Goal: Transaction & Acquisition: Purchase product/service

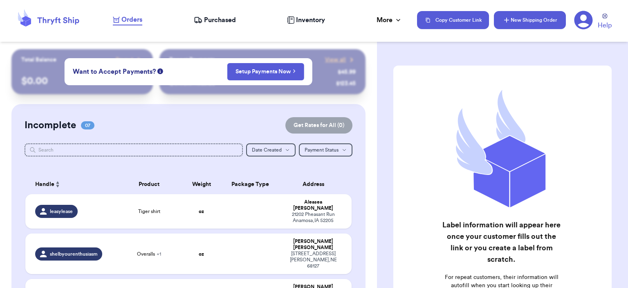
click at [520, 26] on button "New Shipping Order" at bounding box center [530, 20] width 72 height 18
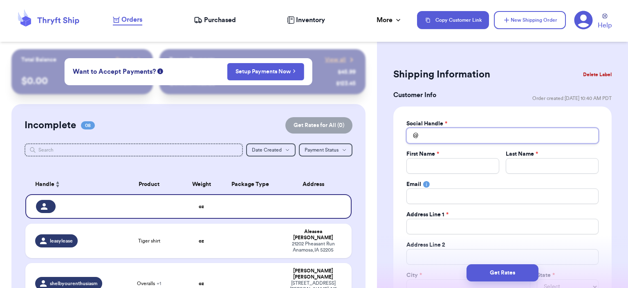
click at [455, 135] on input "Total Amount Paid" at bounding box center [503, 136] width 192 height 16
type input "c"
type input "ch"
type input "che"
type input "chel"
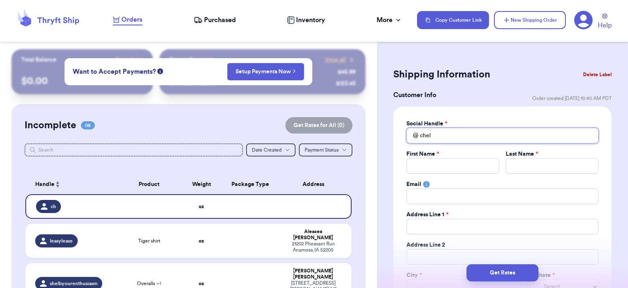
type input "chels"
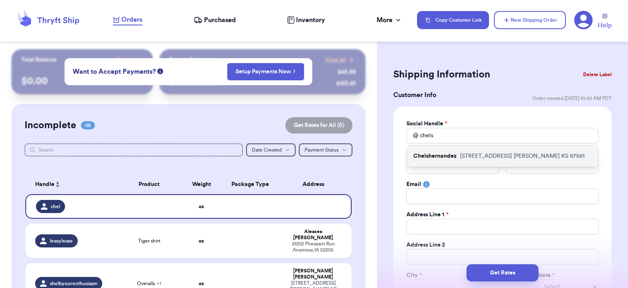
click at [452, 148] on div "Chelshernandez [STREET_ADDRESS][PERSON_NAME]" at bounding box center [502, 155] width 191 height 21
type input "Chelshernandez"
type input "Chelsea"
type input "[PERSON_NAME]"
type input "[EMAIL_ADDRESS][DOMAIN_NAME]"
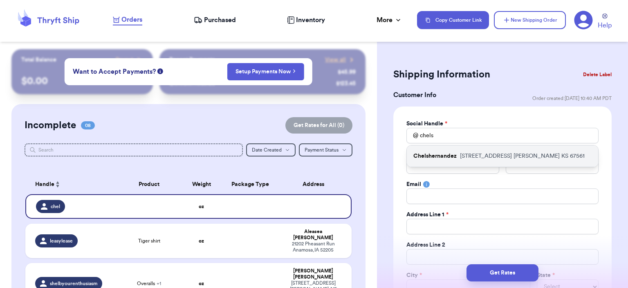
type input "[STREET_ADDRESS]"
type input "[PERSON_NAME]"
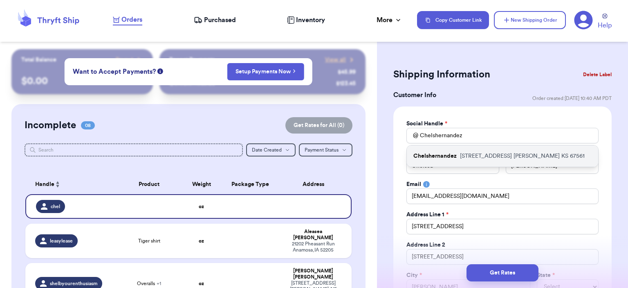
select select "KS"
type input "67561"
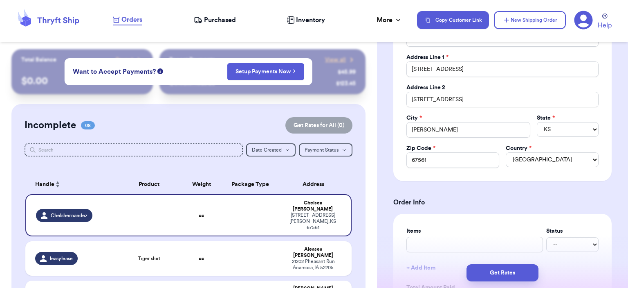
scroll to position [242, 0]
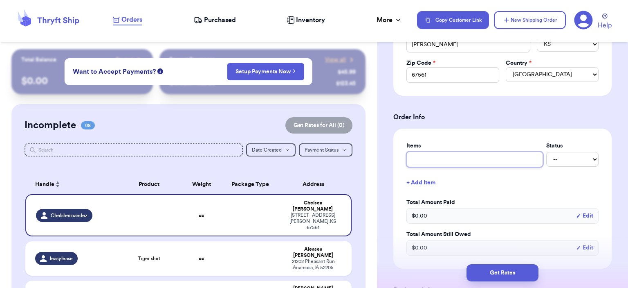
click at [445, 153] on input "text" at bounding box center [475, 159] width 137 height 16
type input "bag"
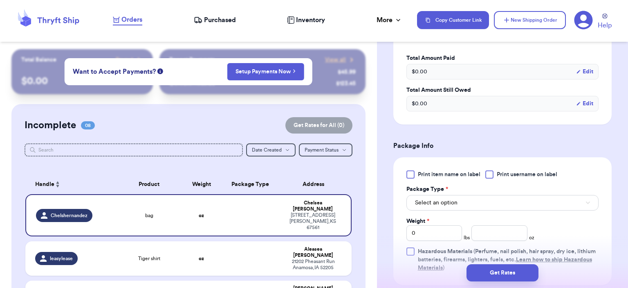
scroll to position [448, 0]
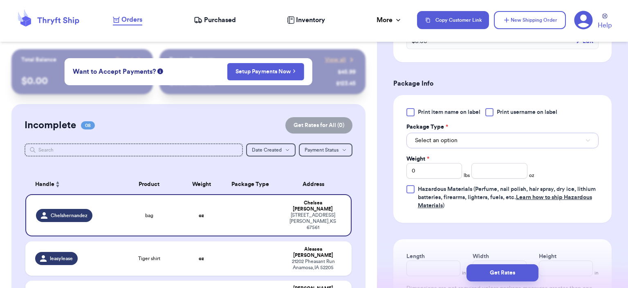
click at [444, 136] on span "Select an option" at bounding box center [436, 140] width 43 height 8
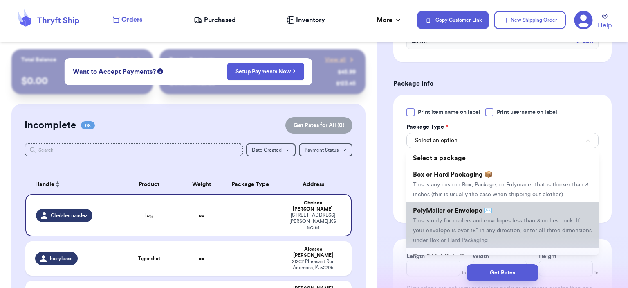
click at [463, 213] on li "PolyMailer or Envelope ✉️ This is only for mailers and envelopes less than 3 in…" at bounding box center [503, 225] width 192 height 46
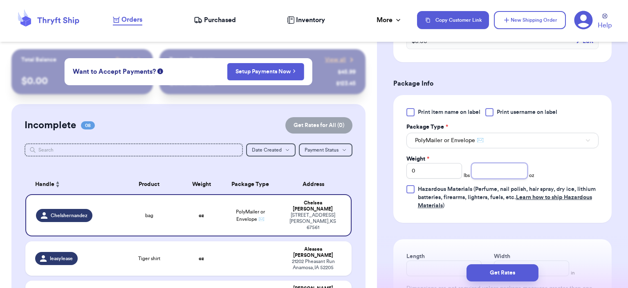
click at [497, 168] on input "number" at bounding box center [500, 171] width 56 height 16
type input "8"
click at [509, 270] on button "Get Rates" at bounding box center [503, 272] width 72 height 17
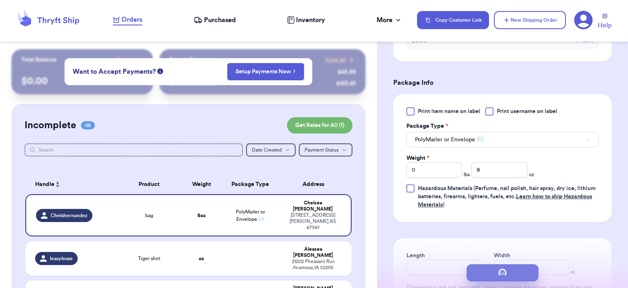
scroll to position [0, 0]
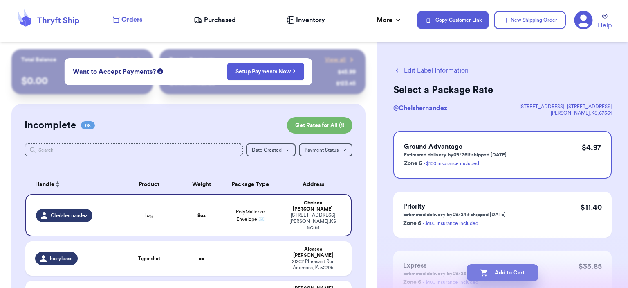
click at [509, 270] on button "Add to Cart" at bounding box center [503, 272] width 72 height 17
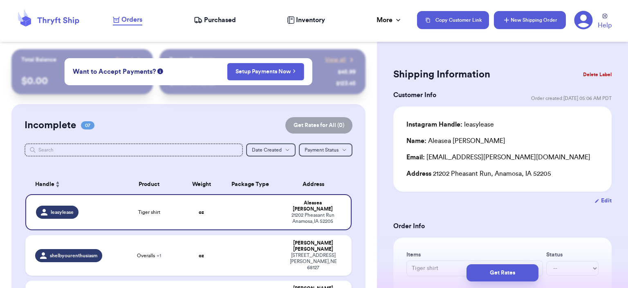
click at [525, 18] on button "New Shipping Order" at bounding box center [530, 20] width 72 height 18
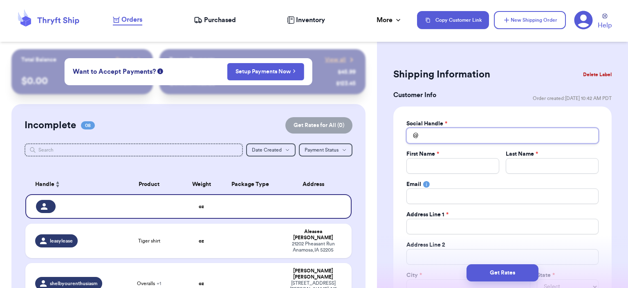
click at [441, 139] on input "Total Amount Paid" at bounding box center [503, 136] width 192 height 16
type input "s"
type input "sy"
type input "syd"
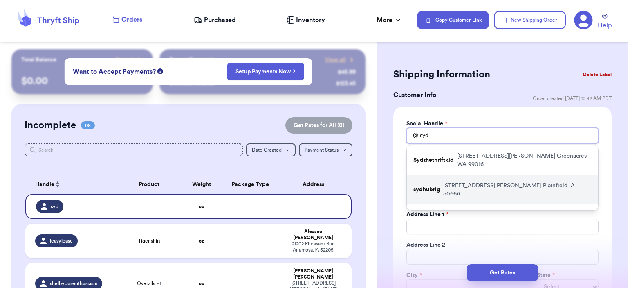
type input "syd"
click at [442, 175] on div "sydhubrig [STREET_ADDRESS][PERSON_NAME]" at bounding box center [502, 189] width 191 height 29
type input "sydhubrig"
type input "[GEOGRAPHIC_DATA]"
type input "[PERSON_NAME]"
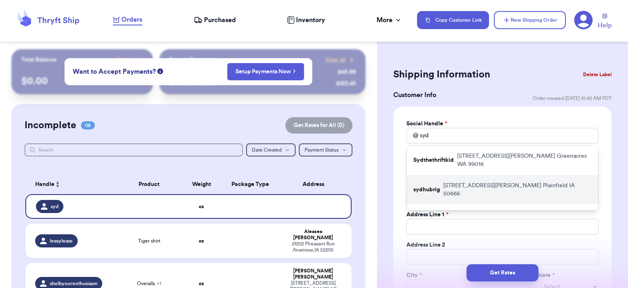
type input "[EMAIL_ADDRESS][DOMAIN_NAME]"
type input "[STREET_ADDRESS][PERSON_NAME]"
type input "Plainfield"
select select "IA"
type input "50666"
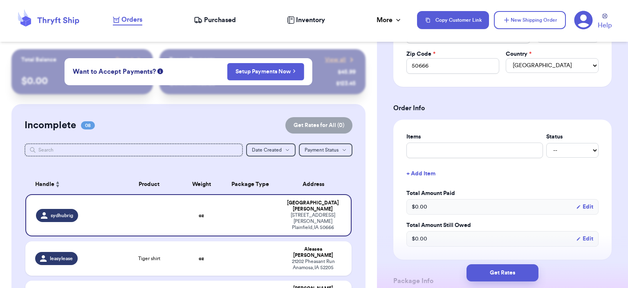
scroll to position [272, 0]
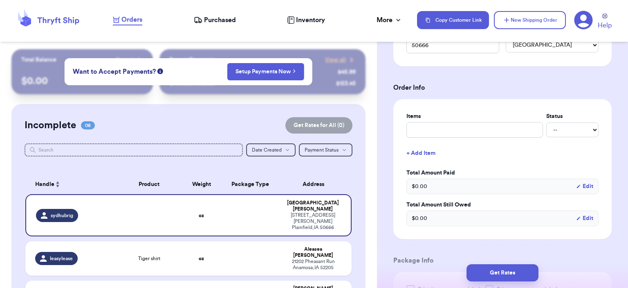
click at [422, 119] on label "Items" at bounding box center [475, 116] width 137 height 8
click at [423, 124] on input "text" at bounding box center [475, 130] width 137 height 16
type input "bag"
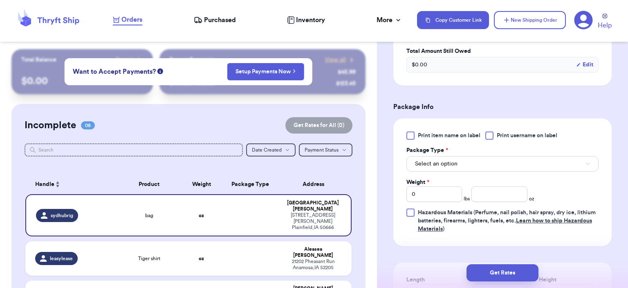
scroll to position [425, 0]
click at [443, 163] on span "Select an option" at bounding box center [436, 163] width 43 height 8
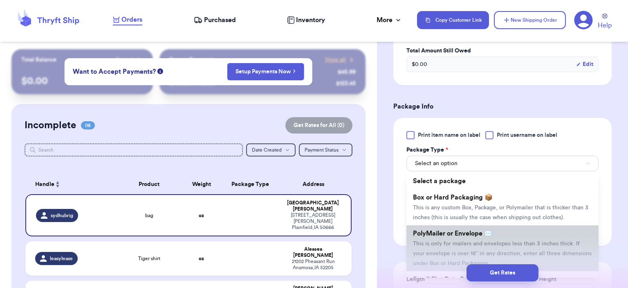
click at [442, 230] on span "PolyMailer or Envelope ✉️" at bounding box center [452, 233] width 79 height 7
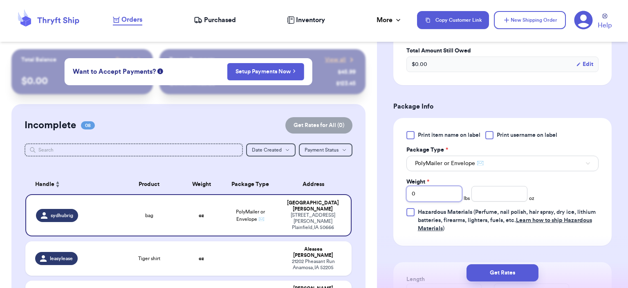
drag, startPoint x: 422, startPoint y: 195, endPoint x: 398, endPoint y: 191, distance: 24.4
click at [398, 191] on div "Print item name on label Print username on label Package Type * PolyMailer or E…" at bounding box center [503, 182] width 218 height 128
type input "2"
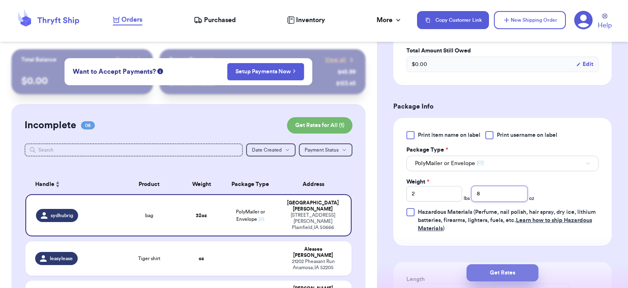
type input "8"
click at [533, 270] on button "Get Rates" at bounding box center [503, 272] width 72 height 17
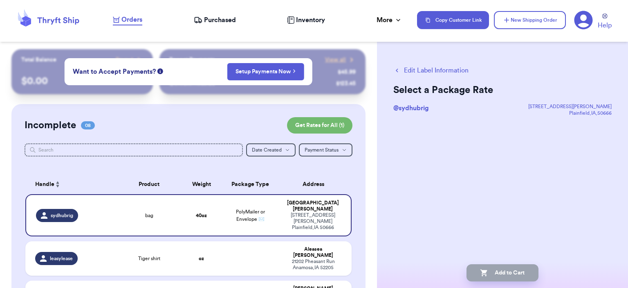
scroll to position [0, 0]
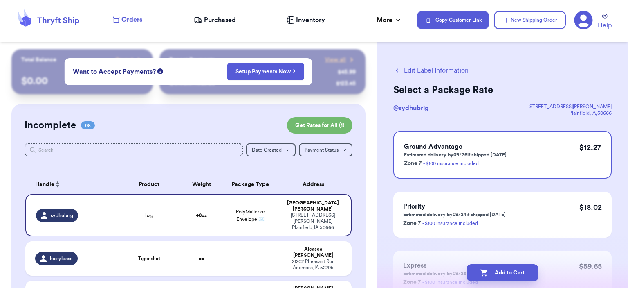
click at [533, 270] on button "Add to Cart" at bounding box center [503, 272] width 72 height 17
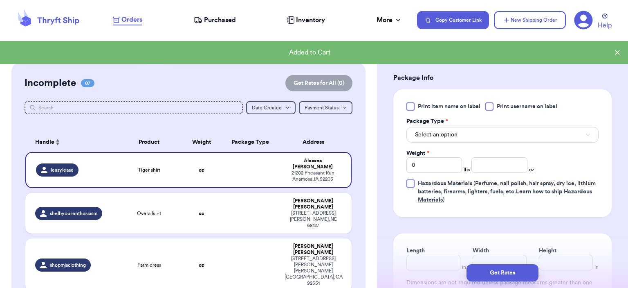
scroll to position [43, 0]
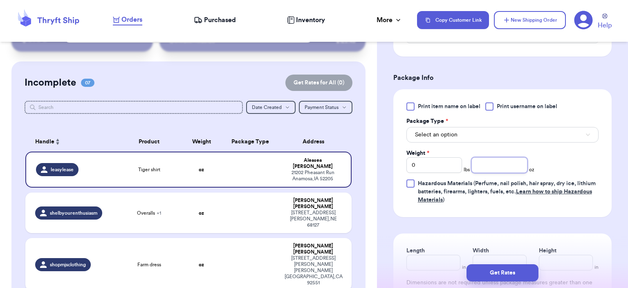
click at [496, 162] on input "number" at bounding box center [500, 165] width 56 height 16
type input "3"
click at [489, 131] on button "Select an option" at bounding box center [503, 135] width 192 height 16
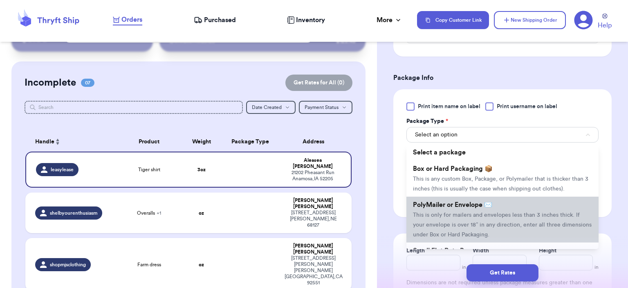
click at [469, 215] on span "This is only for mailers and envelopes less than 3 inches thick. If your envelo…" at bounding box center [502, 224] width 179 height 25
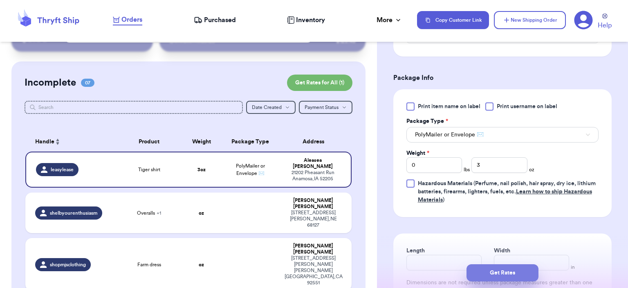
click at [490, 274] on button "Get Rates" at bounding box center [503, 272] width 72 height 17
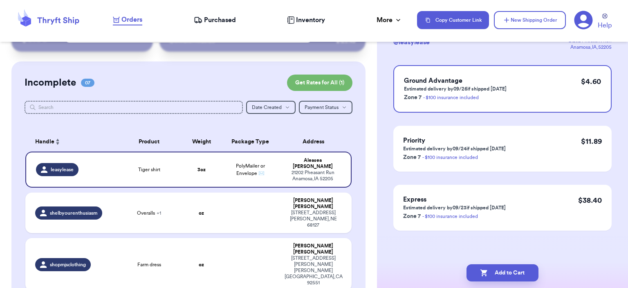
scroll to position [0, 0]
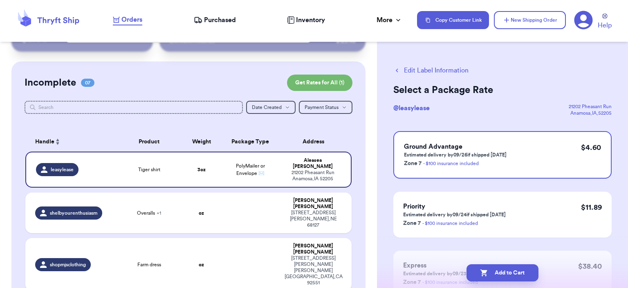
click at [490, 274] on button "Add to Cart" at bounding box center [503, 272] width 72 height 17
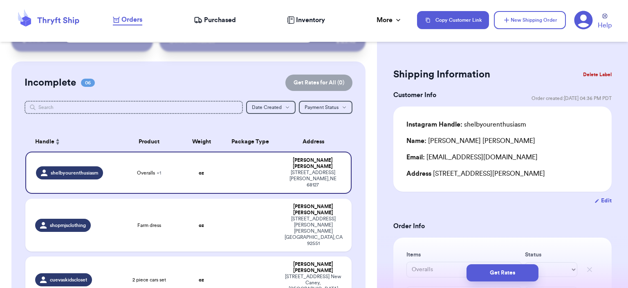
click at [537, 10] on div "Copy Customer Link New Shipping Order Help" at bounding box center [517, 20] width 201 height 20
click at [533, 18] on button "New Shipping Order" at bounding box center [530, 20] width 72 height 18
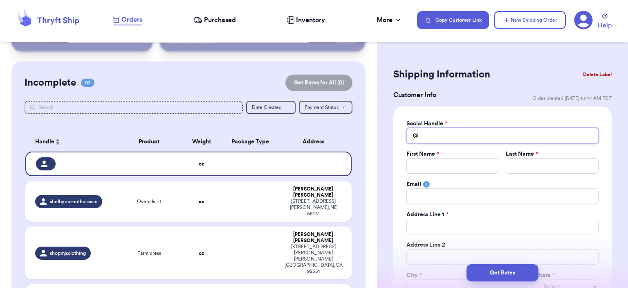
click at [456, 132] on input "Total Amount Paid" at bounding box center [503, 136] width 192 height 16
type input "k"
type input "kr"
type input "kri"
type input "[PERSON_NAME]"
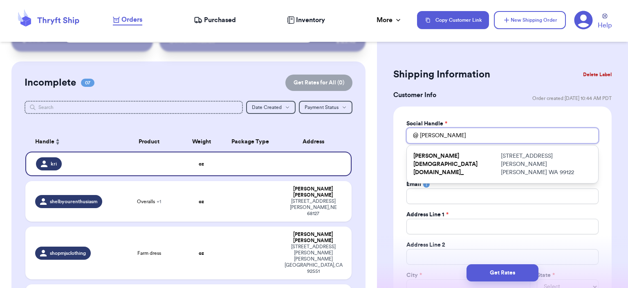
type input "krist"
type input "[PERSON_NAME]"
type input "[PERSON_NAME];"
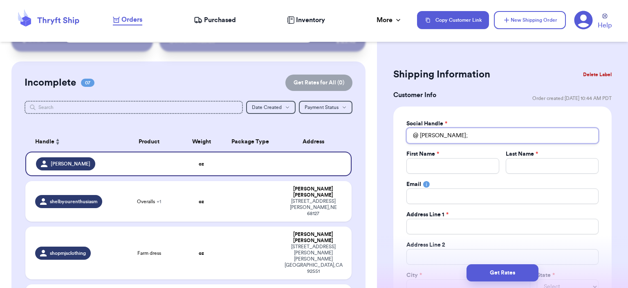
type input "[DEMOGRAPHIC_DATA];_"
type input "[PERSON_NAME];"
type input "[PERSON_NAME]"
type input "kristal_"
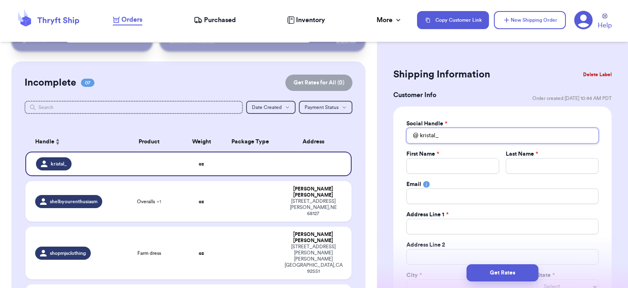
type input "kristal_k"
type input "kristal_ka"
type input "kristal_k"
type input "kristal_kh"
type input "kristal_kha"
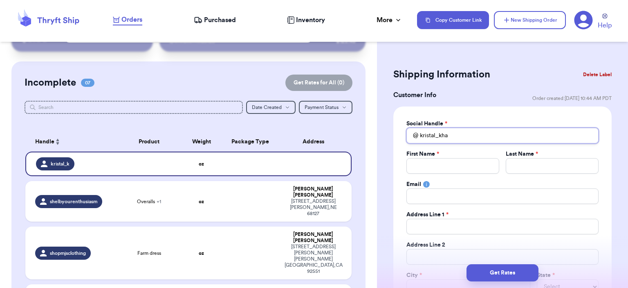
type input "kristal_khao"
type input "kristal_khaos"
type input "K"
type input "Kr"
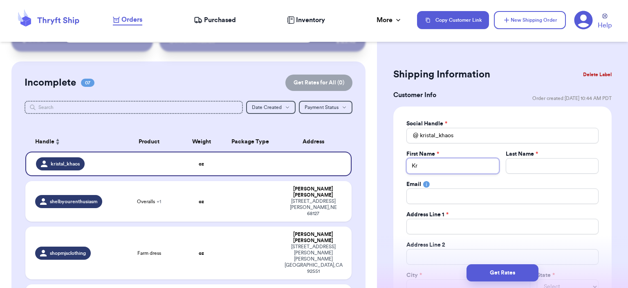
type input "Krs"
type input "Krsi"
type input "Krsit"
type input "Krsita"
type input "Krsit"
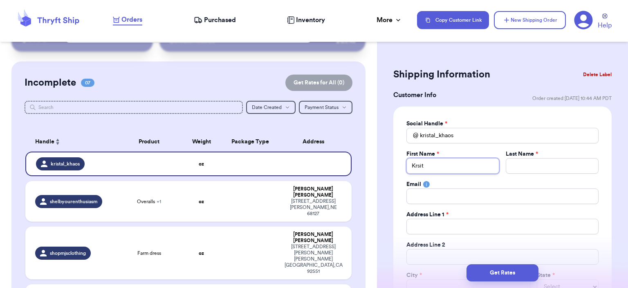
type input "Krsi"
type input "Krs"
type input "Kr"
type input "Kri"
type input "[PERSON_NAME]"
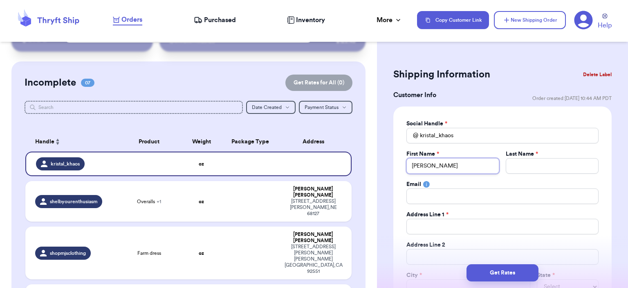
type input "Krist"
type input "[PERSON_NAME]"
type input "H"
type input "Ha"
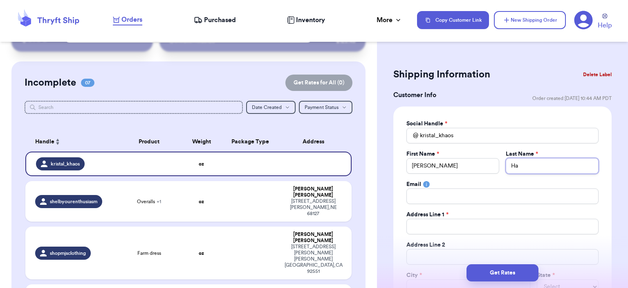
type input "Hai"
type input "Hain"
type input "Haine"
type input "[PERSON_NAME]"
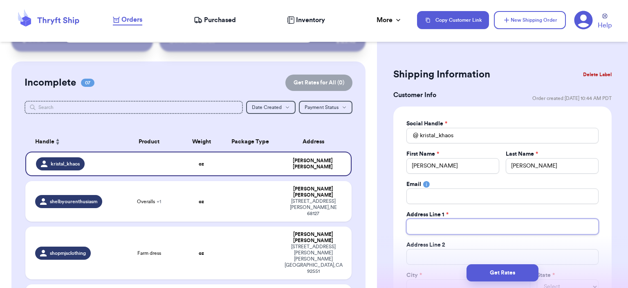
type input "p"
type input "p."
type input "p.o"
type input "p.o."
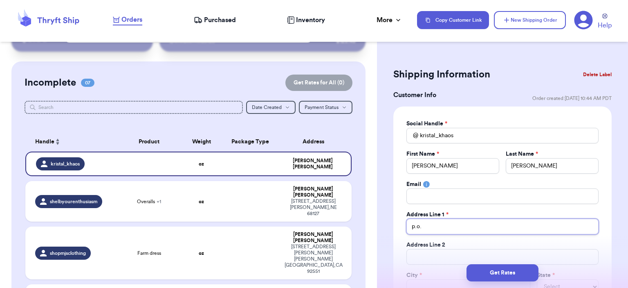
type input "p.o. b"
type input "p.o. bo"
type input "p.o. box"
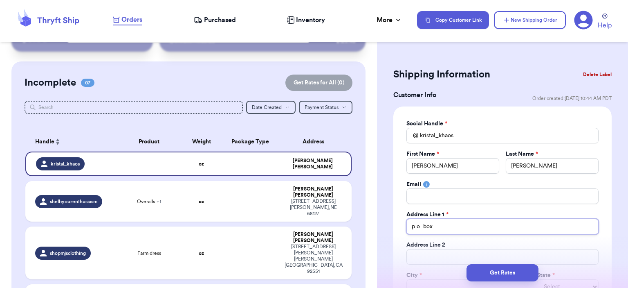
type input "p.o. box"
type input "p.o. box 1"
type input "p.o. box 10"
type input "p.o. box 102"
type input "p.o. box 1022"
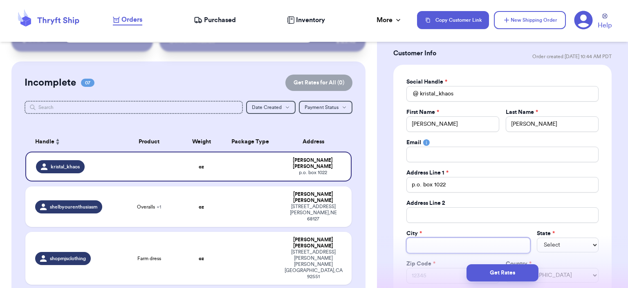
scroll to position [42, 0]
type input "D"
type input "Du"
type input "Dul"
type input "Dulc"
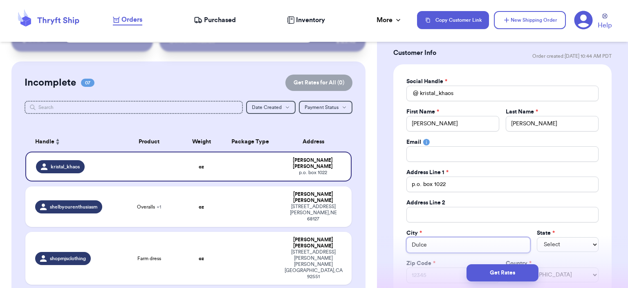
type input "Dulce"
select select "NE"
select select "NM"
type input "8"
type input "87"
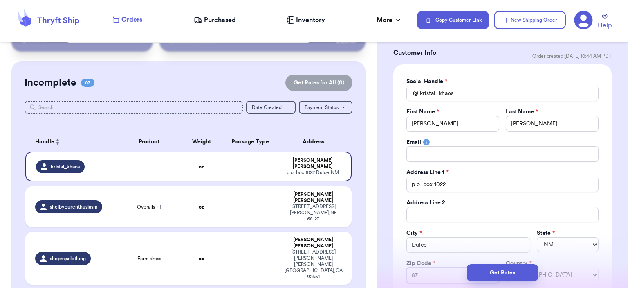
type input "875"
type input "8752"
type input "87528"
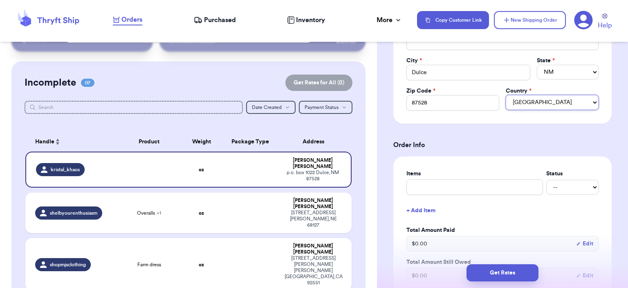
scroll to position [214, 0]
click at [445, 190] on input "text" at bounding box center [475, 187] width 137 height 16
type input "b"
type input "ba"
type input "baga"
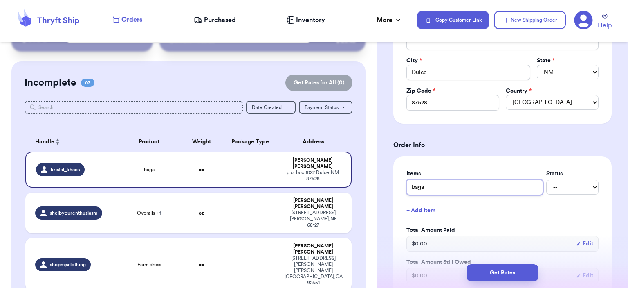
type input "bag"
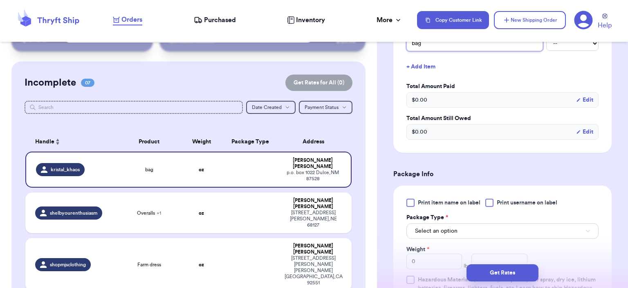
scroll to position [513, 0]
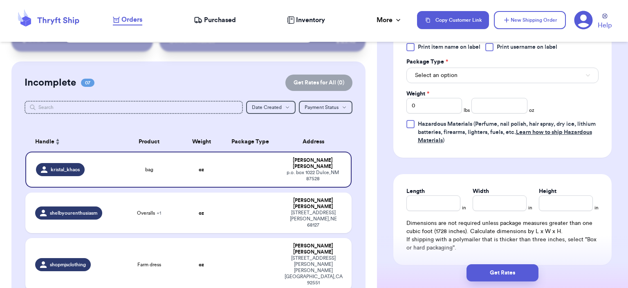
click at [458, 85] on div "Print item name on label Print username on label Package Type * Select an optio…" at bounding box center [503, 93] width 192 height 101
click at [454, 83] on div "Print item name on label Print username on label Package Type * Select an optio…" at bounding box center [503, 93] width 192 height 101
click at [446, 73] on span "Select an option" at bounding box center [436, 75] width 43 height 8
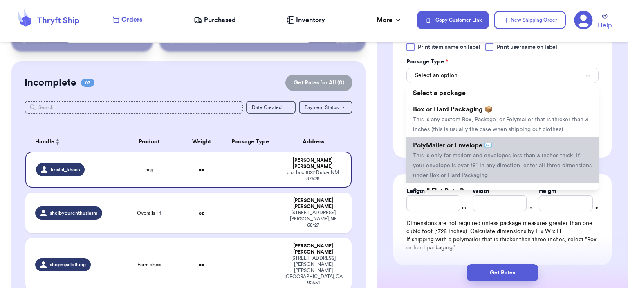
click at [460, 149] on li "PolyMailer or Envelope ✉️ This is only for mailers and envelopes less than 3 in…" at bounding box center [503, 160] width 192 height 46
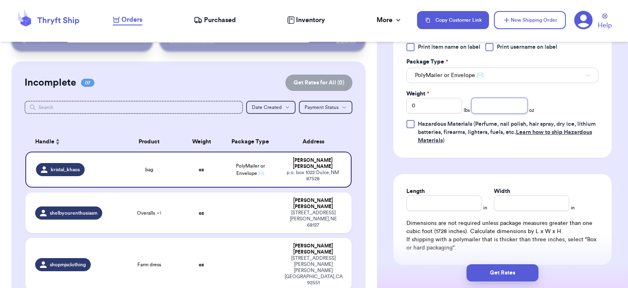
click at [486, 104] on input "number" at bounding box center [500, 106] width 56 height 16
type input "8"
click at [520, 277] on button "Get Rates" at bounding box center [503, 272] width 72 height 17
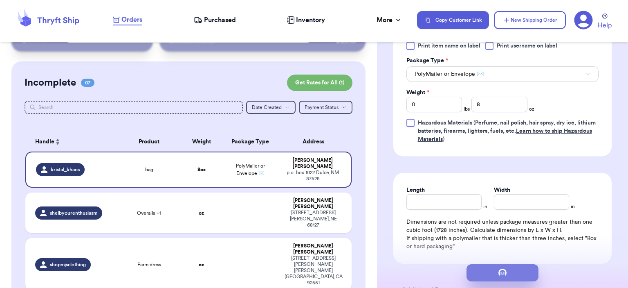
scroll to position [0, 0]
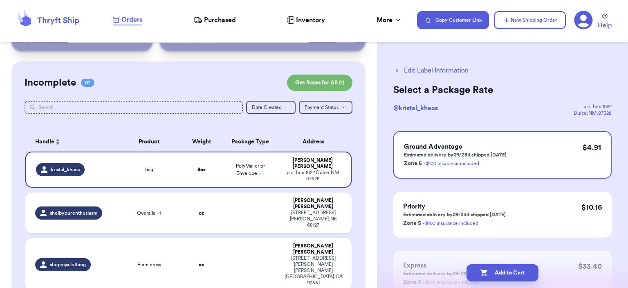
click at [520, 277] on button "Add to Cart" at bounding box center [503, 272] width 72 height 17
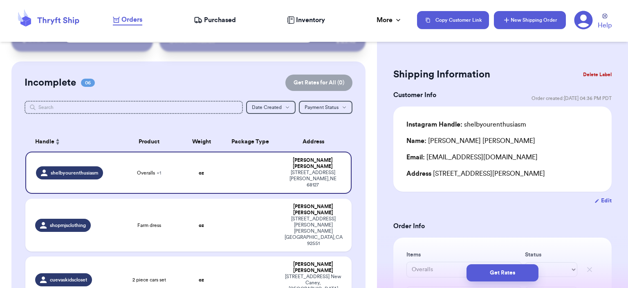
click at [519, 26] on button "New Shipping Order" at bounding box center [530, 20] width 72 height 18
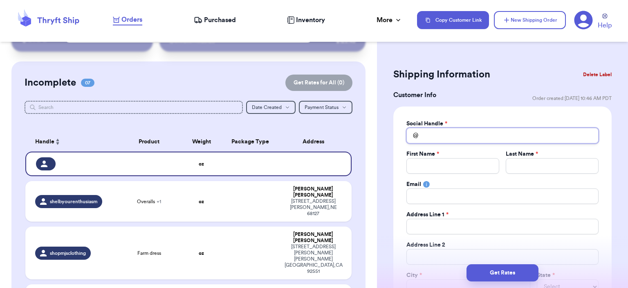
click at [470, 141] on input "Total Amount Paid" at bounding box center [503, 136] width 192 height 16
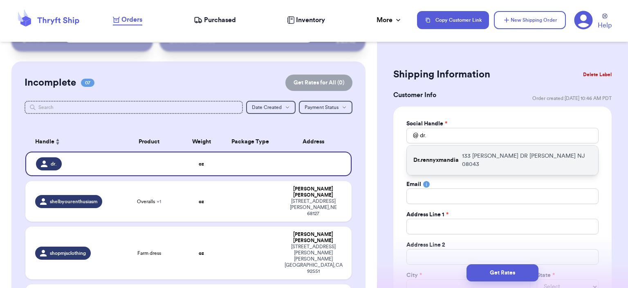
click at [458, 151] on div "Dr.rennyxmandia [STREET_ADDRESS][PERSON_NAME][PERSON_NAME]" at bounding box center [502, 159] width 191 height 29
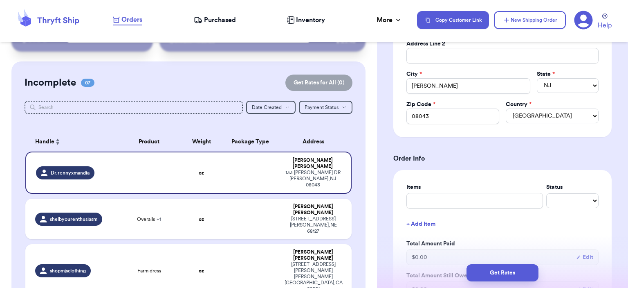
scroll to position [290, 0]
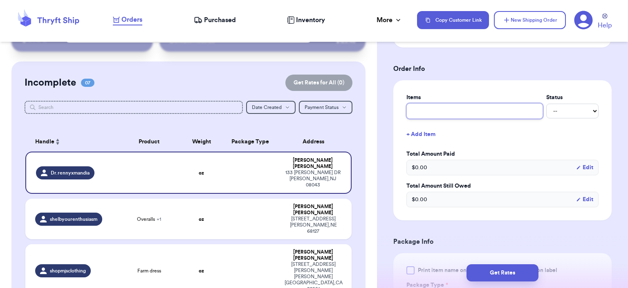
click at [435, 112] on input "text" at bounding box center [475, 111] width 137 height 16
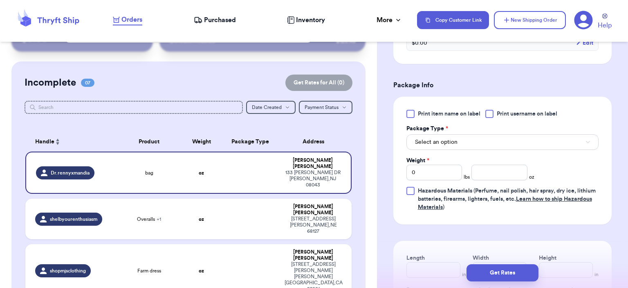
scroll to position [447, 0]
click at [456, 134] on button "Select an option" at bounding box center [503, 141] width 192 height 16
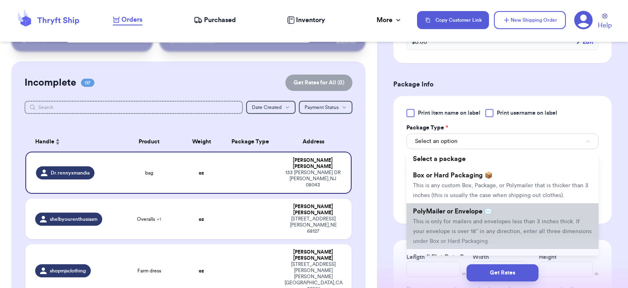
click at [459, 210] on span "PolyMailer or Envelope ✉️" at bounding box center [452, 211] width 79 height 7
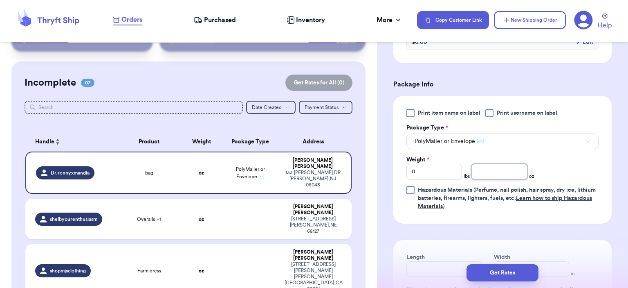
click at [507, 166] on input "number" at bounding box center [500, 172] width 56 height 16
click at [513, 273] on button "Get Rates" at bounding box center [503, 272] width 72 height 17
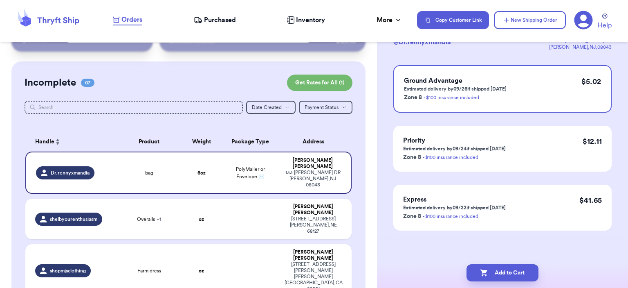
scroll to position [0, 0]
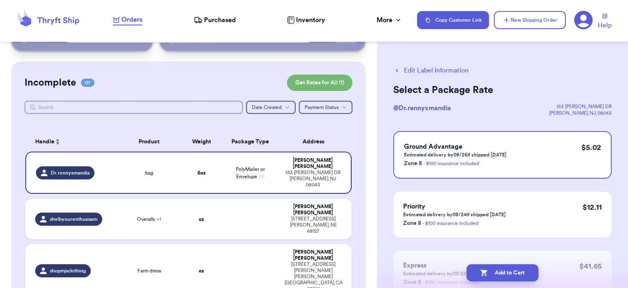
click at [513, 273] on button "Add to Cart" at bounding box center [503, 272] width 72 height 17
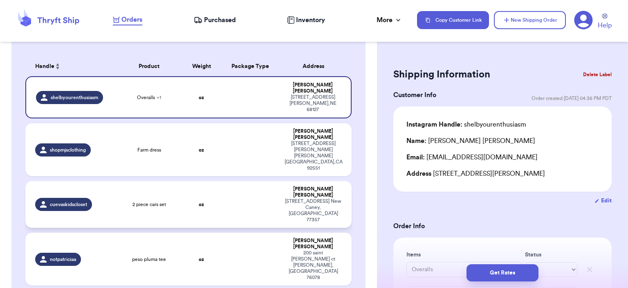
scroll to position [128, 0]
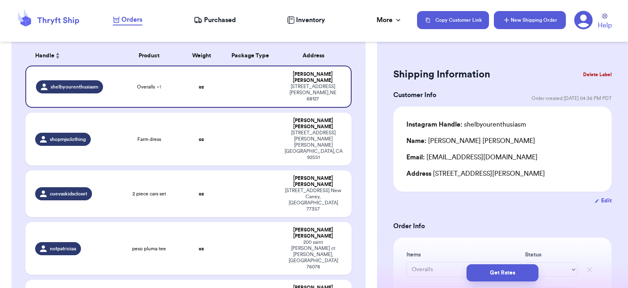
click at [514, 26] on button "New Shipping Order" at bounding box center [530, 20] width 72 height 18
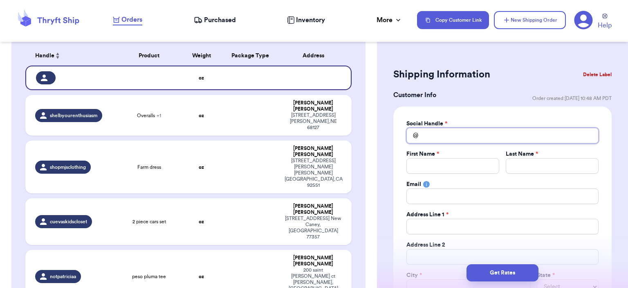
click at [471, 135] on input "Total Amount Paid" at bounding box center [503, 136] width 192 height 16
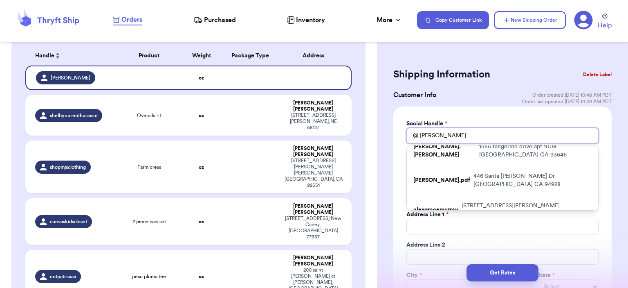
scroll to position [108, 0]
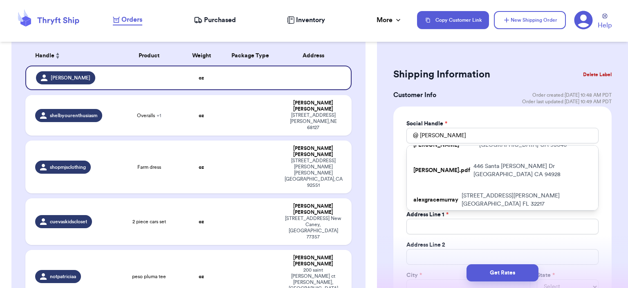
click at [465, 191] on p "[STREET_ADDRESS][PERSON_NAME]" at bounding box center [527, 199] width 130 height 16
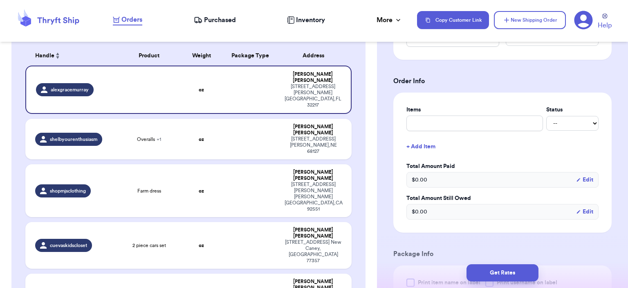
scroll to position [278, 0]
click at [438, 126] on input "text" at bounding box center [475, 123] width 137 height 16
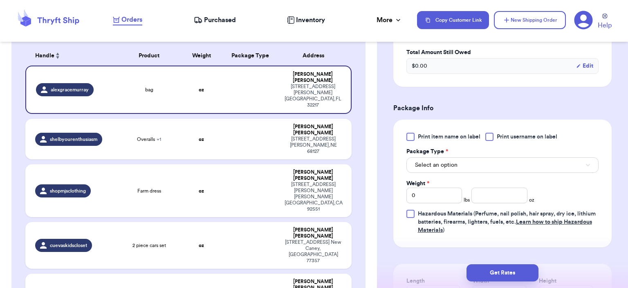
scroll to position [458, 0]
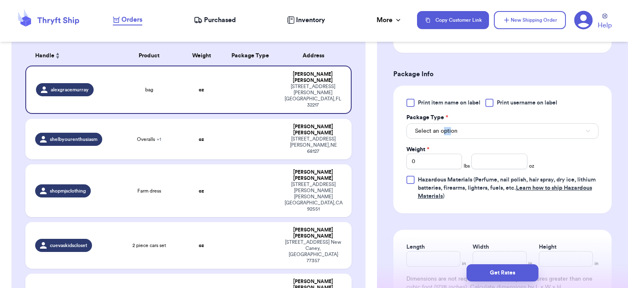
drag, startPoint x: 451, startPoint y: 137, endPoint x: 444, endPoint y: 129, distance: 11.0
click at [444, 129] on div "Print item name on label Print username on label Package Type * Select an optio…" at bounding box center [503, 149] width 192 height 101
click at [444, 129] on span "Select an option" at bounding box center [436, 131] width 43 height 8
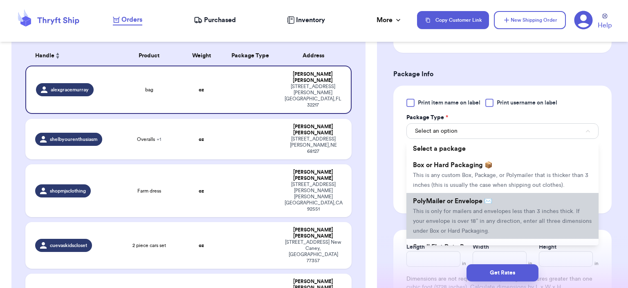
click at [458, 208] on span "This is only for mailers and envelopes less than 3 inches thick. If your envelo…" at bounding box center [502, 220] width 179 height 25
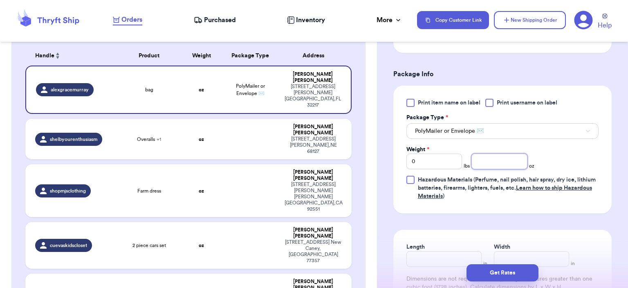
click at [497, 159] on input "number" at bounding box center [500, 161] width 56 height 16
click at [509, 274] on button "Get Rates" at bounding box center [503, 272] width 72 height 17
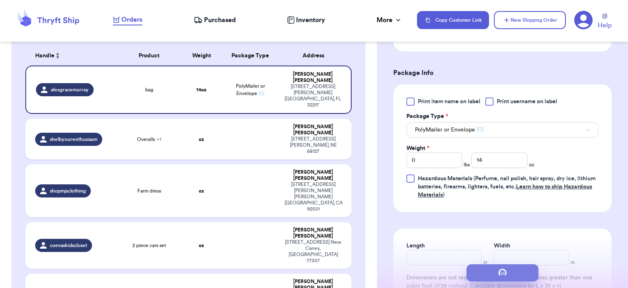
scroll to position [0, 0]
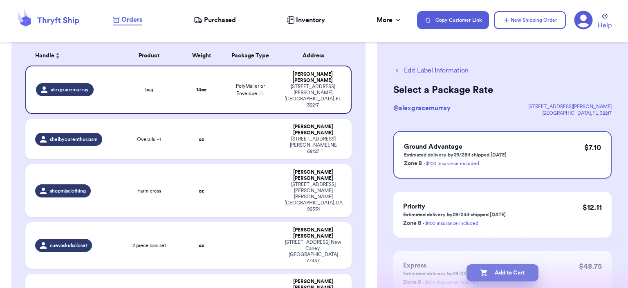
click at [506, 274] on button "Add to Cart" at bounding box center [503, 272] width 72 height 17
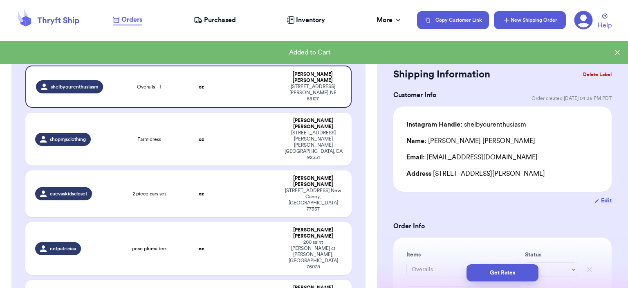
click at [522, 25] on button "New Shipping Order" at bounding box center [530, 20] width 72 height 18
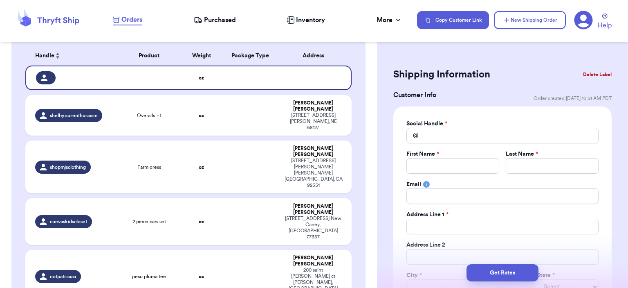
click at [430, 122] on label "Social Handle *" at bounding box center [427, 123] width 41 height 8
click at [432, 130] on input "Total Amount Paid" at bounding box center [503, 136] width 192 height 16
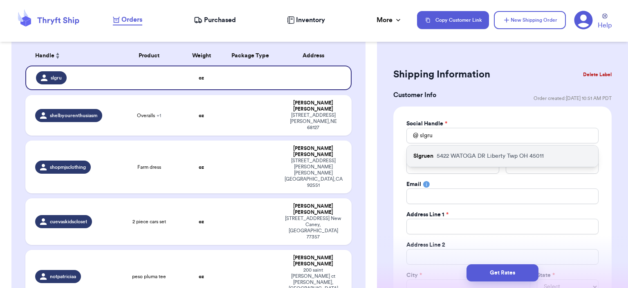
click at [430, 148] on div "Slgruen [STREET_ADDRESS]" at bounding box center [502, 155] width 191 height 21
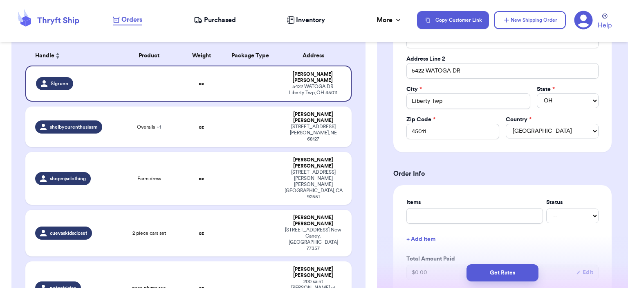
scroll to position [217, 0]
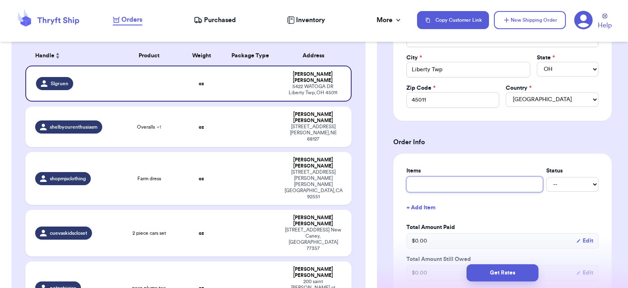
click at [429, 179] on input "text" at bounding box center [475, 184] width 137 height 16
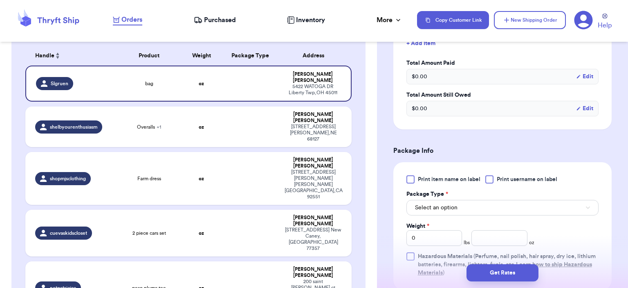
scroll to position [382, 0]
click at [462, 184] on div "Print item name on label Print username on label Package Type * Select an optio…" at bounding box center [503, 224] width 192 height 101
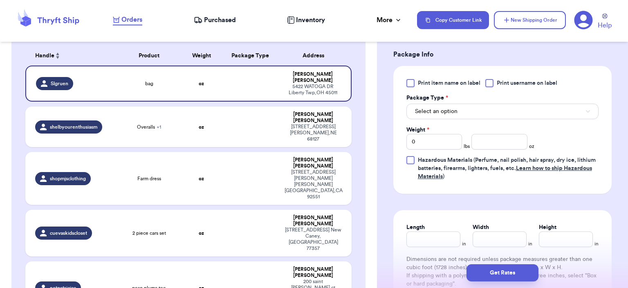
scroll to position [478, 0]
click at [476, 104] on button "Select an option" at bounding box center [503, 111] width 192 height 16
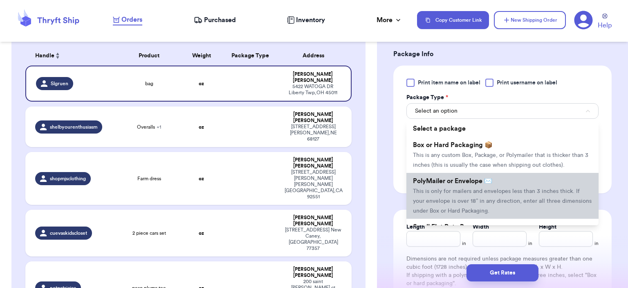
click at [484, 183] on li "PolyMailer or Envelope ✉️ This is only for mailers and envelopes less than 3 in…" at bounding box center [503, 196] width 192 height 46
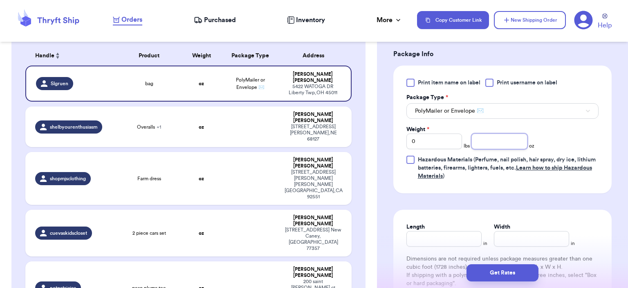
click at [498, 139] on input "number" at bounding box center [500, 141] width 56 height 16
click at [492, 276] on button "Get Rates" at bounding box center [503, 272] width 72 height 17
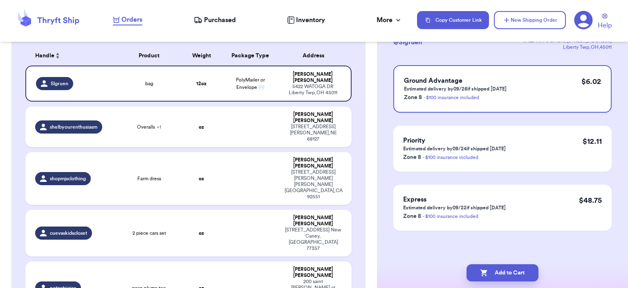
scroll to position [0, 0]
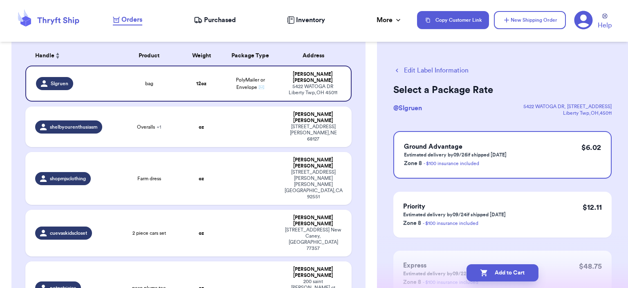
click at [492, 276] on button "Add to Cart" at bounding box center [503, 272] width 72 height 17
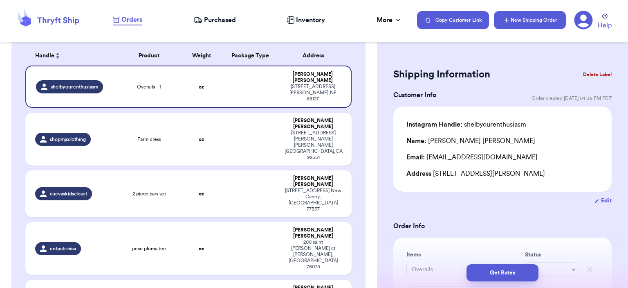
click at [555, 23] on button "New Shipping Order" at bounding box center [530, 20] width 72 height 18
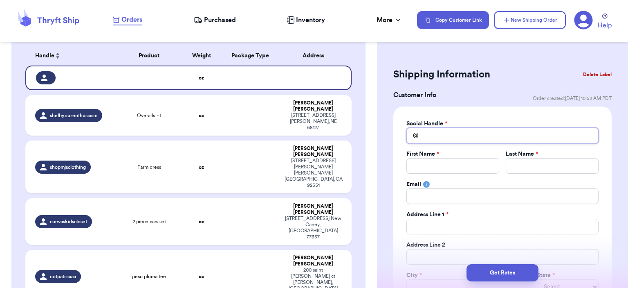
click at [444, 133] on input "Total Amount Paid" at bounding box center [503, 136] width 192 height 16
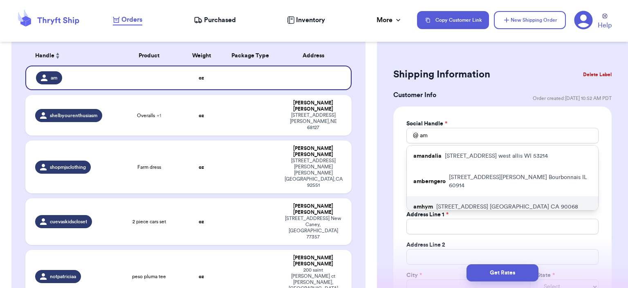
click at [437, 202] on p "[STREET_ADDRESS]" at bounding box center [507, 206] width 142 height 8
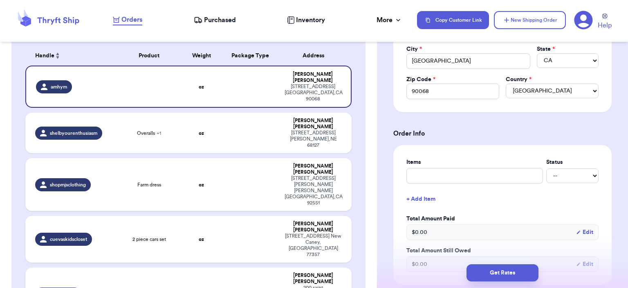
scroll to position [227, 0]
click at [430, 184] on div "Items Status -- Paid Owes + Add Item Total Amount Paid $ 0.00 Edit Total Amount…" at bounding box center [503, 214] width 192 height 114
click at [426, 180] on input "text" at bounding box center [475, 175] width 137 height 16
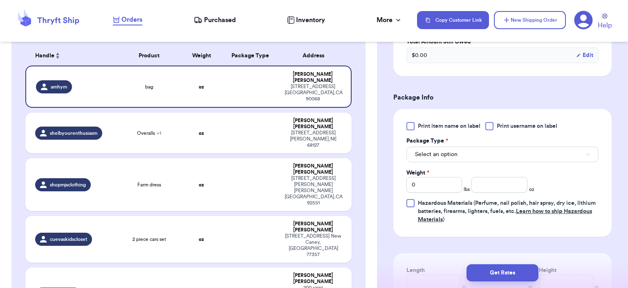
scroll to position [435, 0]
click at [442, 158] on button "Select an option" at bounding box center [503, 154] width 192 height 16
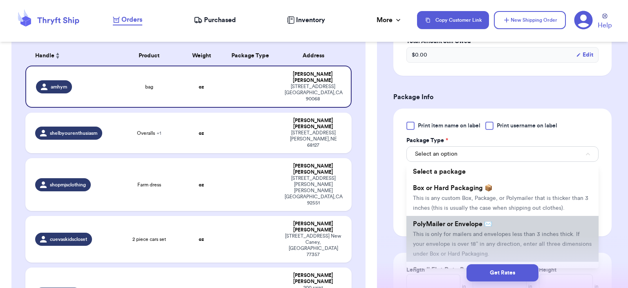
click at [470, 220] on span "PolyMailer or Envelope ✉️" at bounding box center [452, 223] width 79 height 7
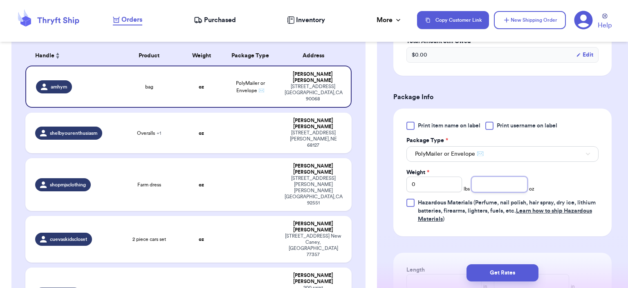
click at [490, 179] on input "number" at bounding box center [500, 184] width 56 height 16
click at [506, 270] on button "Get Rates" at bounding box center [503, 272] width 72 height 17
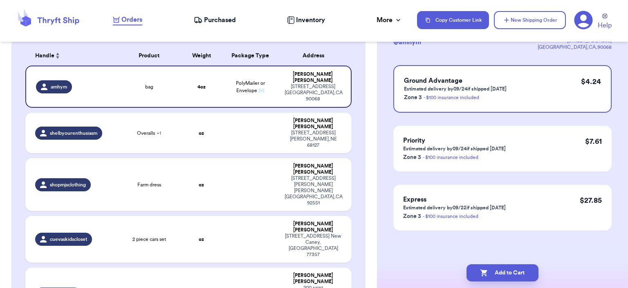
scroll to position [0, 0]
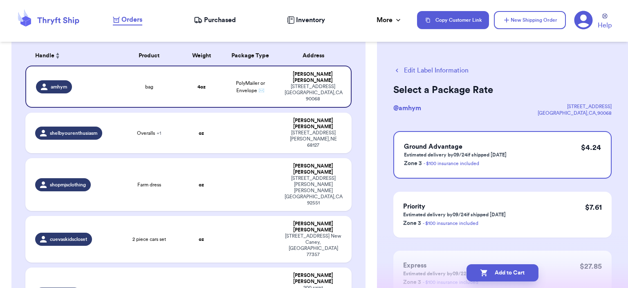
click at [506, 270] on button "Add to Cart" at bounding box center [503, 272] width 72 height 17
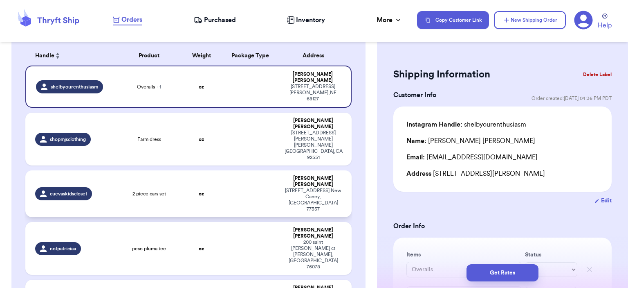
click at [191, 170] on td "oz" at bounding box center [201, 193] width 39 height 47
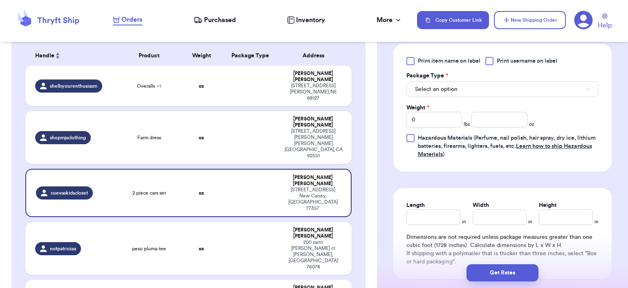
scroll to position [367, 0]
click at [473, 83] on button "Select an option" at bounding box center [503, 89] width 192 height 16
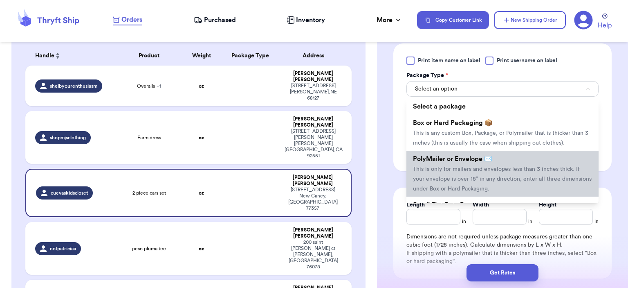
click at [477, 155] on span "PolyMailer or Envelope ✉️" at bounding box center [452, 158] width 79 height 7
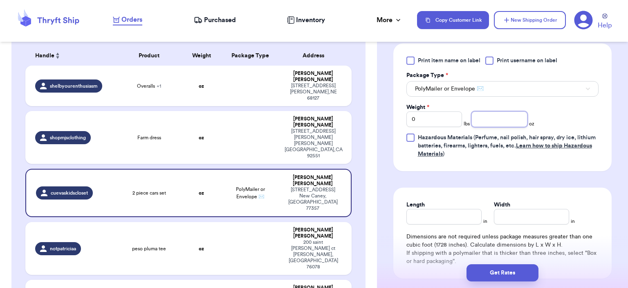
click at [495, 117] on input "number" at bounding box center [500, 119] width 56 height 16
click at [498, 268] on button "Get Rates" at bounding box center [503, 272] width 72 height 17
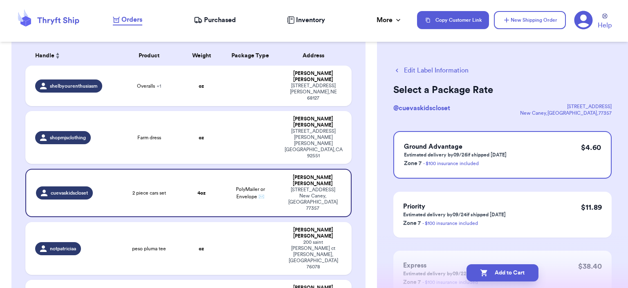
click at [498, 268] on button "Add to Cart" at bounding box center [503, 272] width 72 height 17
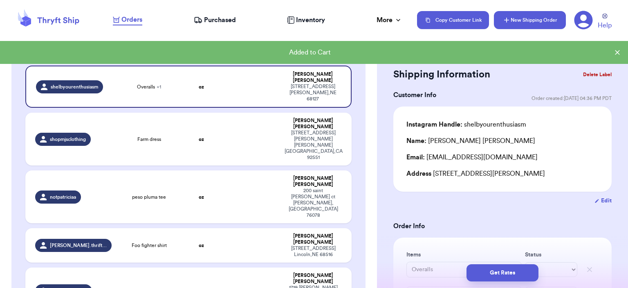
click at [525, 25] on button "New Shipping Order" at bounding box center [530, 20] width 72 height 18
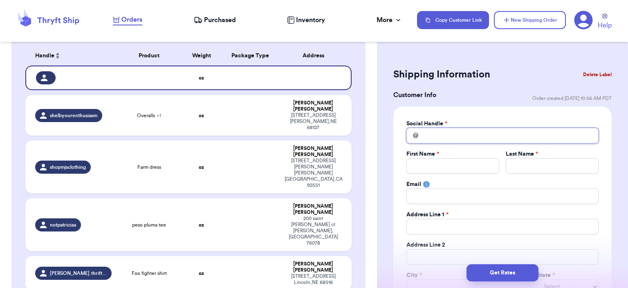
click at [497, 140] on input "Total Amount Paid" at bounding box center [503, 136] width 192 height 16
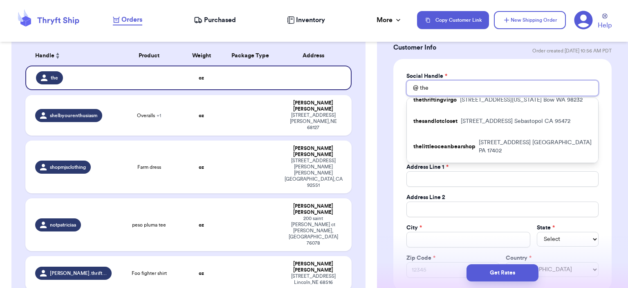
scroll to position [49, 0]
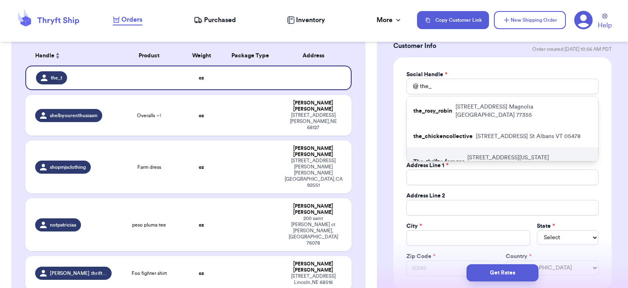
click at [470, 153] on p "[STREET_ADDRESS][US_STATE]" at bounding box center [530, 161] width 124 height 16
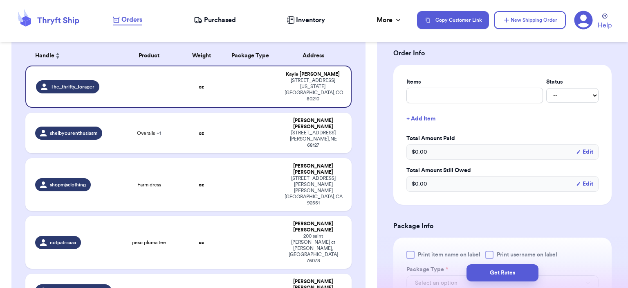
scroll to position [306, 0]
click at [430, 99] on input "text" at bounding box center [475, 95] width 137 height 16
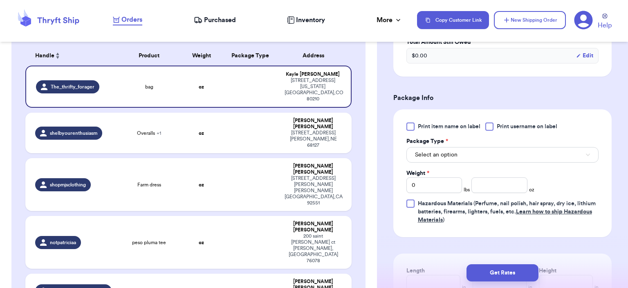
scroll to position [447, 0]
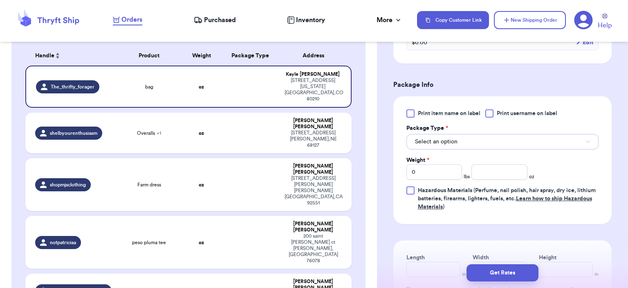
click at [452, 139] on span "Select an option" at bounding box center [436, 141] width 43 height 8
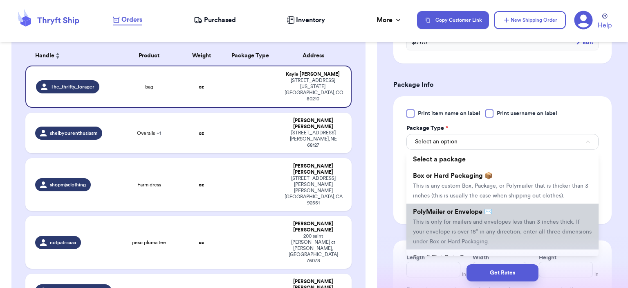
click at [469, 205] on li "PolyMailer or Envelope ✉️ This is only for mailers and envelopes less than 3 in…" at bounding box center [503, 226] width 192 height 46
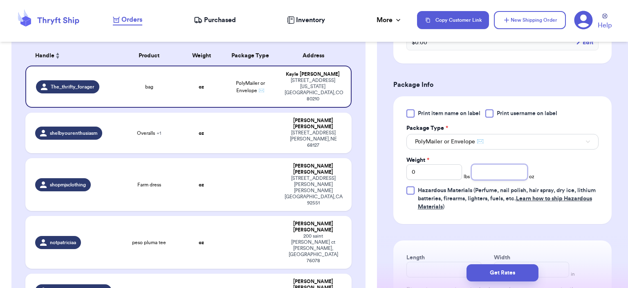
click at [485, 173] on input "number" at bounding box center [500, 172] width 56 height 16
click at [483, 280] on button "Get Rates" at bounding box center [503, 272] width 72 height 17
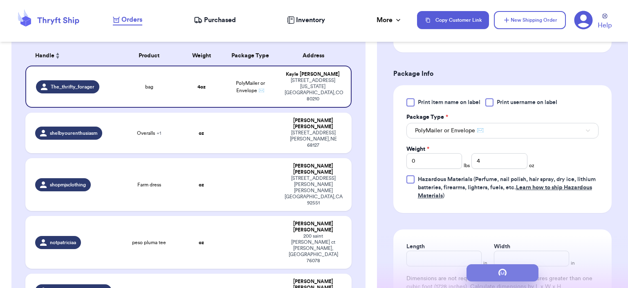
scroll to position [0, 0]
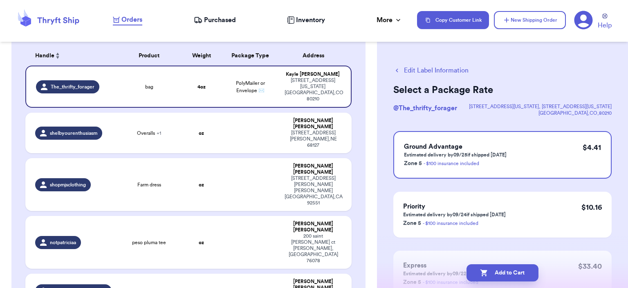
click at [481, 279] on button "Add to Cart" at bounding box center [503, 272] width 72 height 17
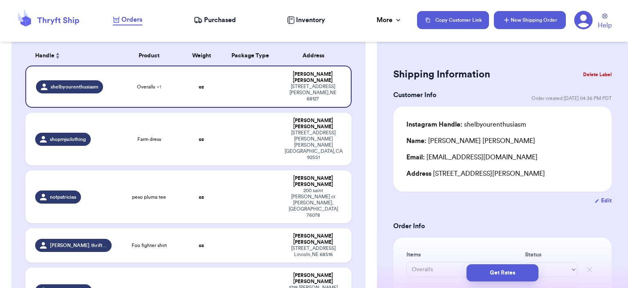
click at [502, 26] on button "New Shipping Order" at bounding box center [530, 20] width 72 height 18
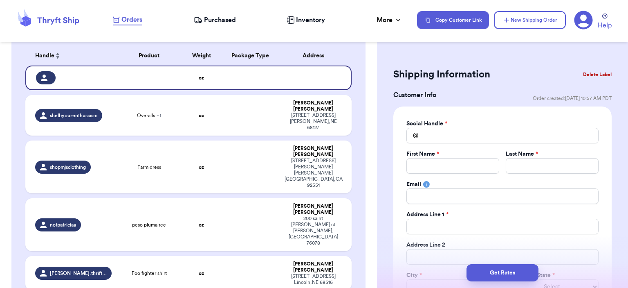
click at [446, 127] on label "Social Handle *" at bounding box center [427, 123] width 41 height 8
click at [443, 134] on input "Total Amount Paid" at bounding box center [503, 136] width 192 height 16
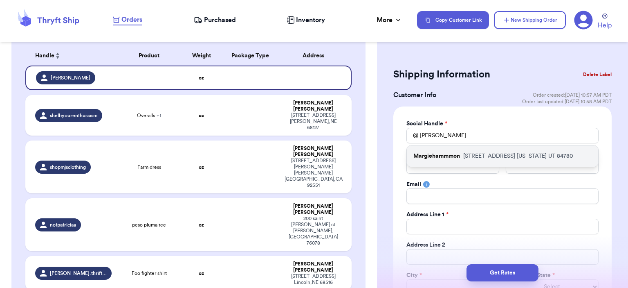
click at [443, 148] on div "Margiehammmon [STREET_ADDRESS][US_STATE]" at bounding box center [502, 155] width 191 height 21
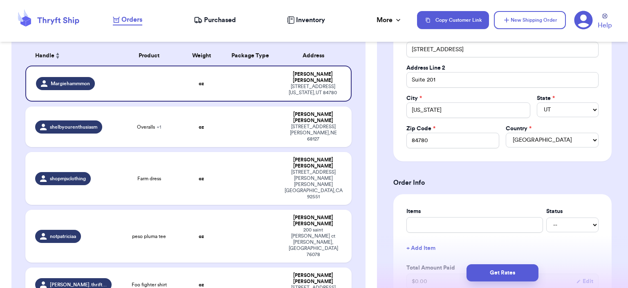
scroll to position [235, 0]
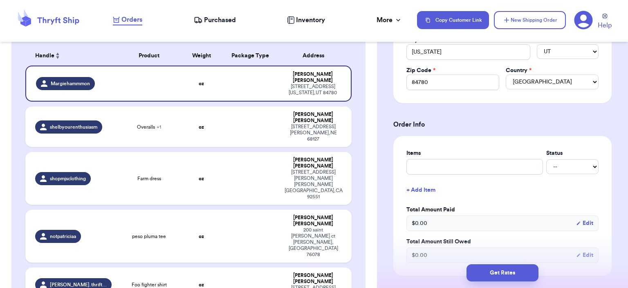
click at [443, 149] on label "Items" at bounding box center [475, 153] width 137 height 8
click at [431, 168] on input "text" at bounding box center [475, 167] width 137 height 16
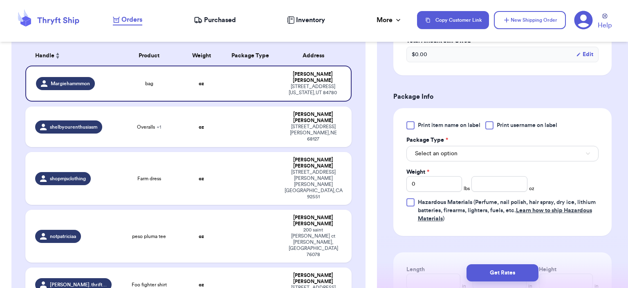
scroll to position [436, 0]
click at [451, 149] on span "Select an option" at bounding box center [436, 153] width 43 height 8
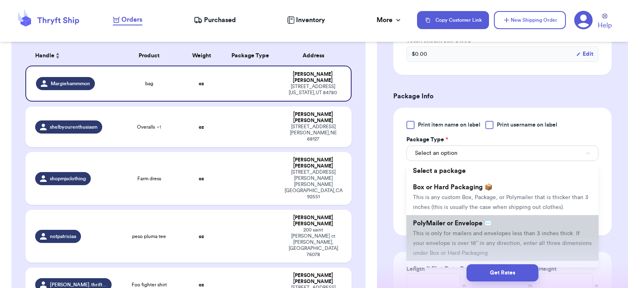
click at [452, 215] on li "PolyMailer or Envelope ✉️ This is only for mailers and envelopes less than 3 in…" at bounding box center [503, 238] width 192 height 46
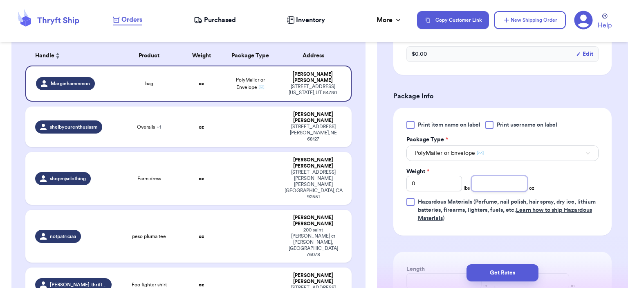
click at [482, 186] on input "number" at bounding box center [500, 183] width 56 height 16
click at [499, 274] on button "Get Rates" at bounding box center [503, 272] width 72 height 17
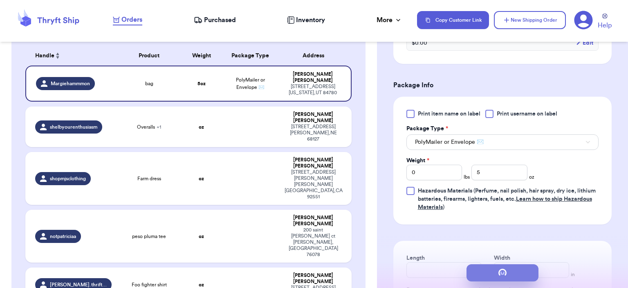
scroll to position [0, 0]
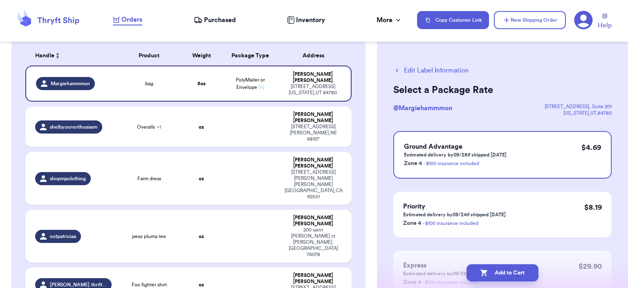
click at [499, 274] on button "Add to Cart" at bounding box center [503, 272] width 72 height 17
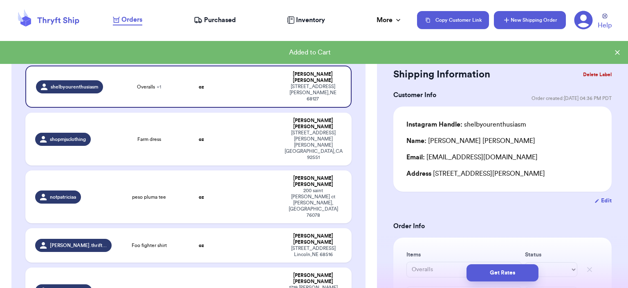
click at [533, 23] on button "New Shipping Order" at bounding box center [530, 20] width 72 height 18
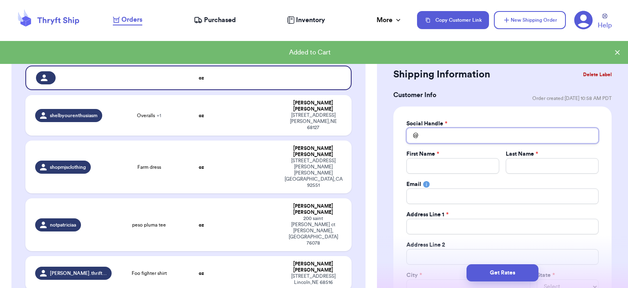
click at [450, 137] on input "Total Amount Paid" at bounding box center [503, 136] width 192 height 16
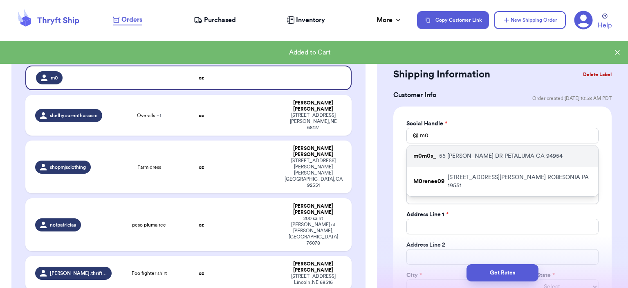
click at [446, 156] on p "[STREET_ADDRESS][PERSON_NAME][PERSON_NAME]" at bounding box center [501, 156] width 124 height 8
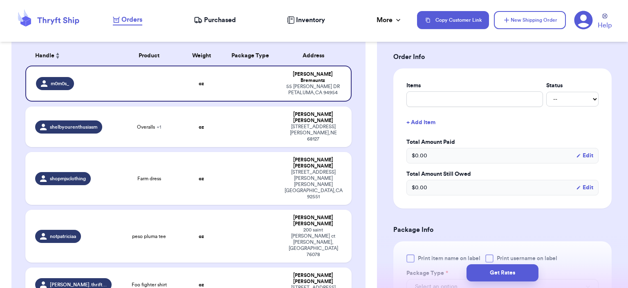
scroll to position [303, 0]
click at [418, 101] on input "text" at bounding box center [475, 99] width 137 height 16
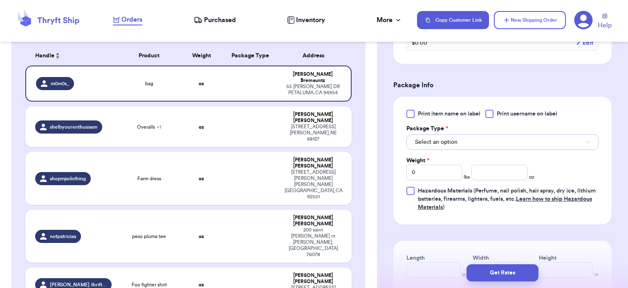
click at [497, 137] on button "Select an option" at bounding box center [503, 142] width 192 height 16
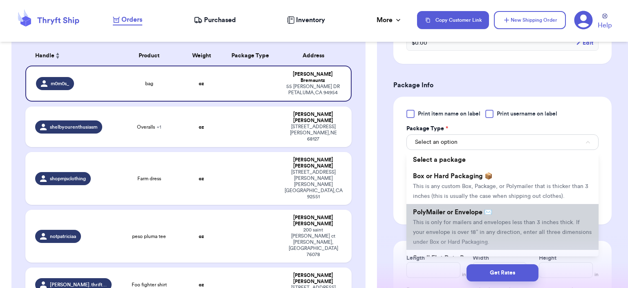
click at [465, 209] on span "PolyMailer or Envelope ✉️" at bounding box center [452, 212] width 79 height 7
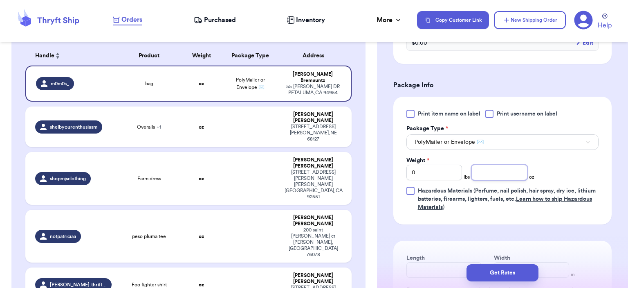
click at [487, 168] on input "number" at bounding box center [500, 172] width 56 height 16
click at [504, 268] on button "Get Rates" at bounding box center [503, 272] width 72 height 17
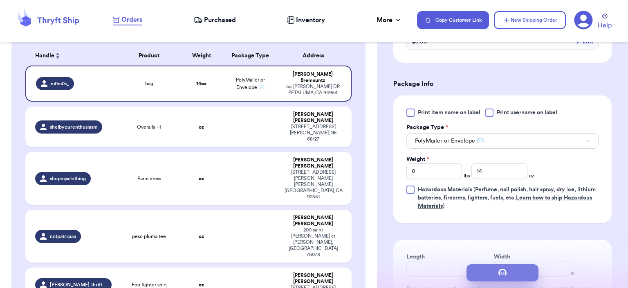
scroll to position [0, 0]
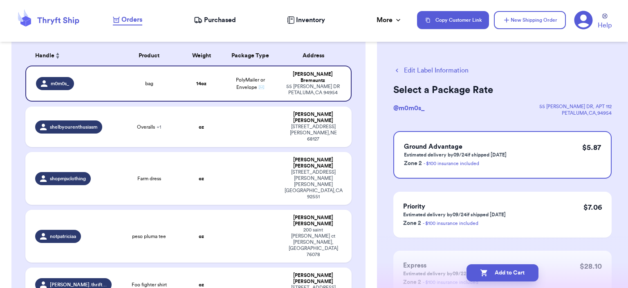
click at [504, 268] on button "Add to Cart" at bounding box center [503, 272] width 72 height 17
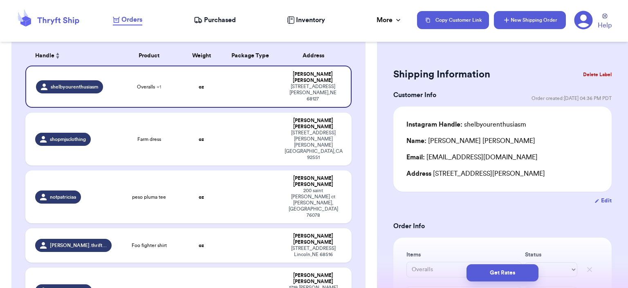
click at [516, 20] on button "New Shipping Order" at bounding box center [530, 20] width 72 height 18
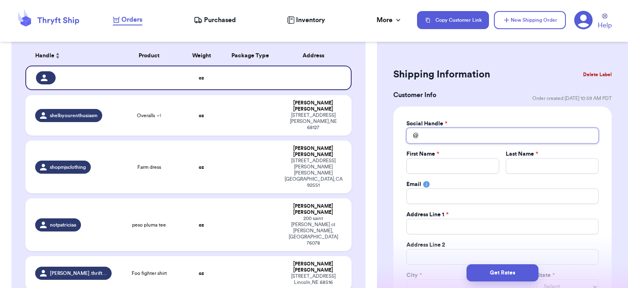
click at [441, 130] on input "Total Amount Paid" at bounding box center [503, 136] width 192 height 16
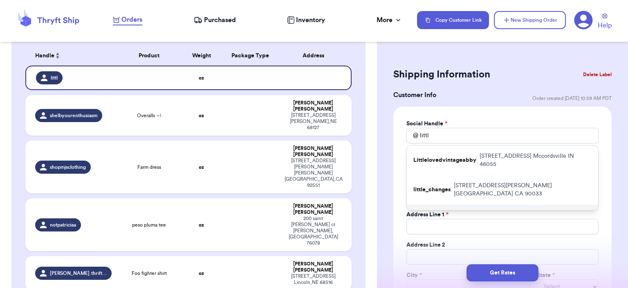
click at [447, 204] on div "littlepreloved_shop [STREET_ADDRESS]" at bounding box center [502, 214] width 191 height 21
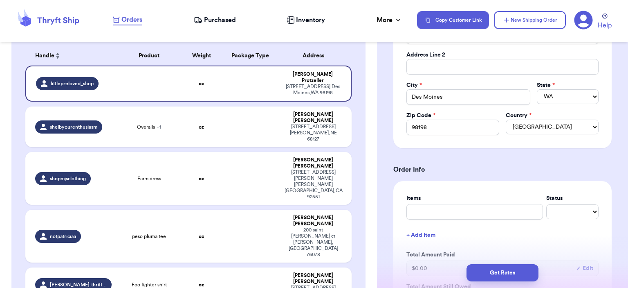
scroll to position [190, 0]
click at [441, 213] on input "text" at bounding box center [475, 212] width 137 height 16
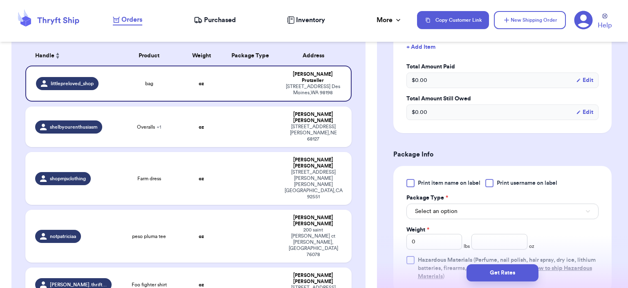
scroll to position [385, 0]
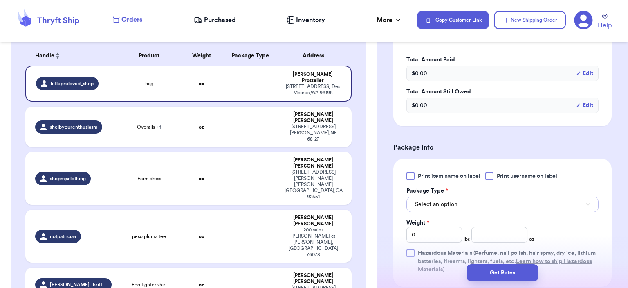
click at [457, 198] on button "Select an option" at bounding box center [503, 204] width 192 height 16
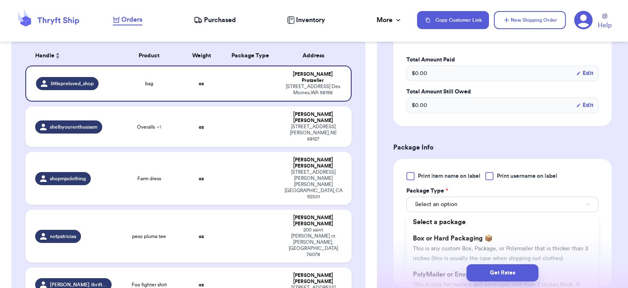
click at [442, 273] on div "Get Rates" at bounding box center [503, 272] width 238 height 17
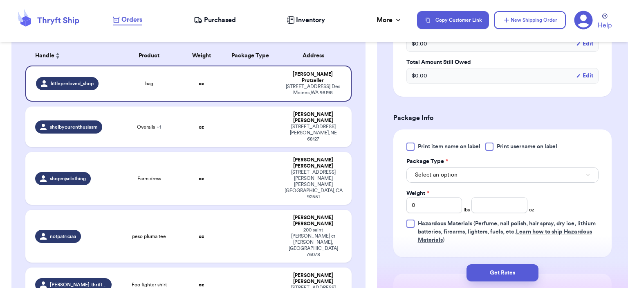
scroll to position [414, 0]
click at [456, 171] on span "Select an option" at bounding box center [436, 175] width 43 height 8
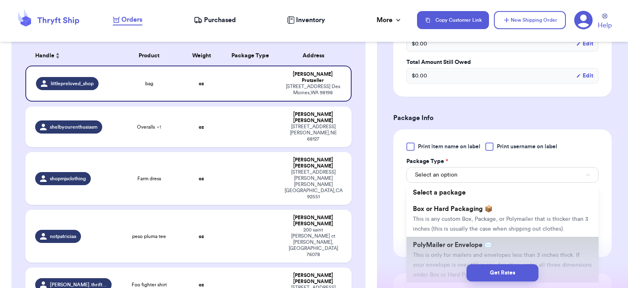
click at [446, 242] on span "PolyMailer or Envelope ✉️" at bounding box center [452, 244] width 79 height 7
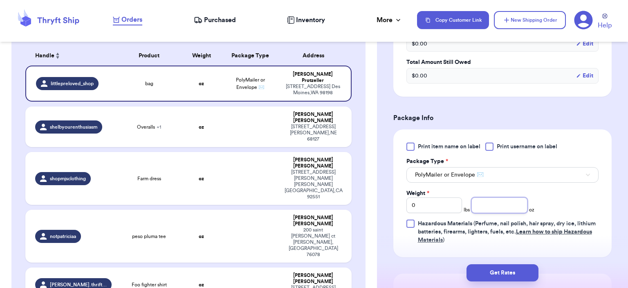
click at [478, 209] on input "number" at bounding box center [500, 205] width 56 height 16
click at [506, 270] on button "Get Rates" at bounding box center [503, 272] width 72 height 17
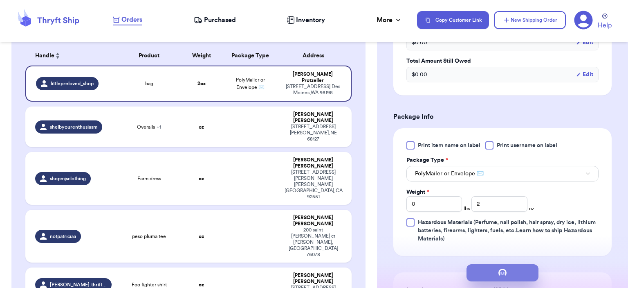
scroll to position [0, 0]
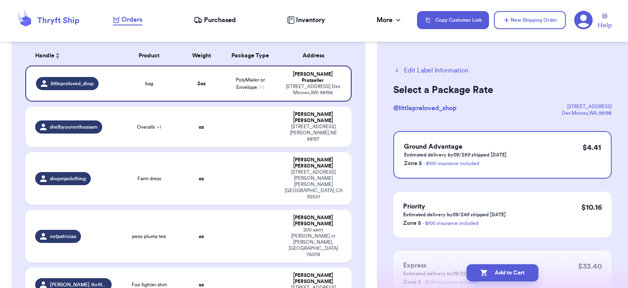
click at [506, 270] on button "Add to Cart" at bounding box center [503, 272] width 72 height 17
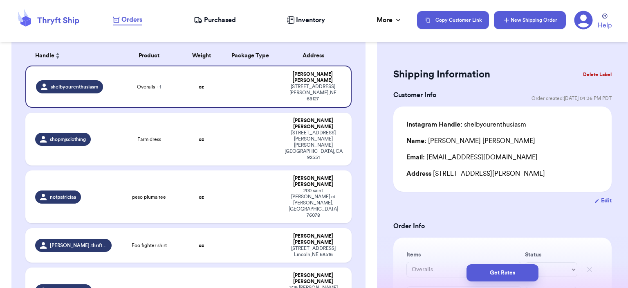
click at [546, 25] on button "New Shipping Order" at bounding box center [530, 20] width 72 height 18
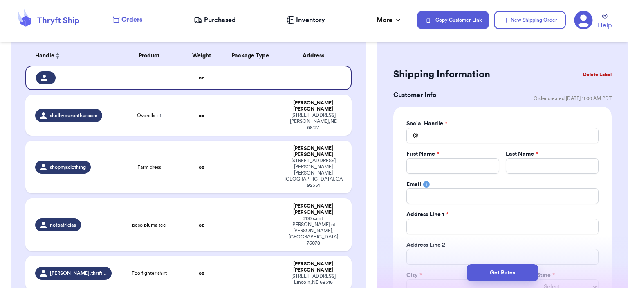
click at [488, 145] on div "Social Handle * @ First Name * Last Name * Email Address Line 1 * Address Line …" at bounding box center [503, 221] width 192 height 205
click at [473, 139] on input "Total Amount Paid" at bounding box center [503, 136] width 192 height 16
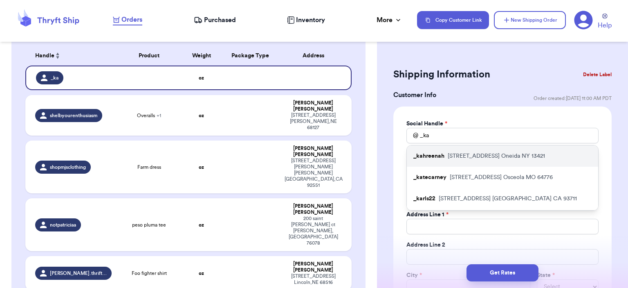
click at [453, 157] on p "[STREET_ADDRESS]" at bounding box center [496, 156] width 97 height 8
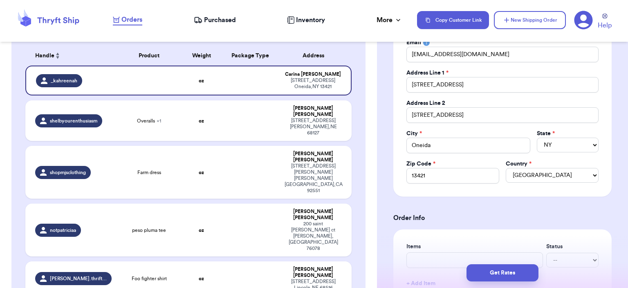
scroll to position [287, 0]
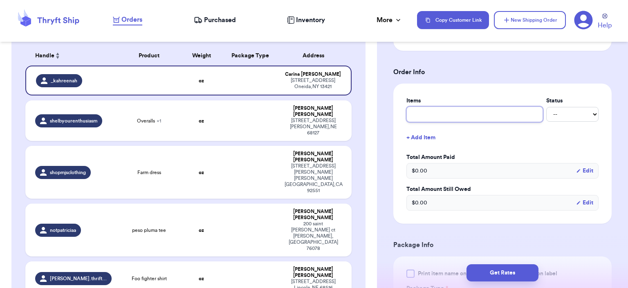
click at [437, 112] on input "text" at bounding box center [475, 114] width 137 height 16
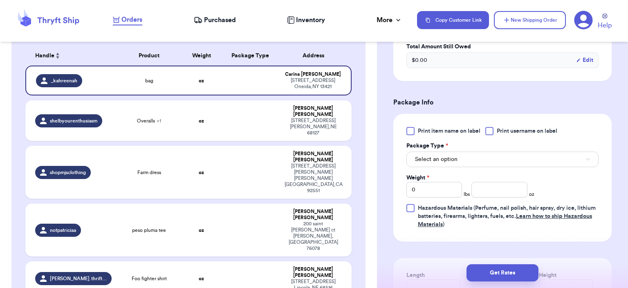
scroll to position [431, 0]
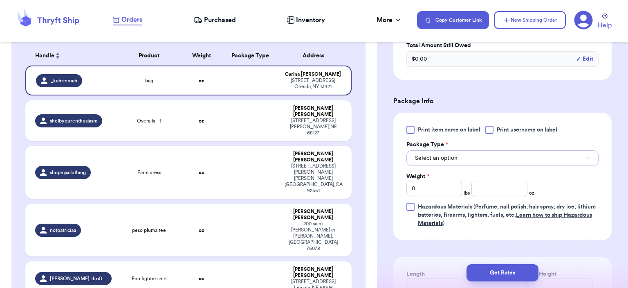
click at [448, 154] on span "Select an option" at bounding box center [436, 158] width 43 height 8
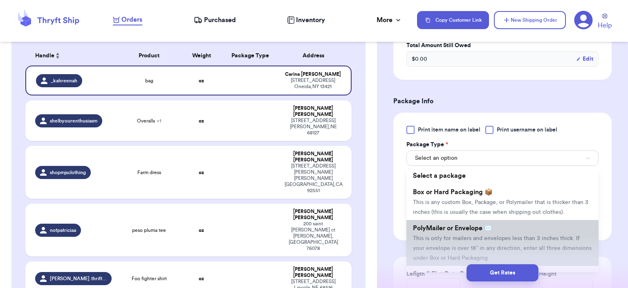
click at [473, 231] on li "PolyMailer or Envelope ✉️ This is only for mailers and envelopes less than 3 in…" at bounding box center [503, 243] width 192 height 46
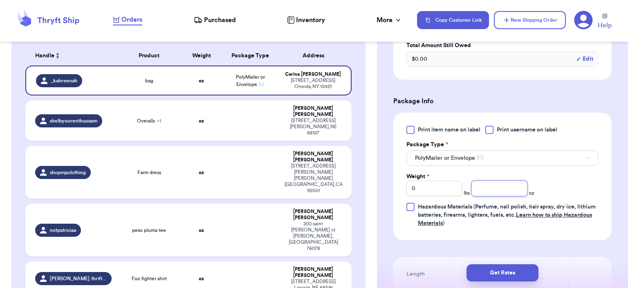
click at [510, 182] on input "number" at bounding box center [500, 188] width 56 height 16
click at [500, 269] on button "Get Rates" at bounding box center [503, 272] width 72 height 17
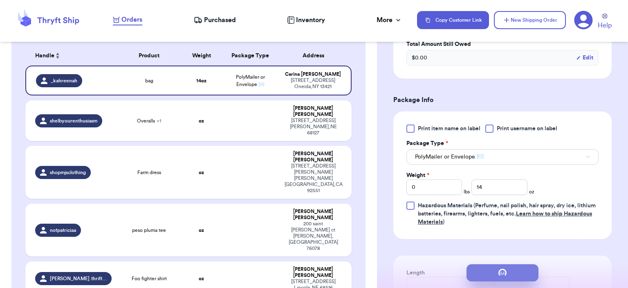
scroll to position [0, 0]
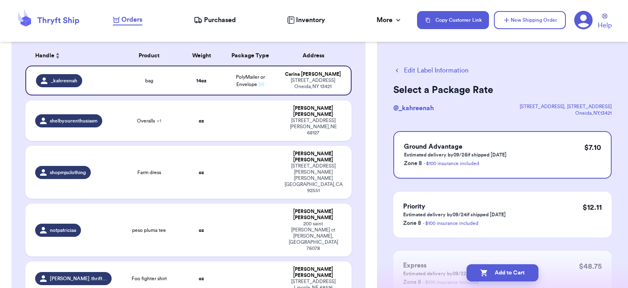
click at [500, 269] on button "Add to Cart" at bounding box center [503, 272] width 72 height 17
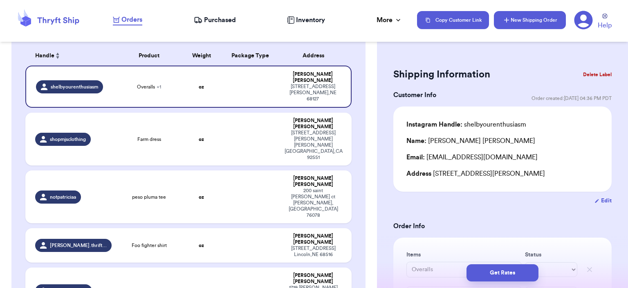
click at [527, 20] on button "New Shipping Order" at bounding box center [530, 20] width 72 height 18
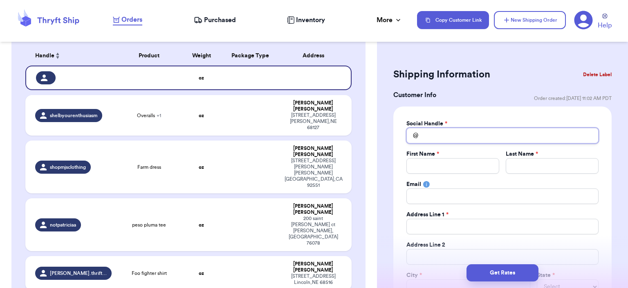
click at [448, 132] on input "Total Amount Paid" at bounding box center [503, 136] width 192 height 16
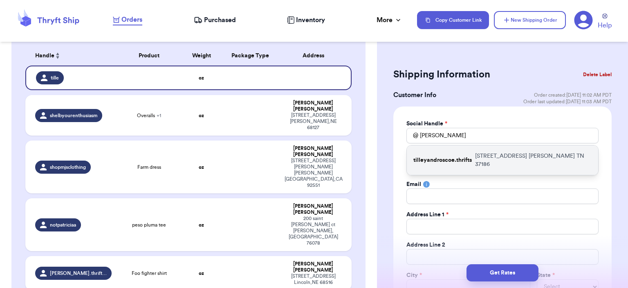
click at [440, 149] on div "tilleyandroscoe.thrifts [STREET_ADDRESS][PERSON_NAME]" at bounding box center [502, 159] width 191 height 29
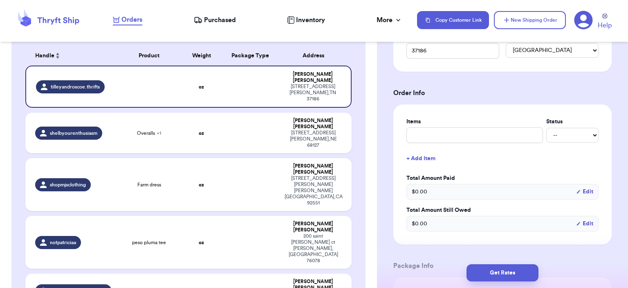
scroll to position [267, 0]
click at [428, 137] on input "text" at bounding box center [475, 135] width 137 height 16
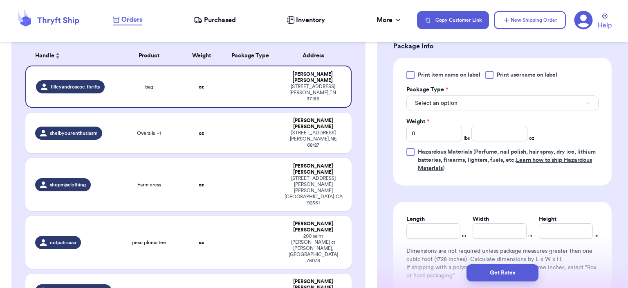
scroll to position [486, 0]
click at [440, 103] on span "Select an option" at bounding box center [436, 103] width 43 height 8
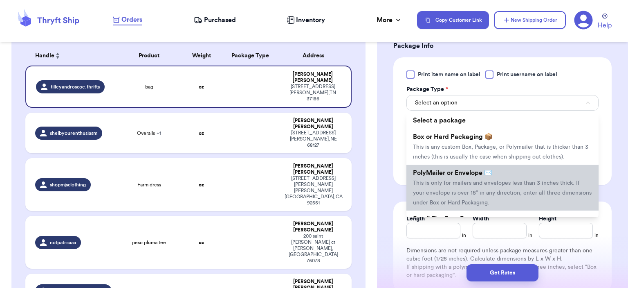
click at [450, 165] on li "PolyMailer or Envelope ✉️ This is only for mailers and envelopes less than 3 in…" at bounding box center [503, 187] width 192 height 46
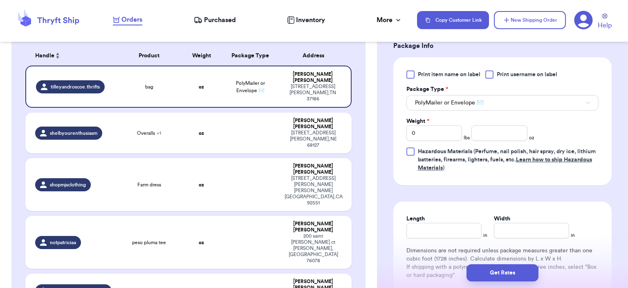
click at [491, 139] on div "Print item name on label Print username on label Package Type * PolyMailer or E…" at bounding box center [503, 120] width 192 height 101
click at [481, 117] on div "Weight * 0 lbs oz" at bounding box center [471, 129] width 128 height 24
click at [483, 126] on input "number" at bounding box center [500, 133] width 56 height 16
click at [509, 274] on button "Get Rates" at bounding box center [503, 272] width 72 height 17
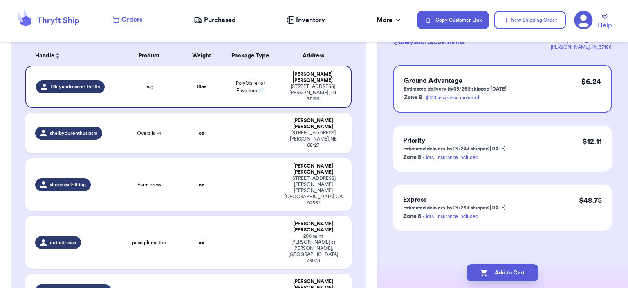
scroll to position [0, 0]
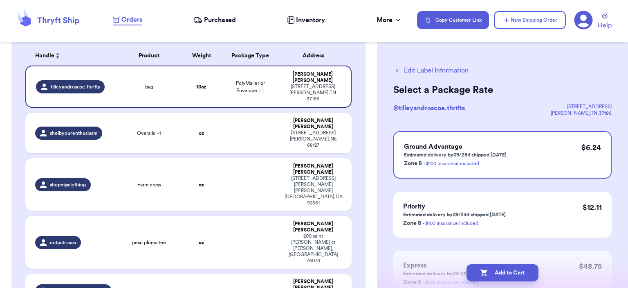
click at [509, 274] on button "Add to Cart" at bounding box center [503, 272] width 72 height 17
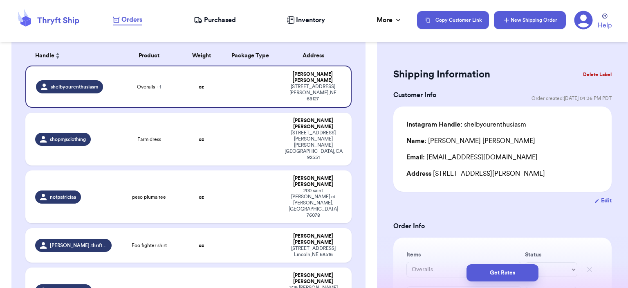
click at [521, 20] on button "New Shipping Order" at bounding box center [530, 20] width 72 height 18
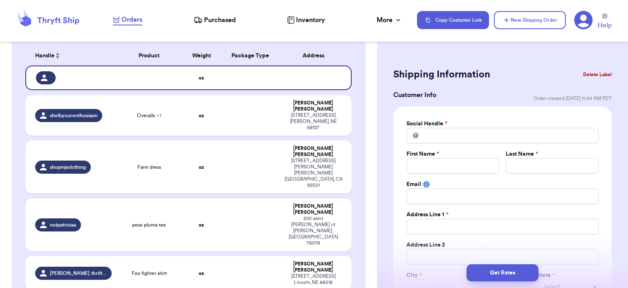
click at [438, 127] on label "Social Handle *" at bounding box center [427, 123] width 41 height 8
click at [434, 139] on input "Total Amount Paid" at bounding box center [503, 136] width 192 height 16
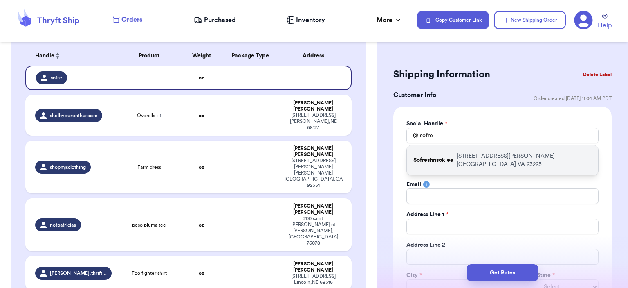
click at [441, 151] on div "Sofreshnsoklee [STREET_ADDRESS][PERSON_NAME]" at bounding box center [502, 159] width 191 height 29
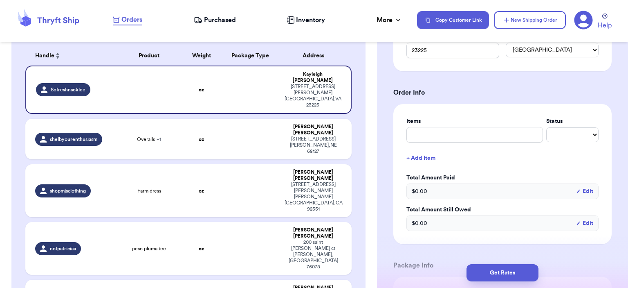
scroll to position [267, 0]
click at [466, 138] on input "text" at bounding box center [475, 135] width 137 height 16
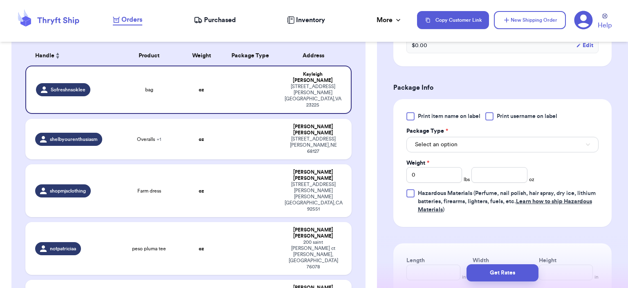
click at [472, 135] on div "Select an option" at bounding box center [503, 143] width 192 height 17
drag, startPoint x: 468, startPoint y: 145, endPoint x: 472, endPoint y: 134, distance: 11.9
click at [472, 135] on div "Select an option" at bounding box center [503, 143] width 192 height 17
click at [461, 145] on button "Select an option" at bounding box center [503, 145] width 192 height 16
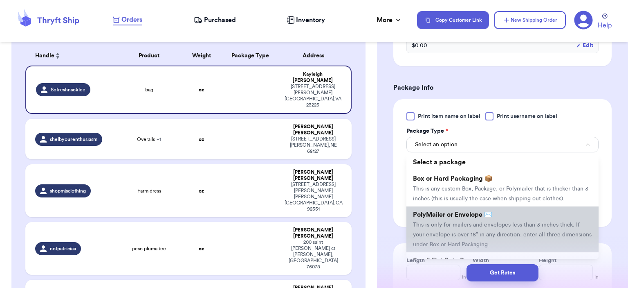
click at [458, 211] on span "PolyMailer or Envelope ✉️" at bounding box center [452, 214] width 79 height 7
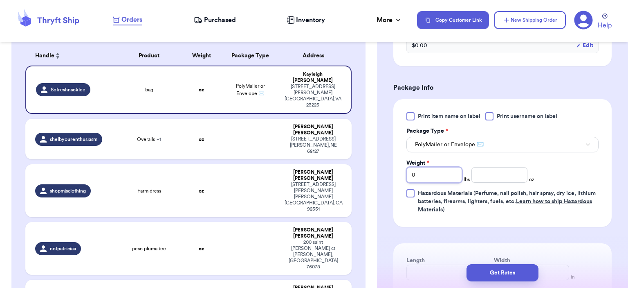
drag, startPoint x: 434, startPoint y: 173, endPoint x: 394, endPoint y: 189, distance: 43.8
click at [394, 189] on div "Print item name on label Print username on label Package Type * PolyMailer or E…" at bounding box center [503, 163] width 218 height 128
click at [482, 171] on input "number" at bounding box center [500, 175] width 56 height 16
click at [504, 270] on button "Get Rates" at bounding box center [503, 272] width 72 height 17
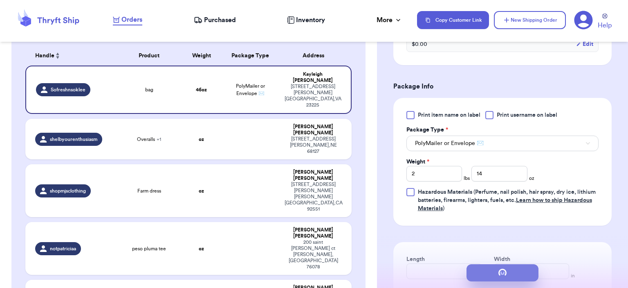
scroll to position [0, 0]
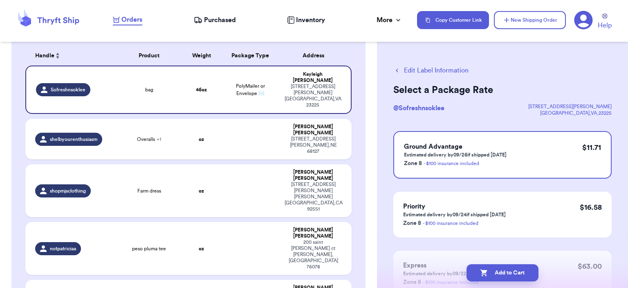
click at [504, 270] on button "Add to Cart" at bounding box center [503, 272] width 72 height 17
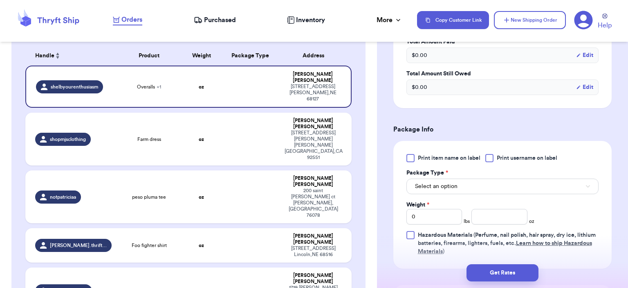
scroll to position [299, 0]
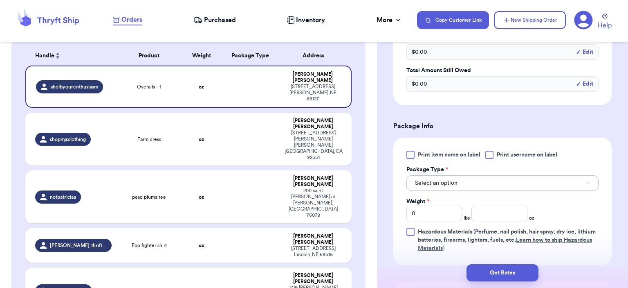
click at [422, 184] on span "Select an option" at bounding box center [436, 183] width 43 height 8
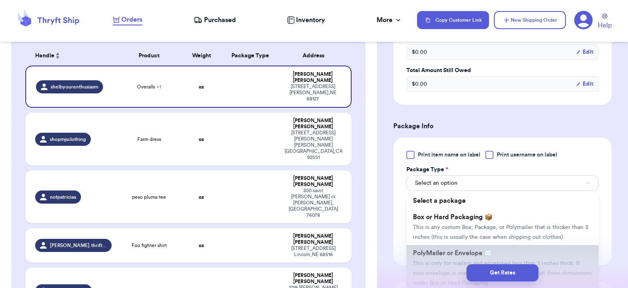
click at [433, 252] on span "PolyMailer or Envelope ✉️" at bounding box center [452, 253] width 79 height 7
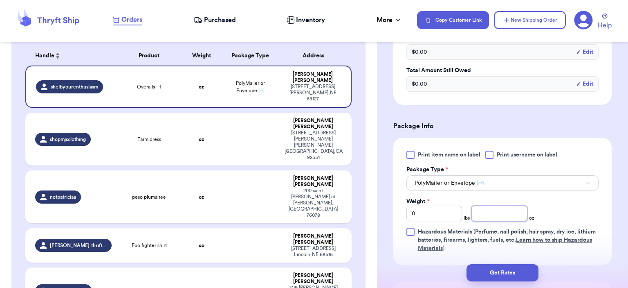
click at [506, 207] on input "number" at bounding box center [500, 213] width 56 height 16
click at [492, 274] on button "Get Rates" at bounding box center [503, 272] width 72 height 17
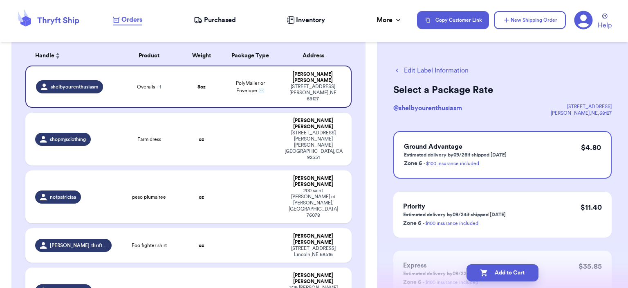
click at [436, 67] on button "Edit Label Information" at bounding box center [431, 70] width 75 height 10
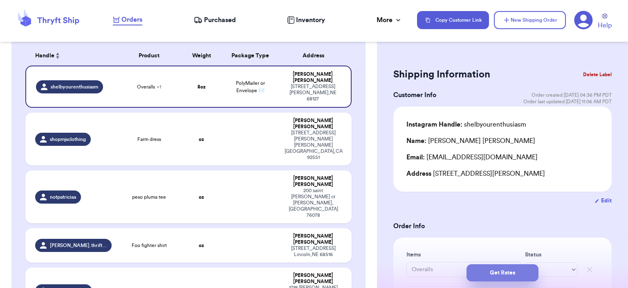
click at [503, 277] on button "Get Rates" at bounding box center [503, 272] width 72 height 17
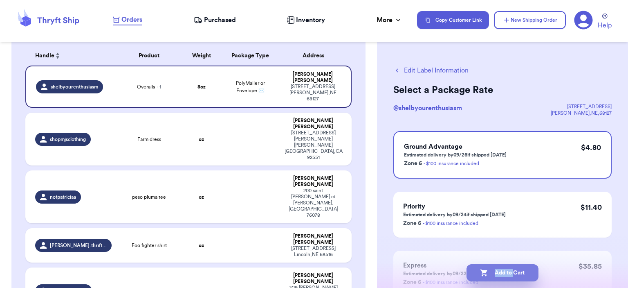
drag, startPoint x: 524, startPoint y: 263, endPoint x: 515, endPoint y: 278, distance: 17.6
click at [515, 278] on div "Add to Cart" at bounding box center [502, 272] width 251 height 30
click at [509, 275] on button "Add to Cart" at bounding box center [503, 272] width 72 height 17
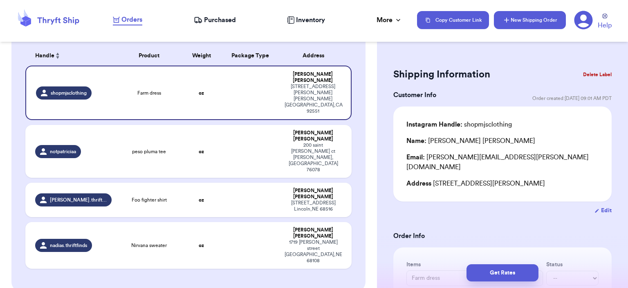
click at [532, 25] on button "New Shipping Order" at bounding box center [530, 20] width 72 height 18
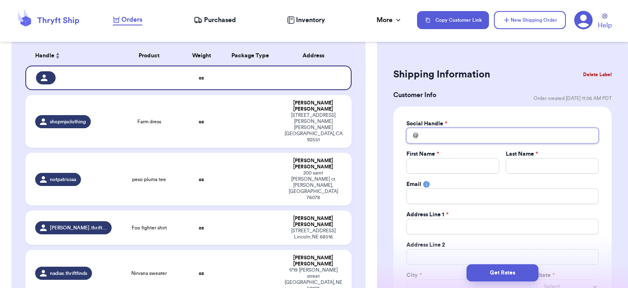
click at [459, 136] on input "Total Amount Paid" at bounding box center [503, 136] width 192 height 16
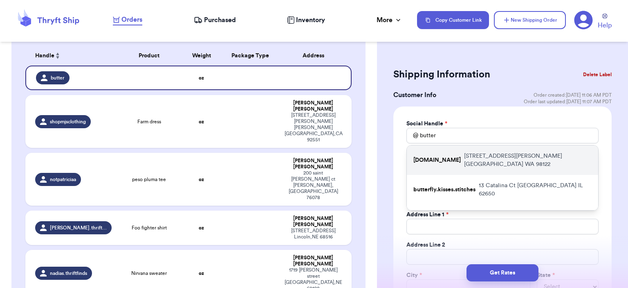
click at [459, 156] on p "[DOMAIN_NAME]" at bounding box center [437, 160] width 47 height 8
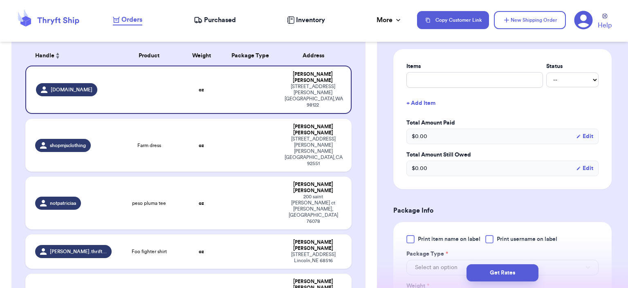
scroll to position [322, 0]
click at [423, 81] on input "text" at bounding box center [475, 80] width 137 height 16
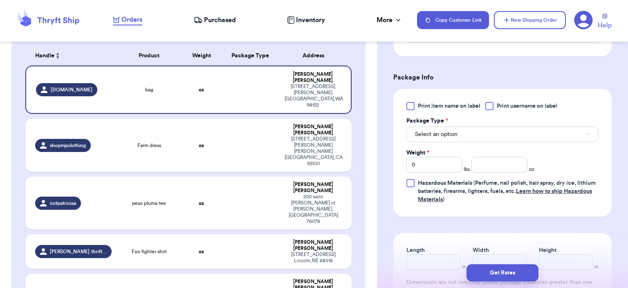
scroll to position [465, 0]
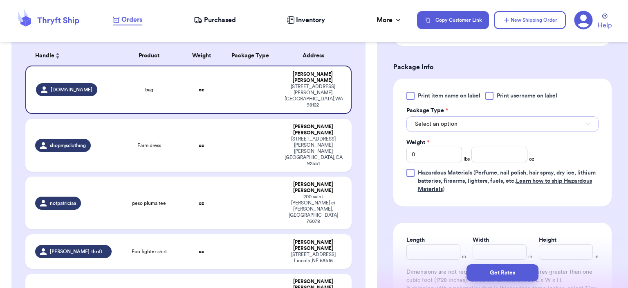
click at [443, 120] on span "Select an option" at bounding box center [436, 124] width 43 height 8
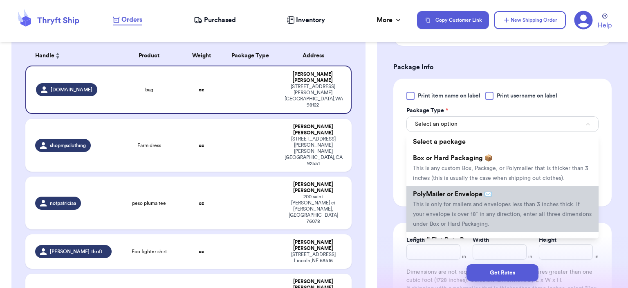
click at [453, 195] on span "PolyMailer or Envelope ✉️" at bounding box center [452, 194] width 79 height 7
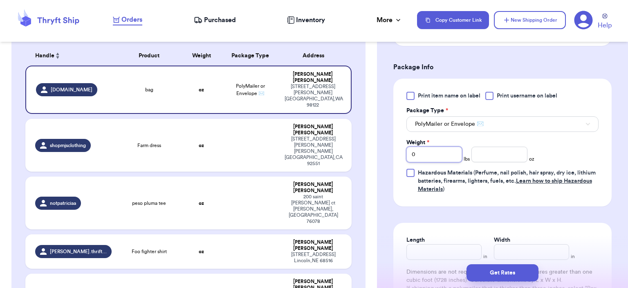
drag, startPoint x: 432, startPoint y: 153, endPoint x: 409, endPoint y: 153, distance: 22.9
click at [409, 153] on input "0" at bounding box center [435, 154] width 56 height 16
click at [479, 160] on div "Print item name on label Print username on label Package Type * PolyMailer or E…" at bounding box center [503, 142] width 192 height 101
click at [478, 155] on input "number" at bounding box center [500, 154] width 56 height 16
click at [508, 272] on button "Get Rates" at bounding box center [503, 272] width 72 height 17
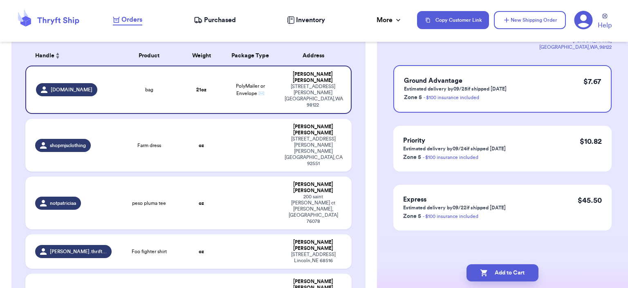
scroll to position [0, 0]
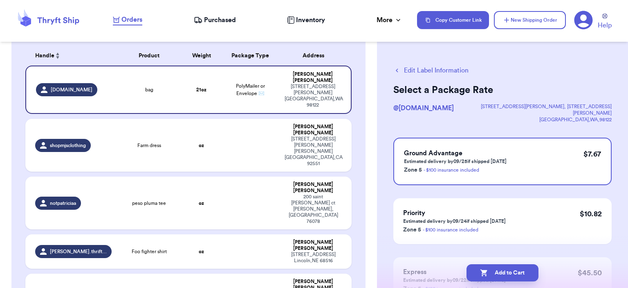
click at [508, 272] on button "Add to Cart" at bounding box center [503, 272] width 72 height 17
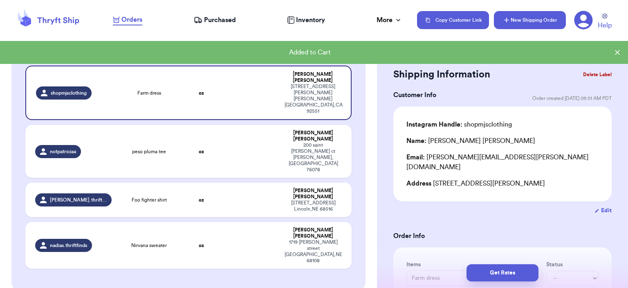
click at [520, 27] on button "New Shipping Order" at bounding box center [530, 20] width 72 height 18
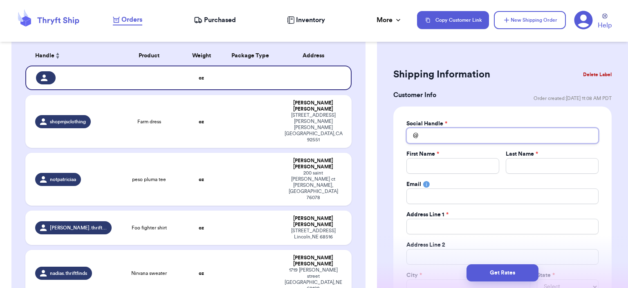
click at [451, 130] on input "Total Amount Paid" at bounding box center [503, 136] width 192 height 16
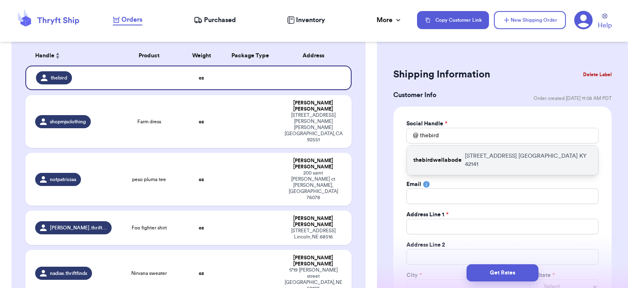
click at [454, 148] on div "thebirdwellabode [STREET_ADDRESS]" at bounding box center [502, 159] width 191 height 29
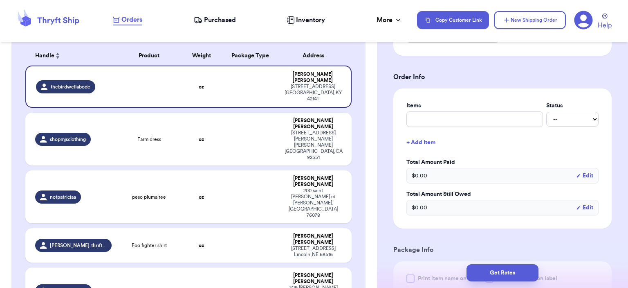
scroll to position [283, 0]
click at [441, 120] on input "text" at bounding box center [475, 118] width 137 height 16
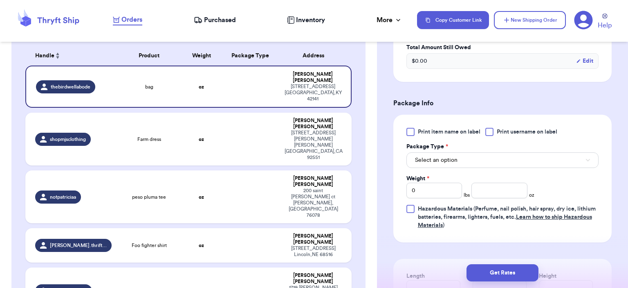
scroll to position [429, 0]
click at [447, 152] on button "Select an option" at bounding box center [503, 160] width 192 height 16
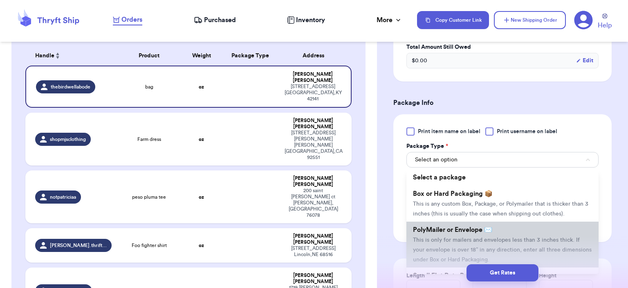
click at [455, 230] on span "PolyMailer or Envelope ✉️" at bounding box center [452, 229] width 79 height 7
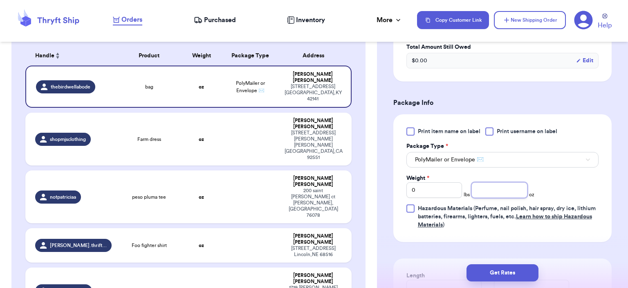
click at [490, 187] on input "number" at bounding box center [500, 190] width 56 height 16
click at [498, 271] on button "Get Rates" at bounding box center [503, 272] width 72 height 17
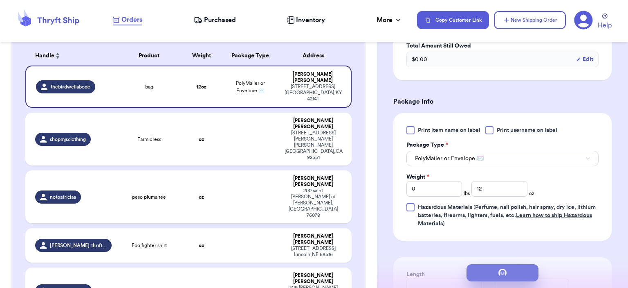
scroll to position [0, 0]
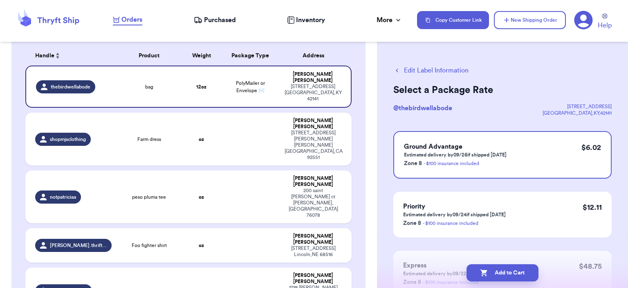
click at [498, 271] on button "Add to Cart" at bounding box center [503, 272] width 72 height 17
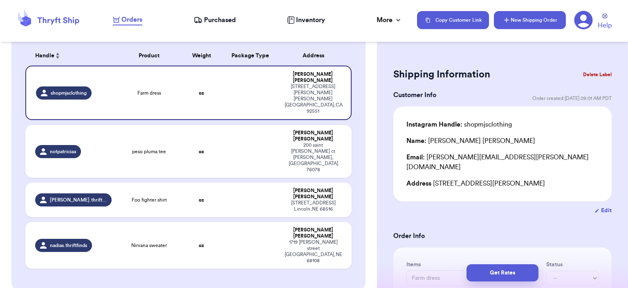
click at [535, 17] on button "New Shipping Order" at bounding box center [530, 20] width 72 height 18
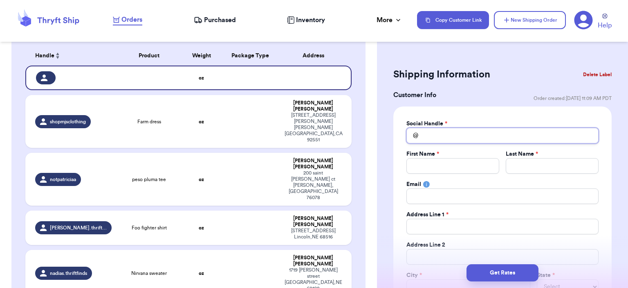
click at [496, 137] on input "Total Amount Paid" at bounding box center [503, 136] width 192 height 16
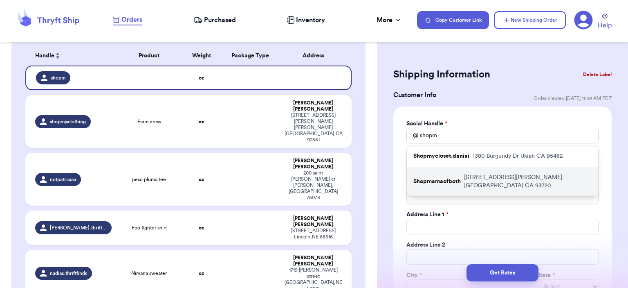
click at [481, 173] on p "[STREET_ADDRESS][PERSON_NAME]" at bounding box center [528, 181] width 128 height 16
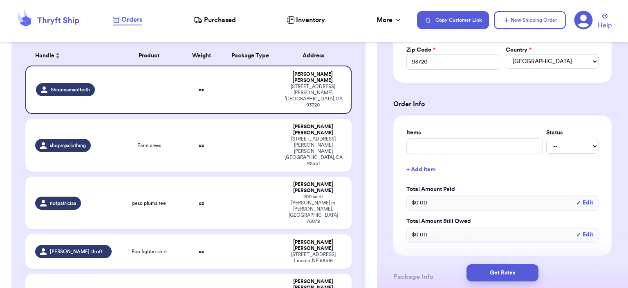
scroll to position [256, 0]
click at [447, 148] on input "text" at bounding box center [475, 145] width 137 height 16
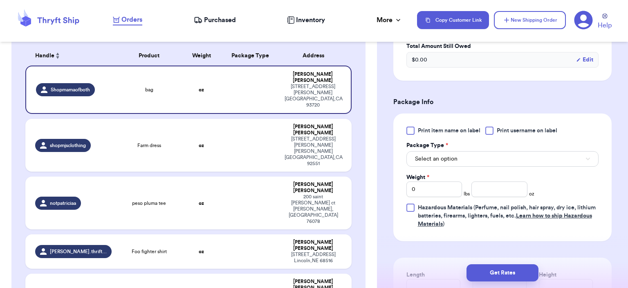
scroll to position [430, 0]
click at [463, 162] on button "Select an option" at bounding box center [503, 159] width 192 height 16
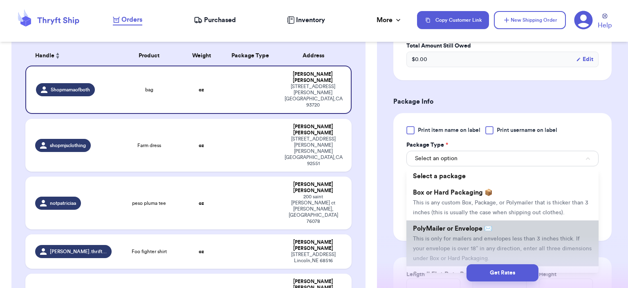
click at [455, 225] on span "PolyMailer or Envelope ✉️" at bounding box center [452, 228] width 79 height 7
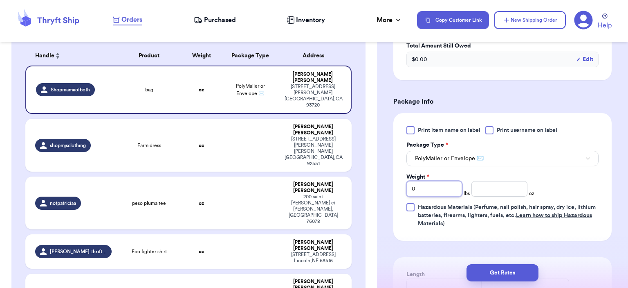
drag, startPoint x: 432, startPoint y: 189, endPoint x: 385, endPoint y: 189, distance: 47.9
click at [385, 189] on div "Shipping Information Delete Label Customer Info Order created: [DATE] 11:09 AM …" at bounding box center [502, 33] width 251 height 829
click at [481, 187] on input "number" at bounding box center [500, 189] width 56 height 16
click at [492, 276] on button "Get Rates" at bounding box center [503, 272] width 72 height 17
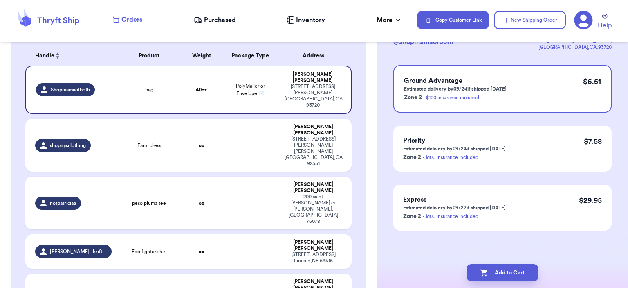
scroll to position [0, 0]
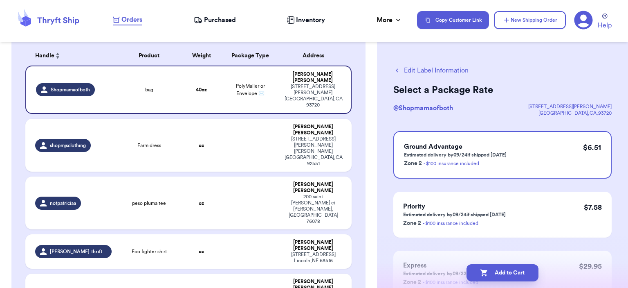
click at [492, 276] on button "Add to Cart" at bounding box center [503, 272] width 72 height 17
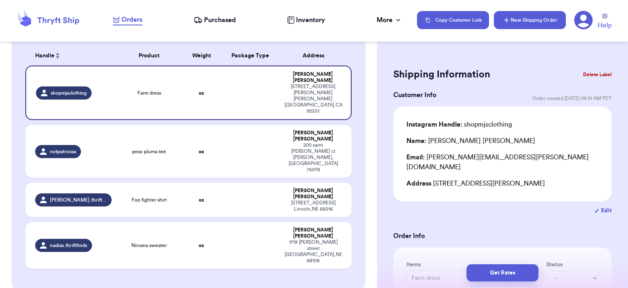
click at [540, 21] on button "New Shipping Order" at bounding box center [530, 20] width 72 height 18
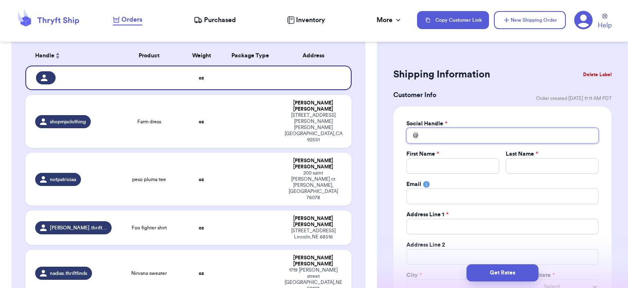
click at [452, 142] on input "Total Amount Paid" at bounding box center [503, 136] width 192 height 16
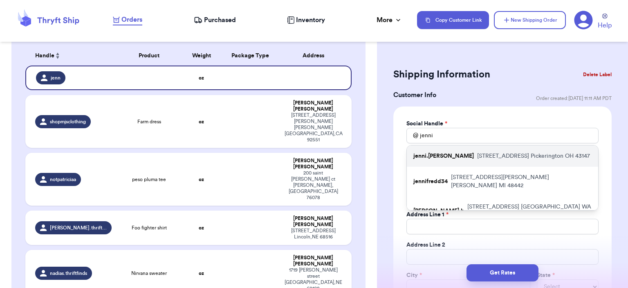
click at [477, 155] on p "[STREET_ADDRESS]" at bounding box center [533, 156] width 113 height 8
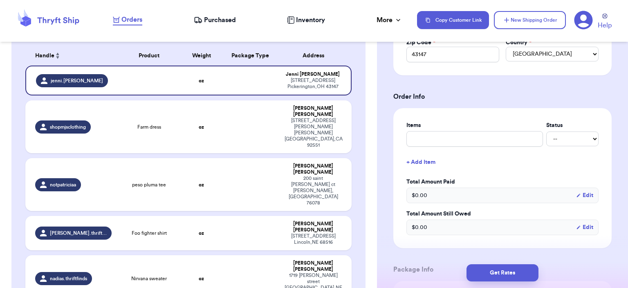
scroll to position [265, 0]
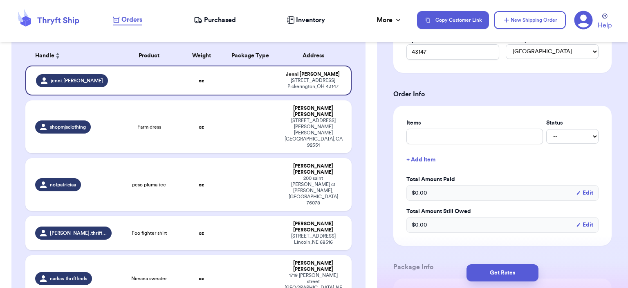
click at [477, 146] on div "Items Status -- Paid Owes + Add Item Total Amount Paid $ 0.00 Edit Total Amount…" at bounding box center [503, 176] width 192 height 114
click at [460, 133] on input "text" at bounding box center [475, 136] width 137 height 16
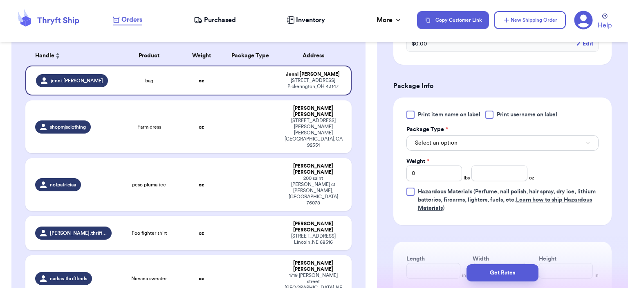
scroll to position [446, 0]
click at [470, 144] on button "Select an option" at bounding box center [503, 143] width 192 height 16
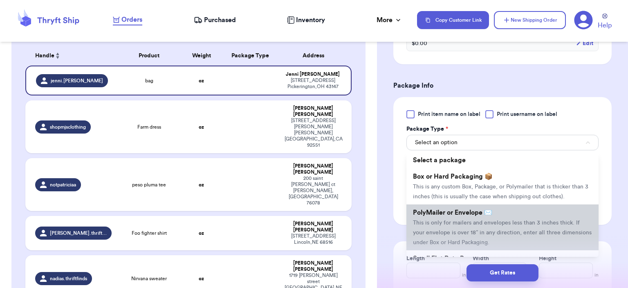
click at [464, 217] on li "PolyMailer or Envelope ✉️ This is only for mailers and envelopes less than 3 in…" at bounding box center [503, 227] width 192 height 46
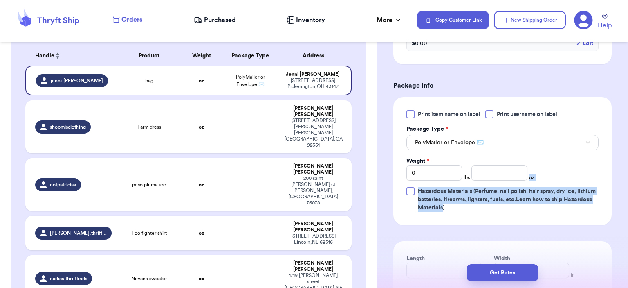
drag, startPoint x: 464, startPoint y: 217, endPoint x: 501, endPoint y: 173, distance: 57.6
click at [501, 173] on div "Print item name on label Print username on label Package Type * PolyMailer or E…" at bounding box center [503, 161] width 218 height 128
click at [501, 173] on input "number" at bounding box center [500, 173] width 56 height 16
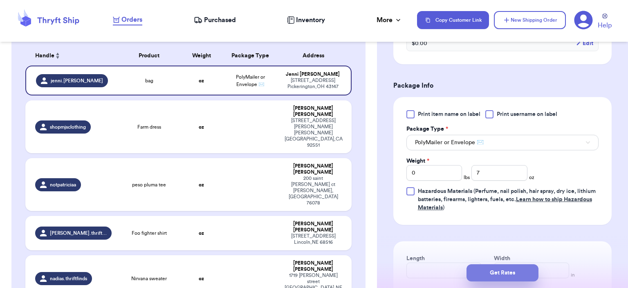
click at [507, 270] on button "Get Rates" at bounding box center [503, 272] width 72 height 17
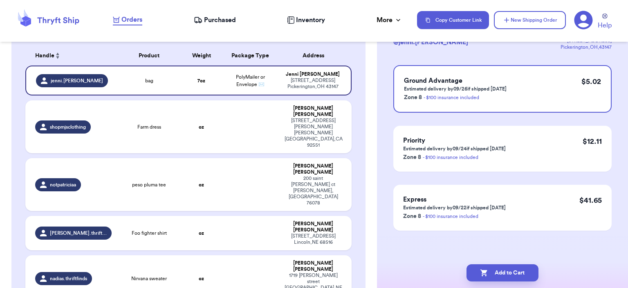
scroll to position [0, 0]
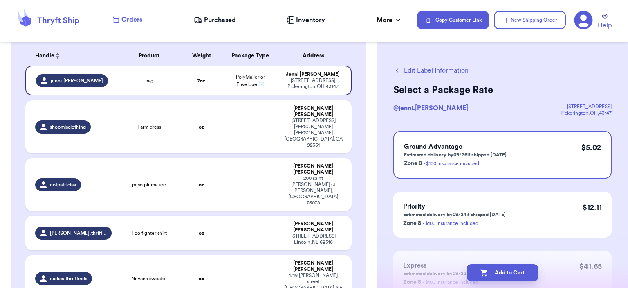
click at [507, 270] on button "Add to Cart" at bounding box center [503, 272] width 72 height 17
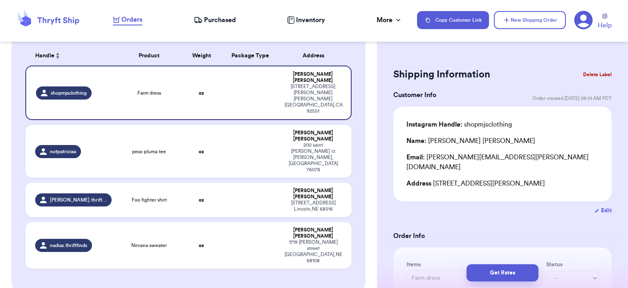
click at [524, 45] on div "Shipping Information Delete Label Customer Info Order created: [DATE] 09:01 AM …" at bounding box center [502, 144] width 251 height 288
click at [531, 23] on button "New Shipping Order" at bounding box center [530, 20] width 72 height 18
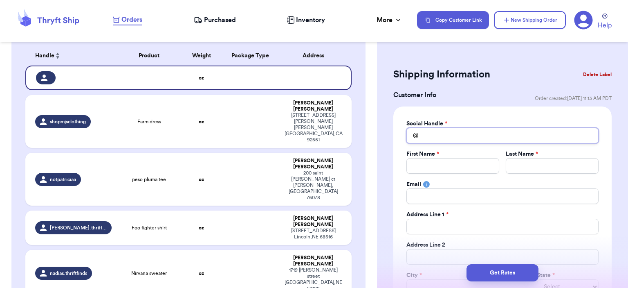
click at [474, 132] on input "Total Amount Paid" at bounding box center [503, 136] width 192 height 16
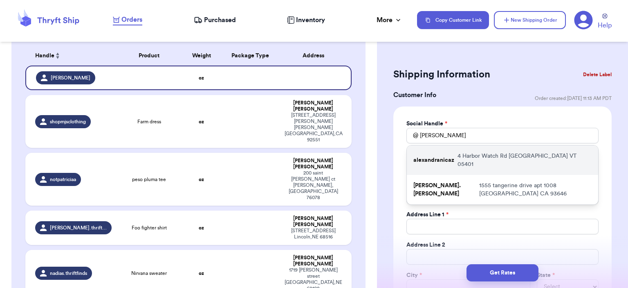
click at [468, 151] on div "alexandranicaz [STREET_ADDRESS]" at bounding box center [502, 159] width 191 height 29
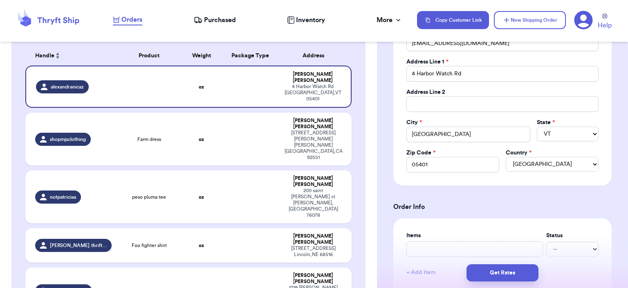
scroll to position [245, 0]
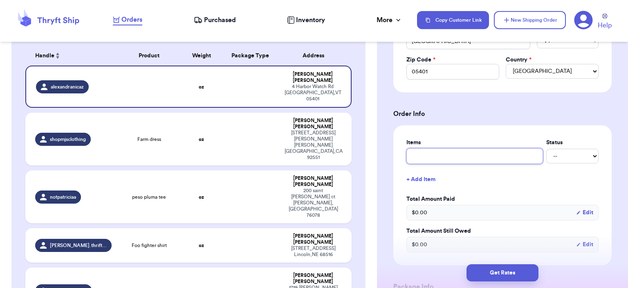
click at [450, 161] on input "text" at bounding box center [475, 156] width 137 height 16
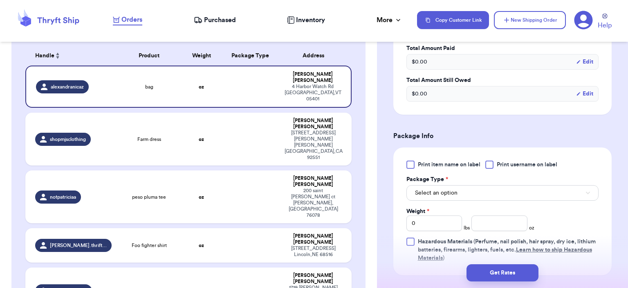
scroll to position [396, 0]
click at [471, 176] on div "Package Type *" at bounding box center [503, 179] width 192 height 8
click at [463, 196] on button "Select an option" at bounding box center [503, 192] width 192 height 16
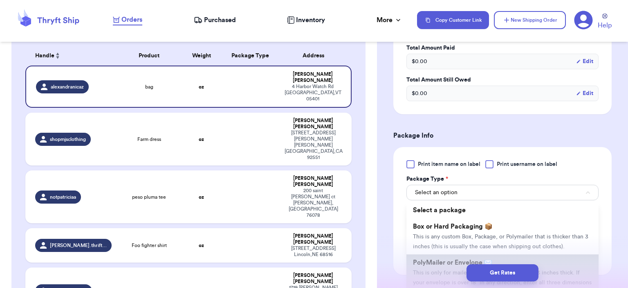
click at [437, 259] on span "PolyMailer or Envelope ✉️" at bounding box center [452, 262] width 79 height 7
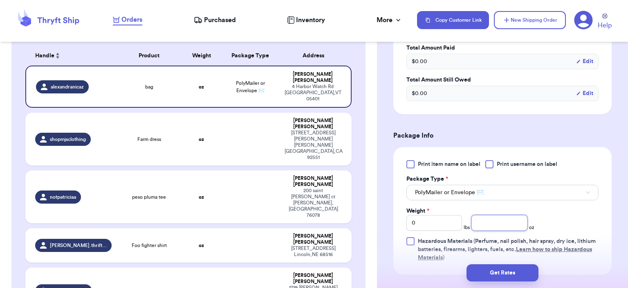
click at [486, 225] on input "number" at bounding box center [500, 223] width 56 height 16
click at [492, 268] on button "Get Rates" at bounding box center [503, 272] width 72 height 17
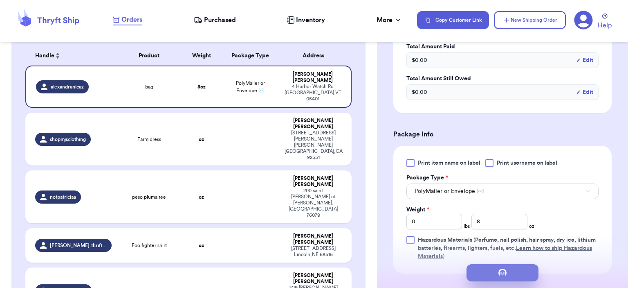
scroll to position [0, 0]
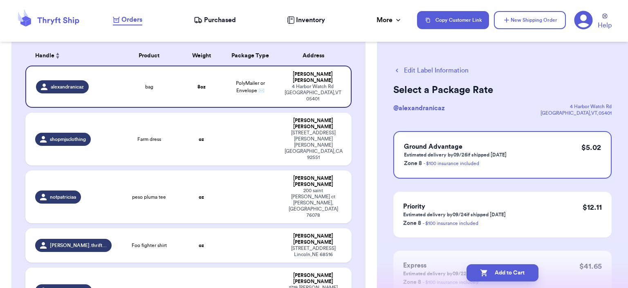
click at [492, 268] on button "Add to Cart" at bounding box center [503, 272] width 72 height 17
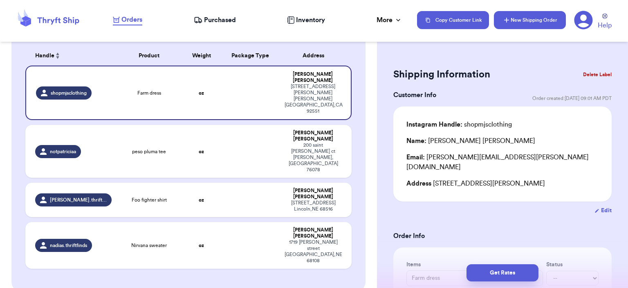
click at [537, 15] on button "New Shipping Order" at bounding box center [530, 20] width 72 height 18
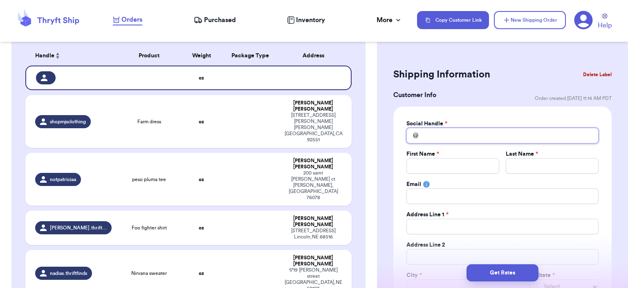
click at [461, 130] on input "Total Amount Paid" at bounding box center [503, 136] width 192 height 16
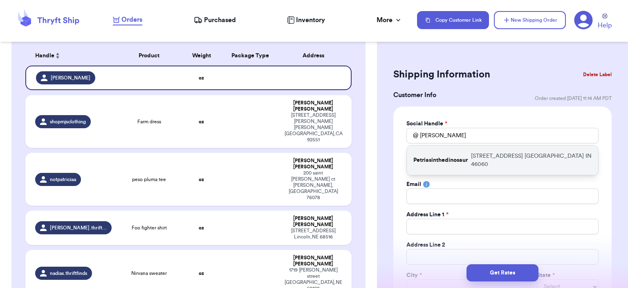
click at [460, 146] on div "Petriasinthedinosaur [STREET_ADDRESS]" at bounding box center [502, 159] width 191 height 29
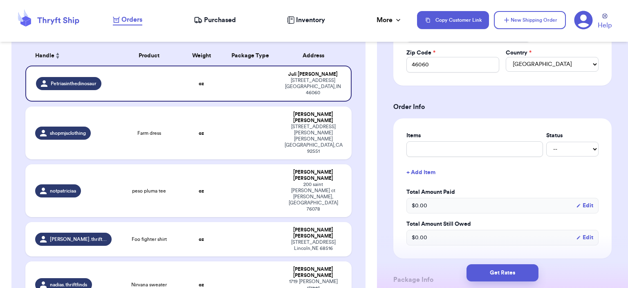
scroll to position [253, 0]
click at [460, 146] on input "text" at bounding box center [475, 149] width 137 height 16
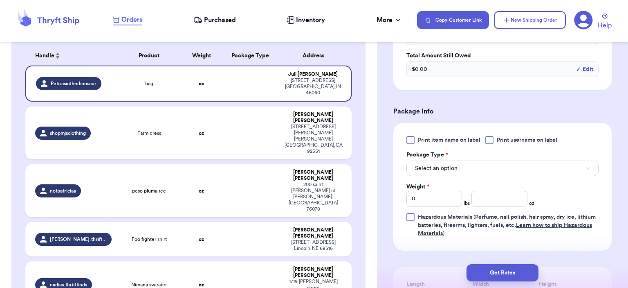
scroll to position [421, 0]
drag, startPoint x: 470, startPoint y: 162, endPoint x: 448, endPoint y: 157, distance: 21.9
click at [448, 158] on div "Select an option" at bounding box center [503, 166] width 192 height 17
click at [440, 174] on div "Print item name on label Print username on label Package Type * Select an optio…" at bounding box center [503, 185] width 192 height 101
click at [432, 167] on span "Select an option" at bounding box center [436, 168] width 43 height 8
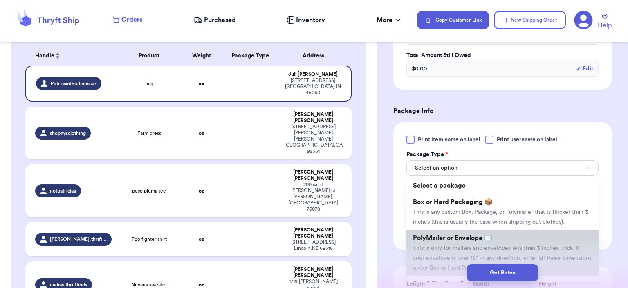
click at [445, 235] on span "PolyMailer or Envelope ✉️" at bounding box center [452, 237] width 79 height 7
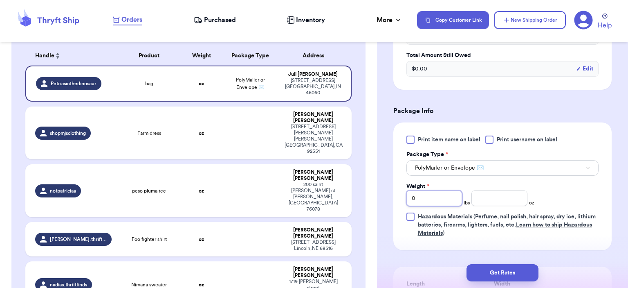
drag, startPoint x: 429, startPoint y: 200, endPoint x: 411, endPoint y: 198, distance: 19.0
click at [411, 198] on input "0" at bounding box center [435, 198] width 56 height 16
click at [489, 270] on button "Get Rates" at bounding box center [503, 272] width 72 height 17
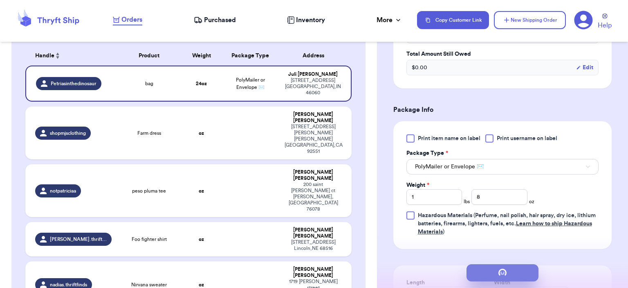
scroll to position [0, 0]
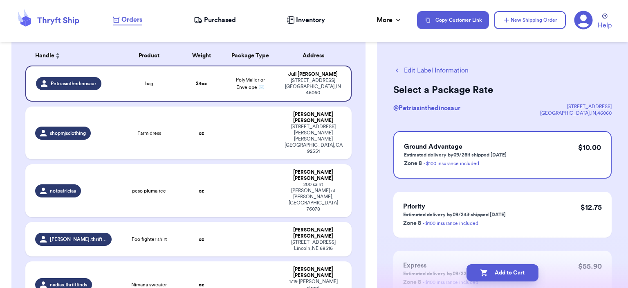
click at [489, 270] on button "Add to Cart" at bounding box center [503, 272] width 72 height 17
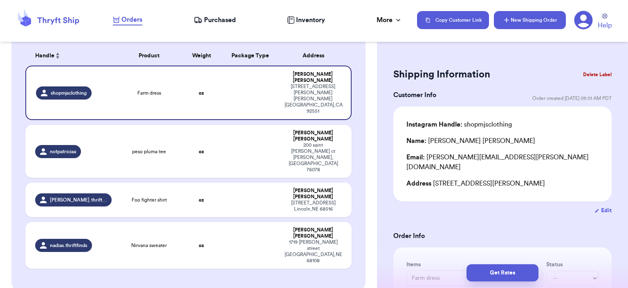
click at [546, 22] on button "New Shipping Order" at bounding box center [530, 20] width 72 height 18
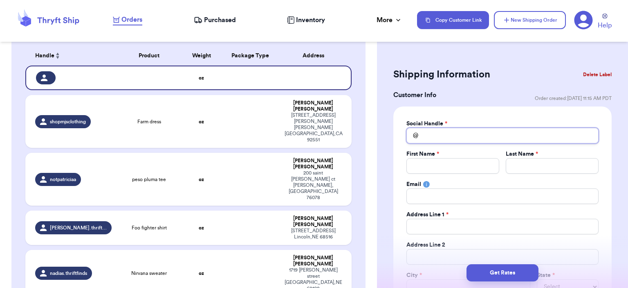
click at [451, 137] on input "Total Amount Paid" at bounding box center [503, 136] width 192 height 16
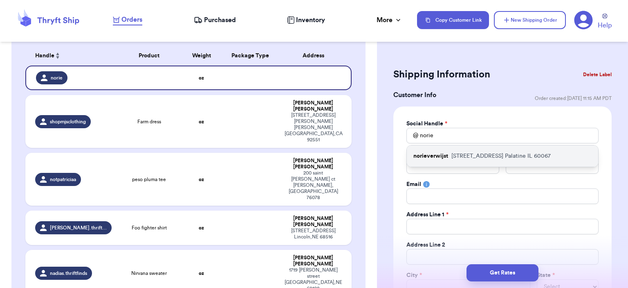
click at [447, 153] on p "norieverwijst" at bounding box center [431, 156] width 35 height 8
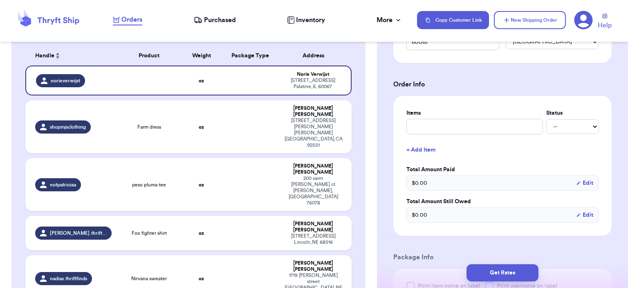
scroll to position [301, 0]
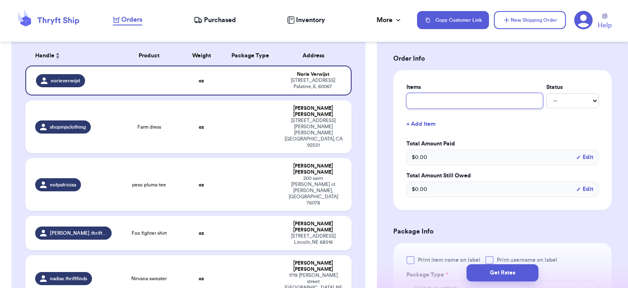
click at [419, 98] on input "text" at bounding box center [475, 101] width 137 height 16
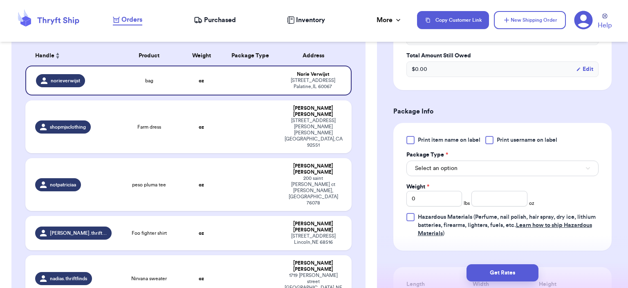
scroll to position [456, 0]
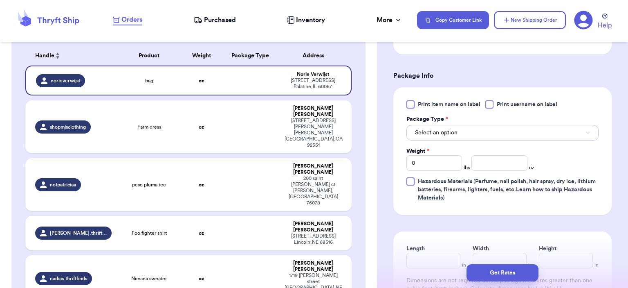
click at [448, 128] on span "Select an option" at bounding box center [436, 132] width 43 height 8
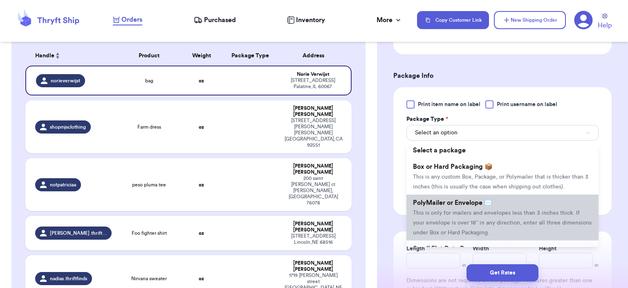
click at [470, 212] on span "This is only for mailers and envelopes less than 3 inches thick. If your envelo…" at bounding box center [502, 222] width 179 height 25
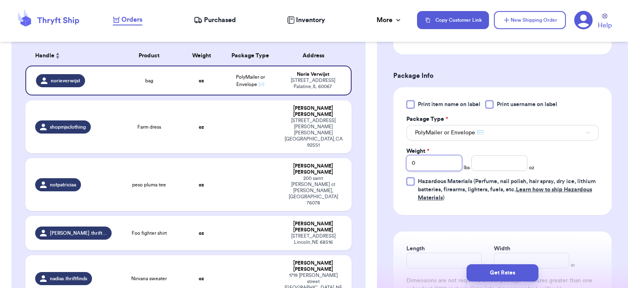
drag, startPoint x: 427, startPoint y: 160, endPoint x: 396, endPoint y: 162, distance: 31.1
click at [396, 162] on div "Print item name on label Print username on label Package Type * PolyMailer or E…" at bounding box center [503, 151] width 218 height 128
click at [490, 165] on input "number" at bounding box center [500, 163] width 56 height 16
click at [489, 271] on button "Get Rates" at bounding box center [503, 272] width 72 height 17
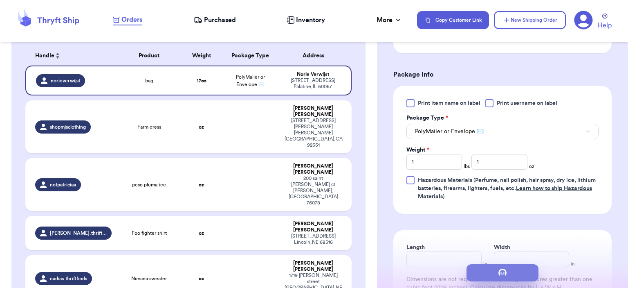
scroll to position [0, 0]
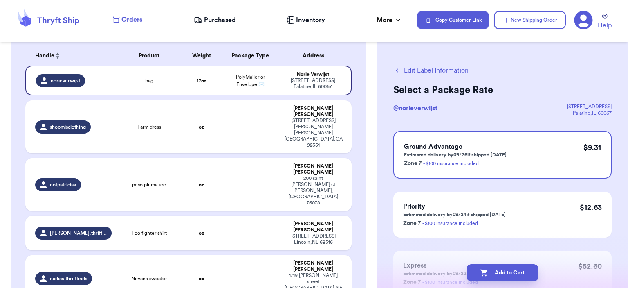
click at [489, 271] on button "Add to Cart" at bounding box center [503, 272] width 72 height 17
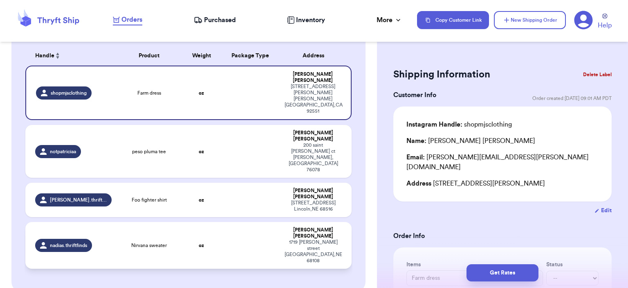
click at [153, 222] on td "Nirvana sweater" at bounding box center [149, 245] width 65 height 47
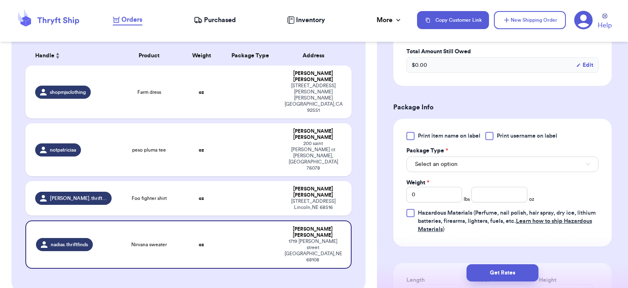
scroll to position [303, 0]
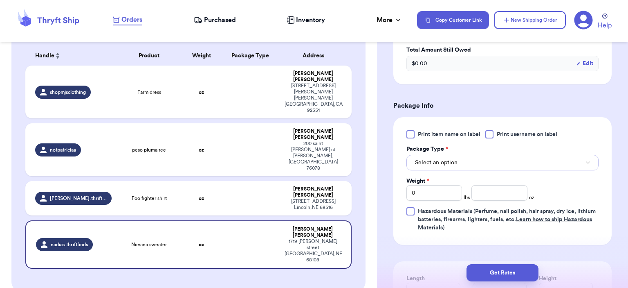
click at [459, 155] on button "Select an option" at bounding box center [503, 163] width 192 height 16
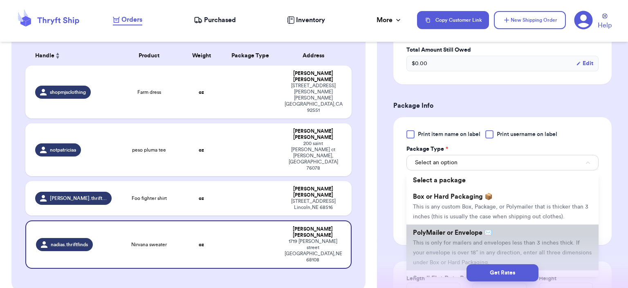
click at [460, 225] on li "PolyMailer or Envelope ✉️ This is only for mailers and envelopes less than 3 in…" at bounding box center [503, 247] width 192 height 46
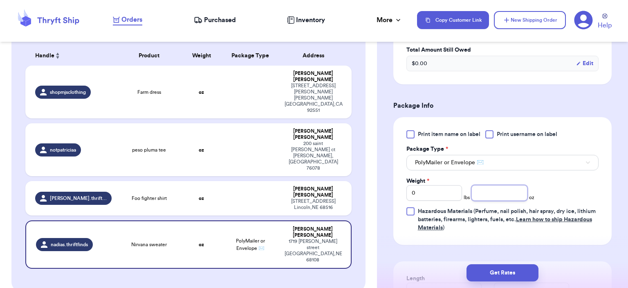
click at [505, 186] on input "number" at bounding box center [500, 193] width 56 height 16
click at [515, 265] on button "Get Rates" at bounding box center [503, 272] width 72 height 17
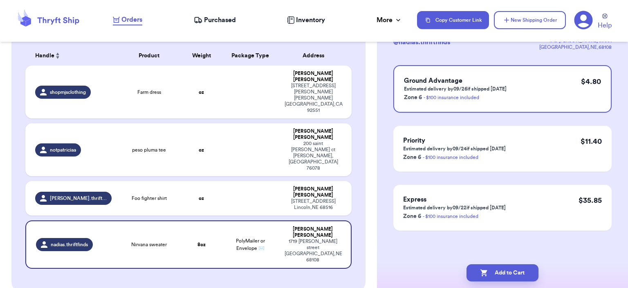
scroll to position [0, 0]
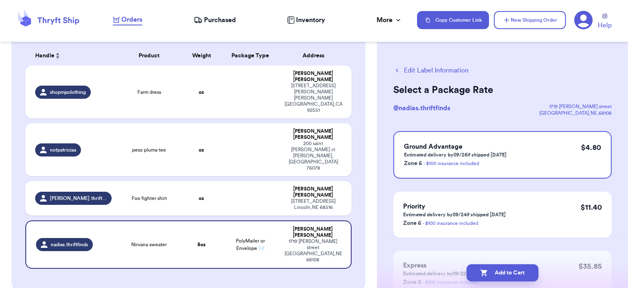
click at [515, 265] on button "Add to Cart" at bounding box center [503, 272] width 72 height 17
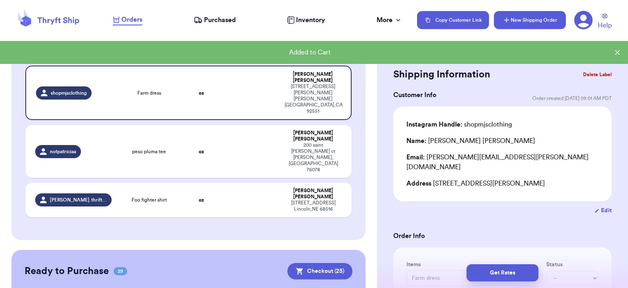
click at [527, 22] on button "New Shipping Order" at bounding box center [530, 20] width 72 height 18
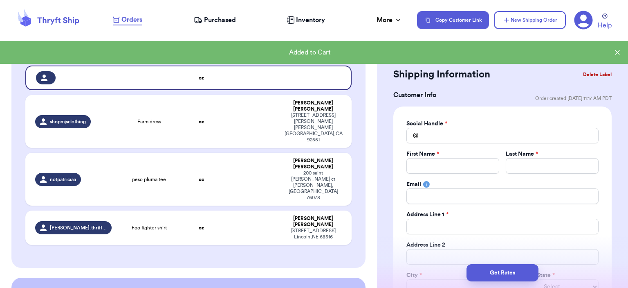
click at [470, 127] on div "Social Handle *" at bounding box center [503, 123] width 192 height 8
click at [470, 139] on input "Total Amount Paid" at bounding box center [503, 136] width 192 height 16
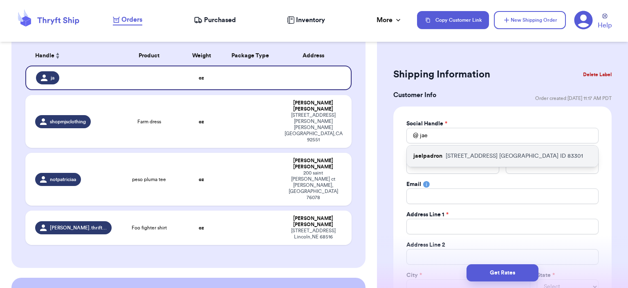
click at [467, 152] on p "[STREET_ADDRESS]" at bounding box center [514, 156] width 137 height 8
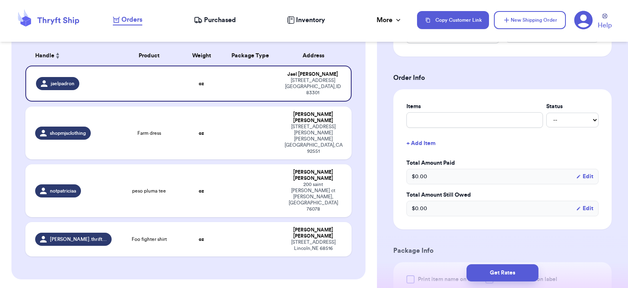
scroll to position [282, 0]
click at [431, 119] on input "text" at bounding box center [475, 119] width 137 height 16
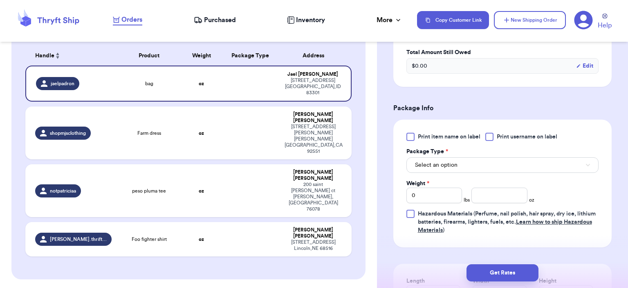
scroll to position [466, 0]
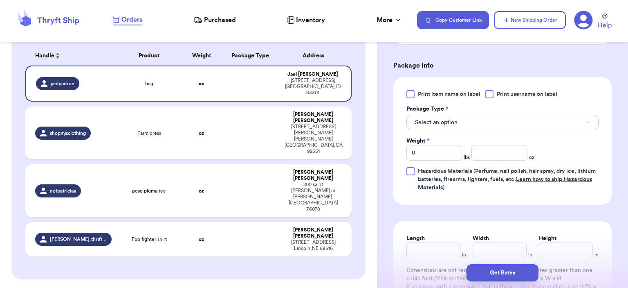
click at [445, 118] on span "Select an option" at bounding box center [436, 122] width 43 height 8
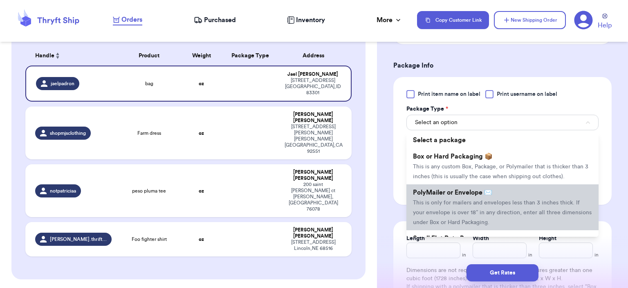
click at [463, 184] on li "PolyMailer or Envelope ✉️ This is only for mailers and envelopes less than 3 in…" at bounding box center [503, 207] width 192 height 46
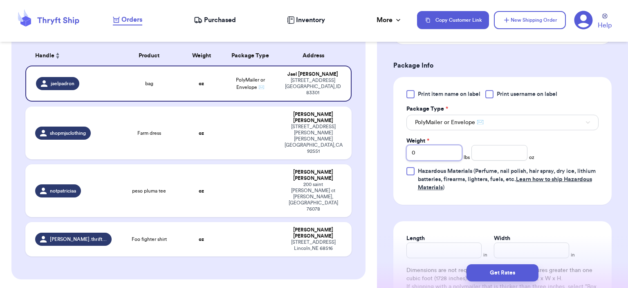
click at [415, 151] on input "0" at bounding box center [435, 153] width 56 height 16
click at [506, 152] on input "number" at bounding box center [500, 153] width 56 height 16
click at [504, 269] on button "Get Rates" at bounding box center [503, 272] width 72 height 17
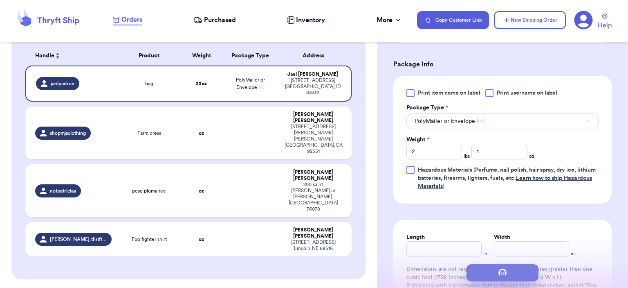
scroll to position [0, 0]
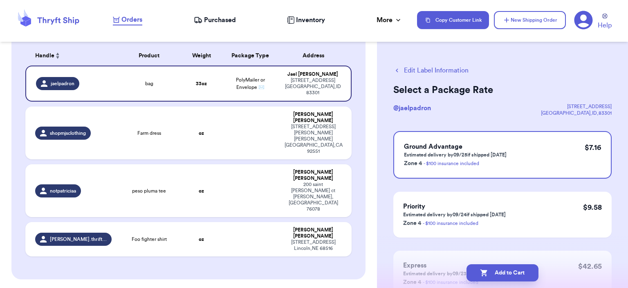
click at [504, 269] on button "Add to Cart" at bounding box center [503, 272] width 72 height 17
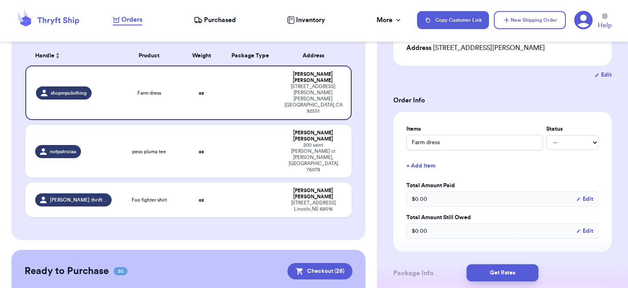
scroll to position [304, 0]
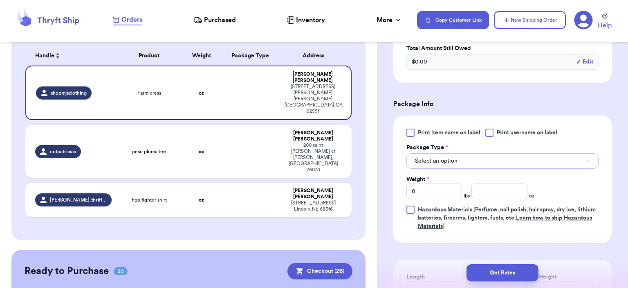
click at [528, 153] on button "Select an option" at bounding box center [503, 161] width 192 height 16
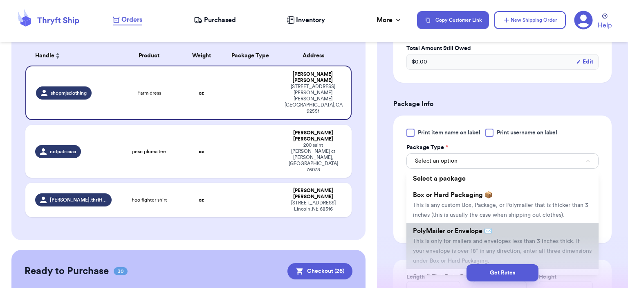
click at [488, 227] on span "PolyMailer or Envelope ✉️" at bounding box center [452, 230] width 79 height 7
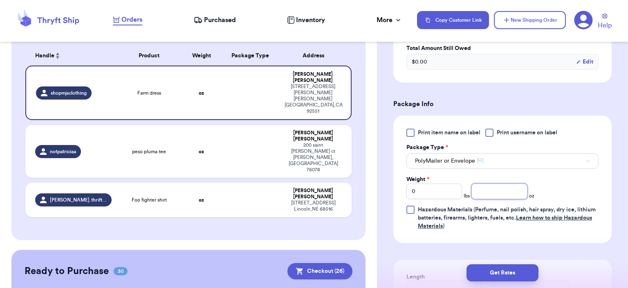
click at [489, 183] on input "number" at bounding box center [500, 191] width 56 height 16
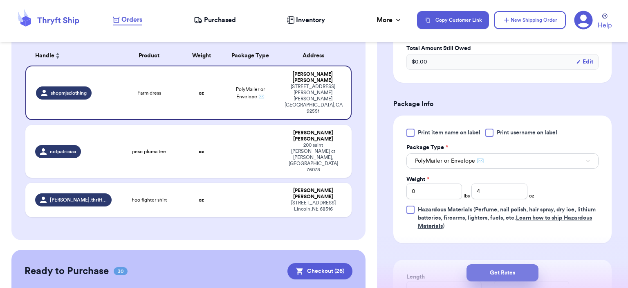
click at [495, 276] on button "Get Rates" at bounding box center [503, 272] width 72 height 17
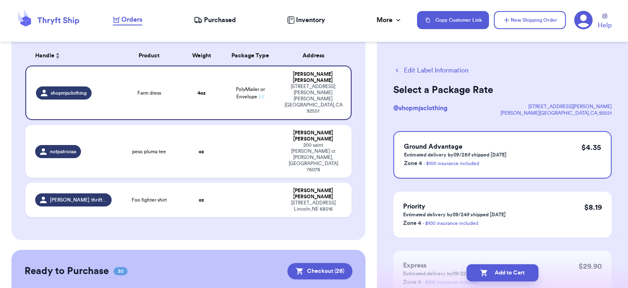
click at [425, 71] on button "Edit Label Information" at bounding box center [431, 70] width 75 height 10
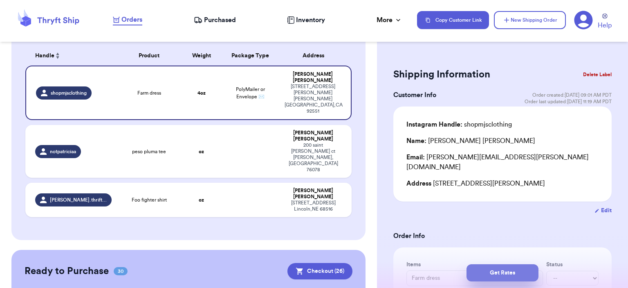
click at [516, 273] on button "Get Rates" at bounding box center [503, 272] width 72 height 17
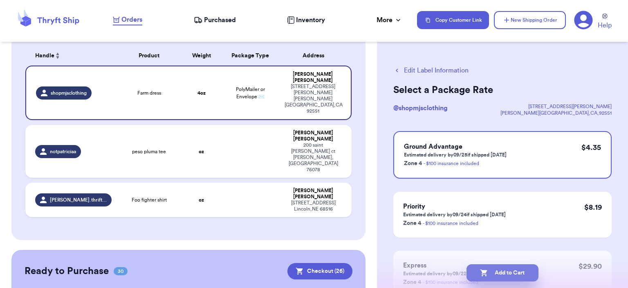
click at [496, 274] on button "Add to Cart" at bounding box center [503, 272] width 72 height 17
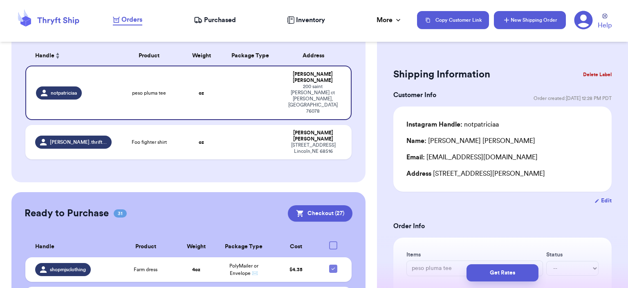
click at [520, 22] on button "New Shipping Order" at bounding box center [530, 20] width 72 height 18
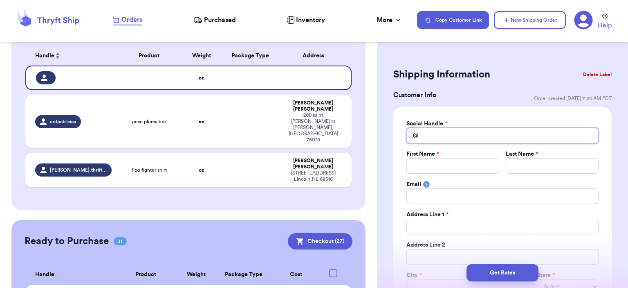
click at [438, 129] on input "Total Amount Paid" at bounding box center [503, 136] width 192 height 16
click at [447, 130] on input "calder" at bounding box center [503, 136] width 192 height 16
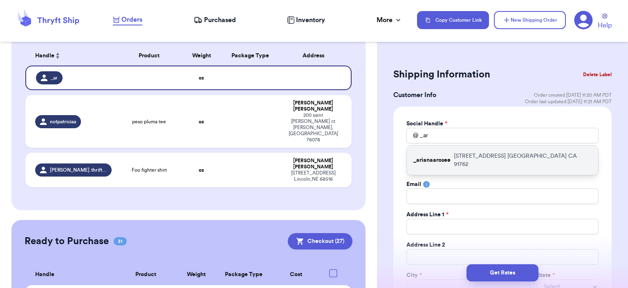
click at [449, 149] on div "_arianaarosee [STREET_ADDRESS]" at bounding box center [502, 159] width 191 height 29
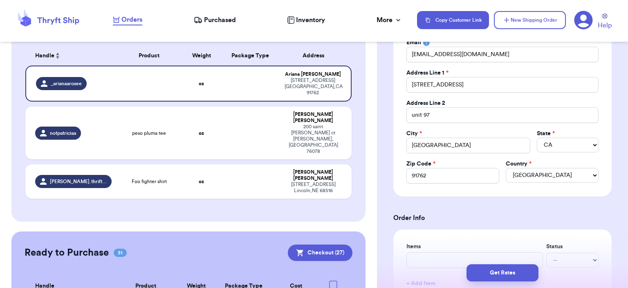
scroll to position [263, 0]
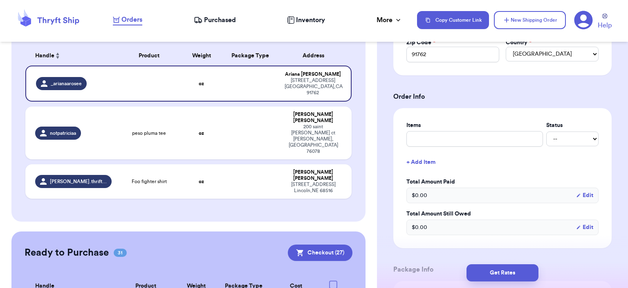
click at [445, 145] on div "Items Status -- Paid Owes + Add Item Total Amount Paid $ 0.00 Edit Total Amount…" at bounding box center [503, 178] width 192 height 114
click at [434, 144] on input "text" at bounding box center [475, 139] width 137 height 16
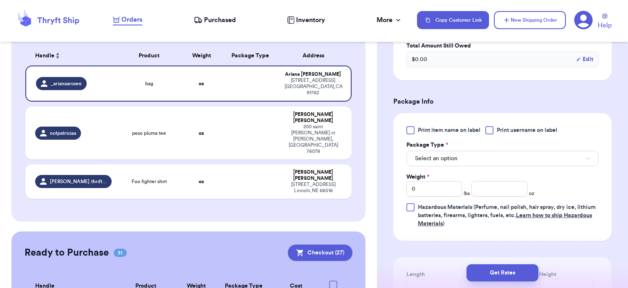
scroll to position [431, 0]
click at [471, 155] on button "Select an option" at bounding box center [503, 158] width 192 height 16
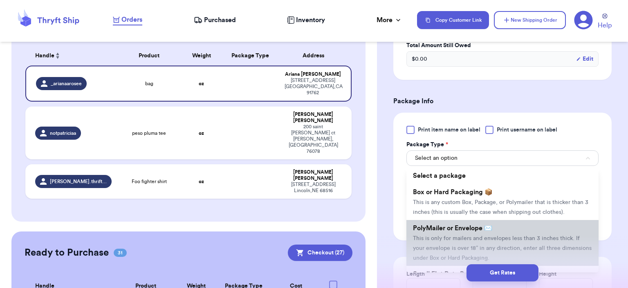
click at [465, 228] on span "PolyMailer or Envelope ✉️" at bounding box center [452, 228] width 79 height 7
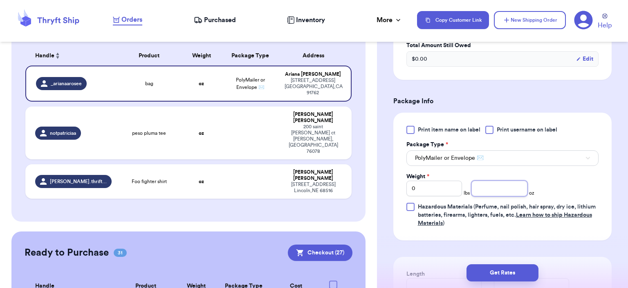
click at [503, 183] on input "number" at bounding box center [500, 188] width 56 height 16
click at [492, 265] on button "Get Rates" at bounding box center [503, 272] width 72 height 17
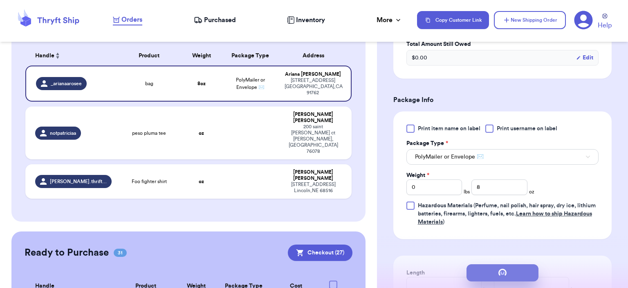
scroll to position [0, 0]
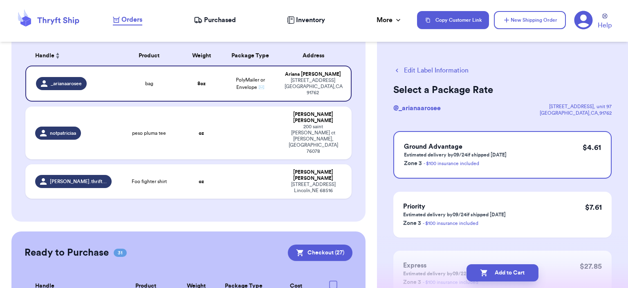
click at [492, 265] on button "Add to Cart" at bounding box center [503, 272] width 72 height 17
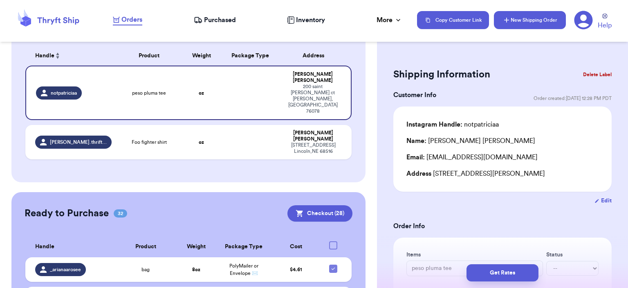
click at [513, 28] on button "New Shipping Order" at bounding box center [530, 20] width 72 height 18
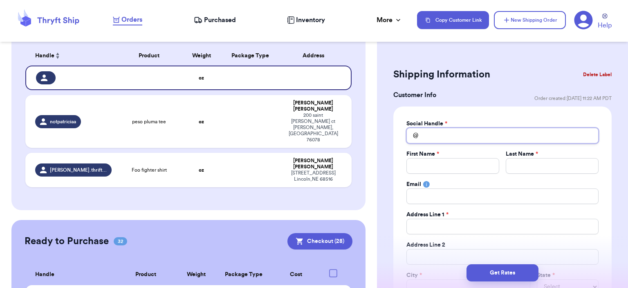
click at [457, 141] on input "Total Amount Paid" at bounding box center [503, 136] width 192 height 16
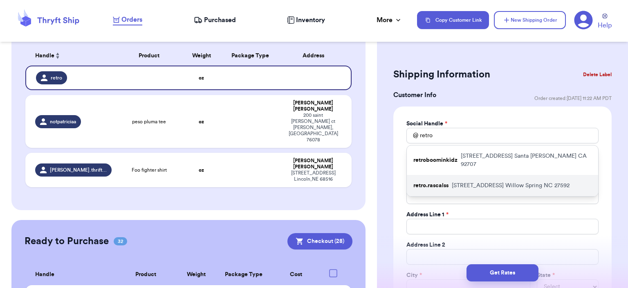
click at [450, 175] on div "retro.rascalss [STREET_ADDRESS]" at bounding box center [502, 185] width 191 height 21
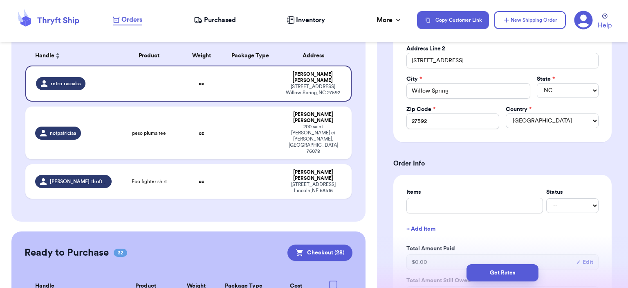
scroll to position [246, 0]
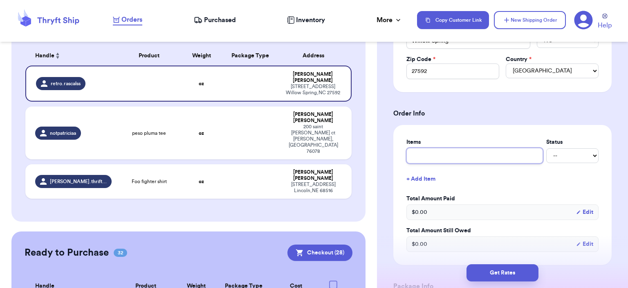
click at [433, 158] on input "text" at bounding box center [475, 156] width 137 height 16
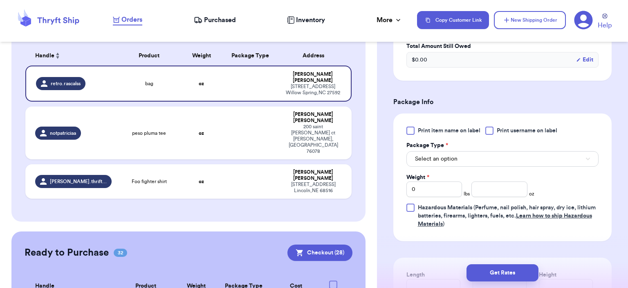
scroll to position [430, 0]
click at [446, 163] on button "Select an option" at bounding box center [503, 159] width 192 height 16
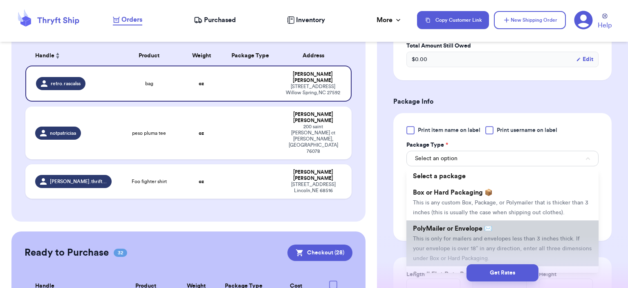
click at [473, 248] on span "This is only for mailers and envelopes less than 3 inches thick. If your envelo…" at bounding box center [502, 248] width 179 height 25
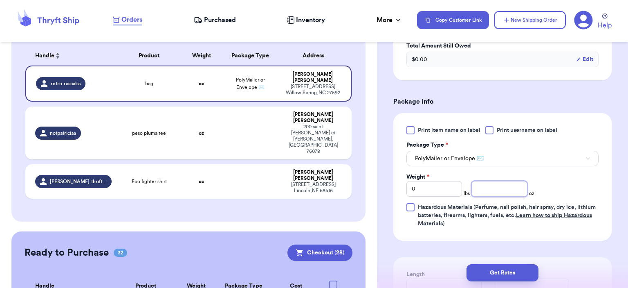
click at [485, 185] on input "number" at bounding box center [500, 189] width 56 height 16
click at [494, 266] on button "Get Rates" at bounding box center [503, 272] width 72 height 17
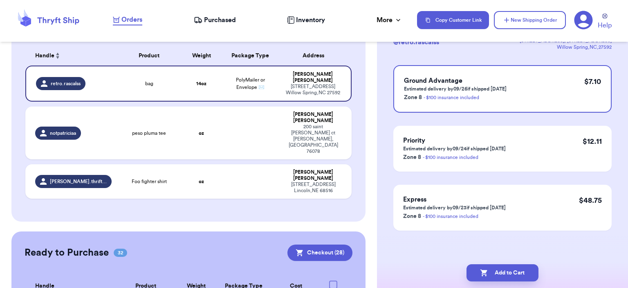
scroll to position [0, 0]
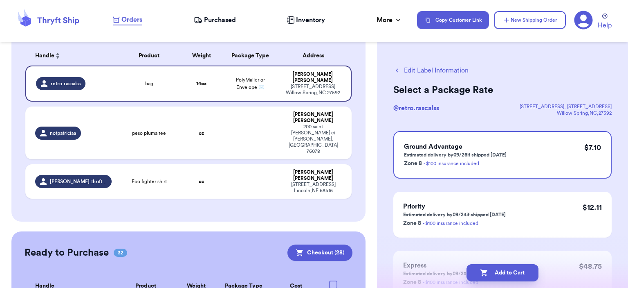
click at [434, 71] on button "Edit Label Information" at bounding box center [431, 70] width 75 height 10
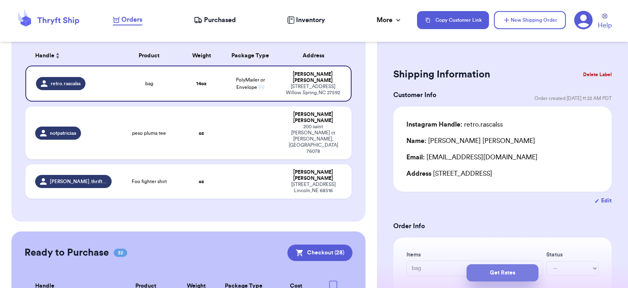
click at [494, 268] on button "Get Rates" at bounding box center [503, 272] width 72 height 17
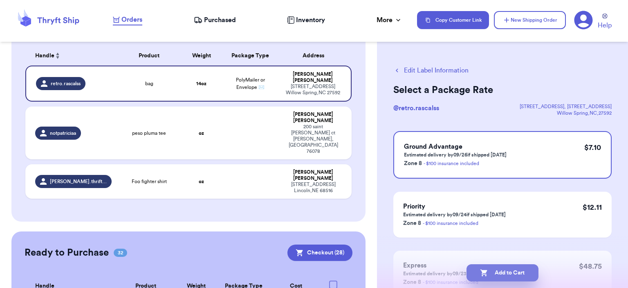
click at [522, 268] on button "Add to Cart" at bounding box center [503, 272] width 72 height 17
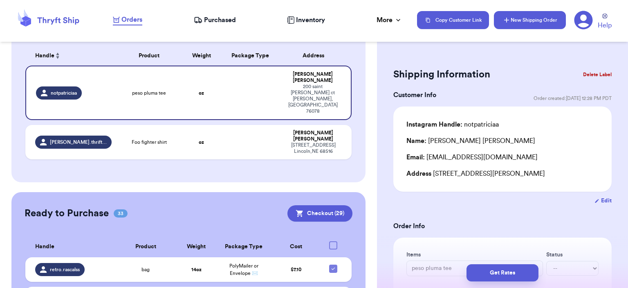
click at [534, 24] on button "New Shipping Order" at bounding box center [530, 20] width 72 height 18
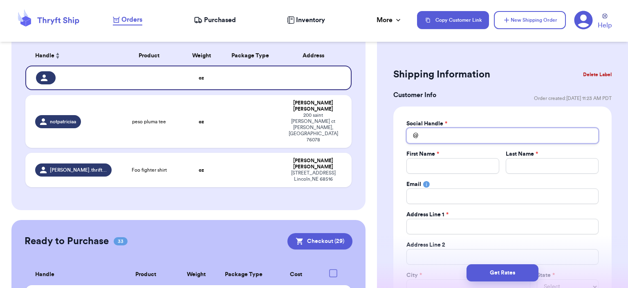
click at [458, 137] on input "Total Amount Paid" at bounding box center [503, 136] width 192 height 16
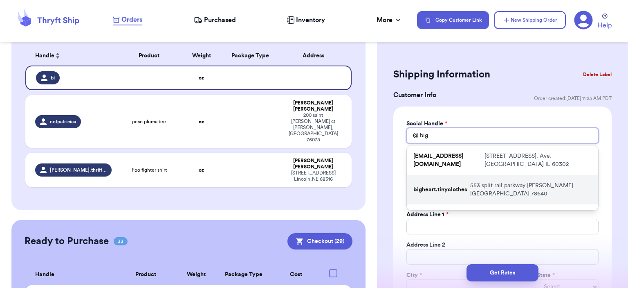
scroll to position [22, 0]
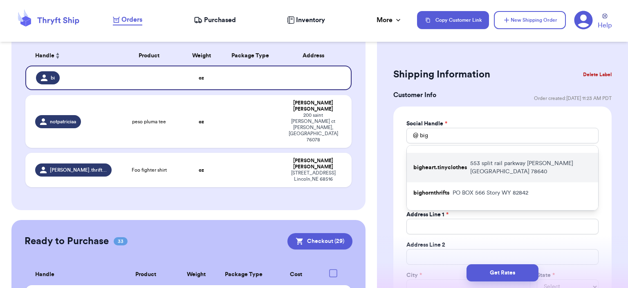
click at [445, 182] on div "bighornthrifts [STREET_ADDRESS]" at bounding box center [502, 192] width 191 height 21
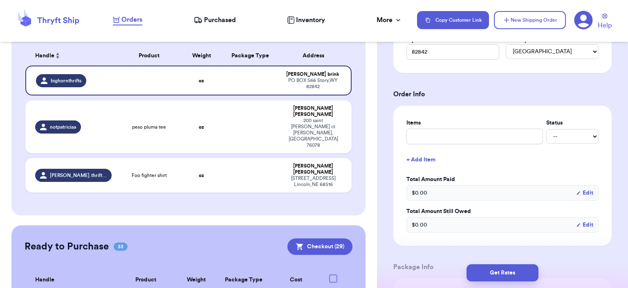
scroll to position [265, 0]
click at [425, 138] on input "text" at bounding box center [475, 136] width 137 height 16
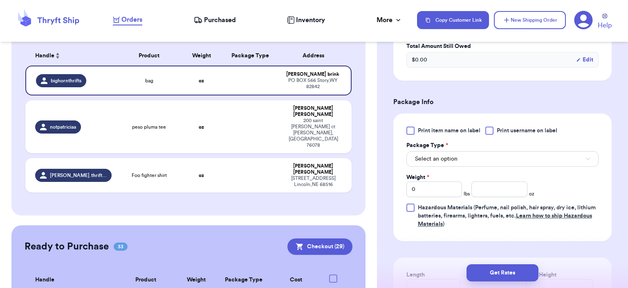
scroll to position [430, 0]
click at [443, 151] on button "Select an option" at bounding box center [503, 159] width 192 height 16
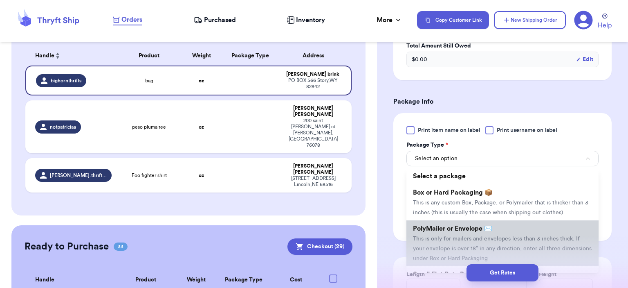
click at [461, 237] on span "This is only for mailers and envelopes less than 3 inches thick. If your envelo…" at bounding box center [502, 248] width 179 height 25
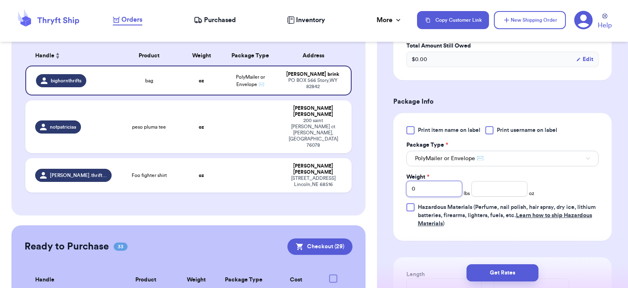
drag, startPoint x: 427, startPoint y: 189, endPoint x: 369, endPoint y: 190, distance: 58.9
click at [369, 190] on div "Customer Link New Order Total Balance Payout $ 0.00 Recent Payments View all @ …" at bounding box center [314, 144] width 628 height 288
click at [500, 274] on button "Get Rates" at bounding box center [503, 272] width 72 height 17
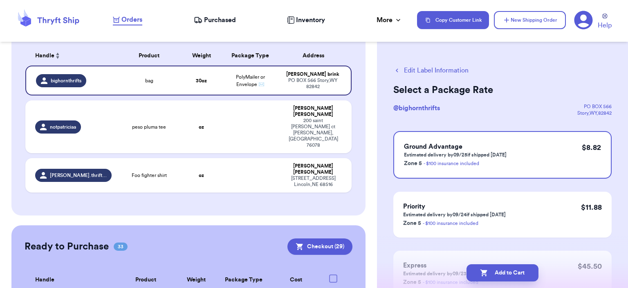
click at [500, 274] on button "Add to Cart" at bounding box center [503, 272] width 72 height 17
